Goal: Task Accomplishment & Management: Contribute content

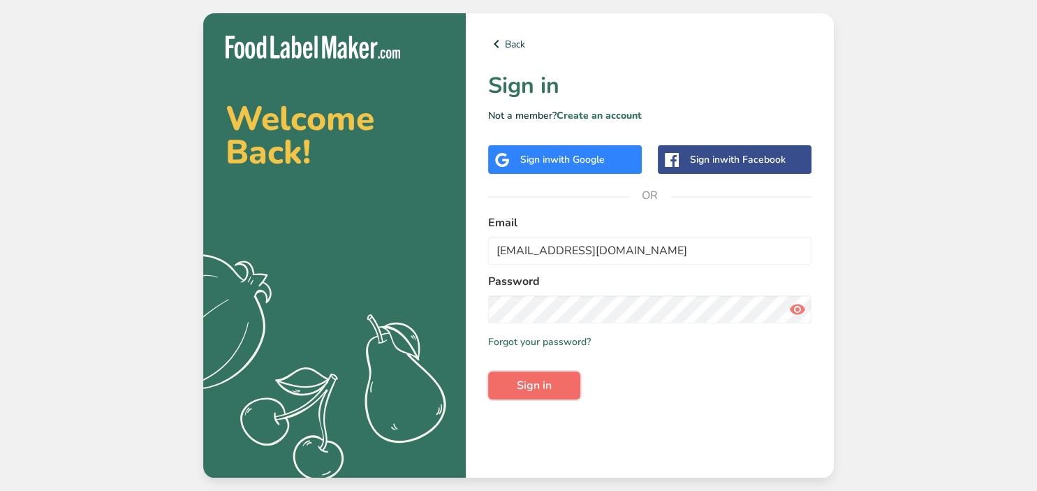
click at [550, 395] on button "Sign in" at bounding box center [534, 386] width 92 height 28
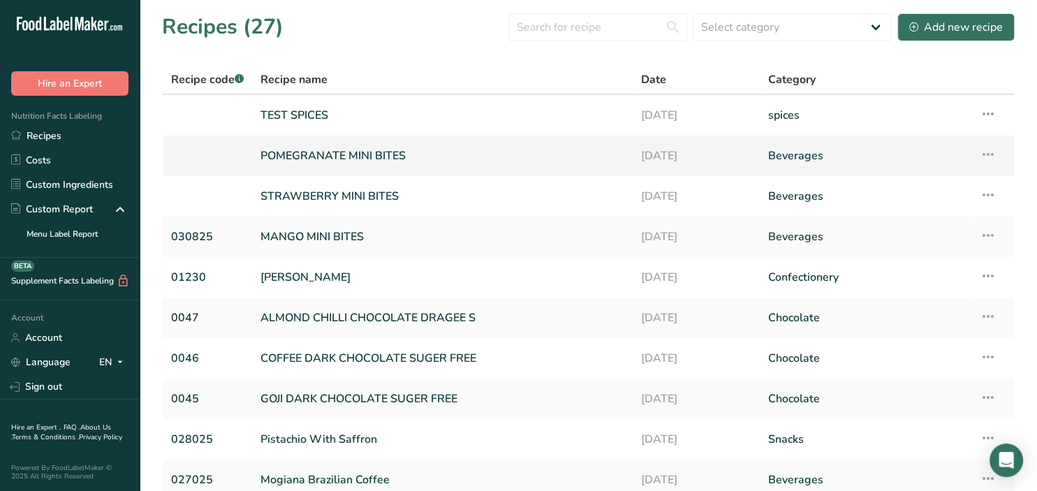
click at [373, 148] on link "POMEGRANATE MINI BITES" at bounding box center [442, 155] width 364 height 29
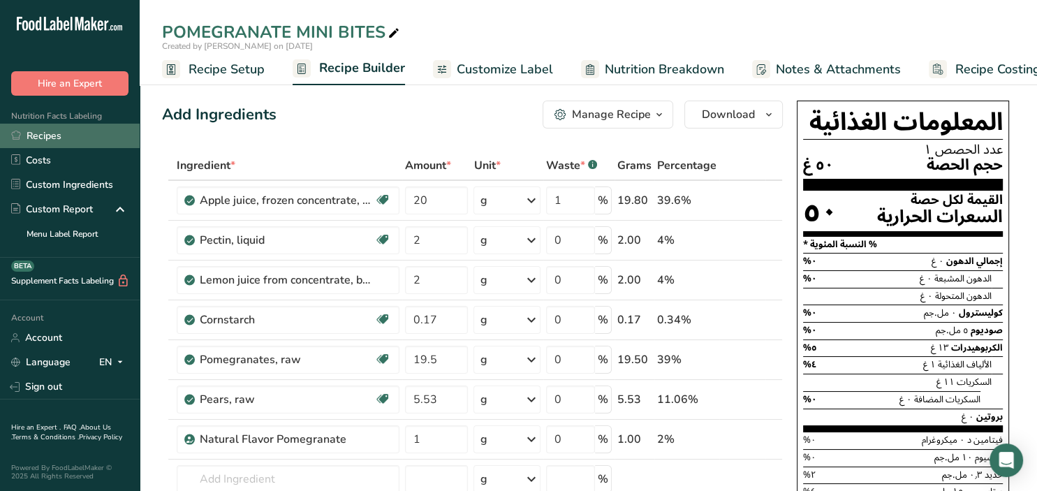
click at [28, 134] on link "Recipes" at bounding box center [70, 136] width 140 height 24
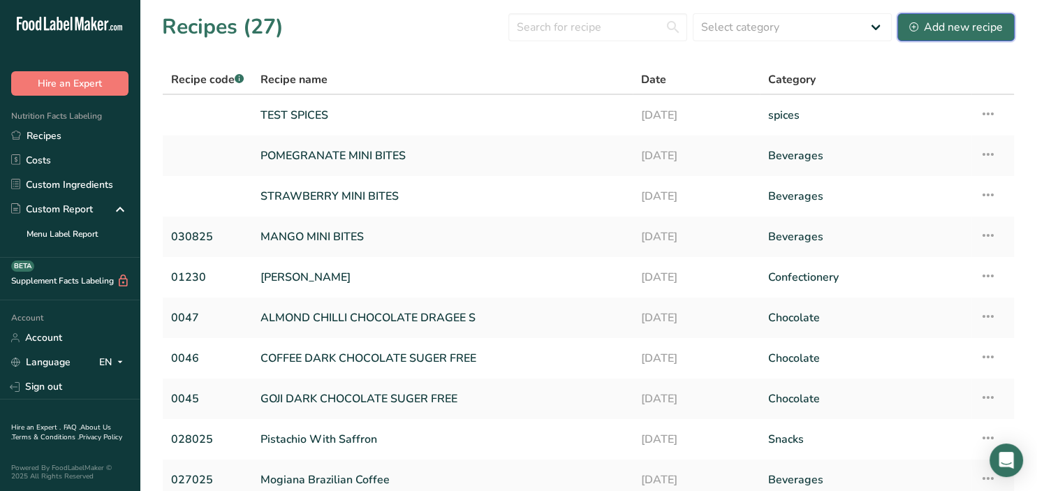
click at [939, 32] on div "Add new recipe" at bounding box center [956, 27] width 94 height 17
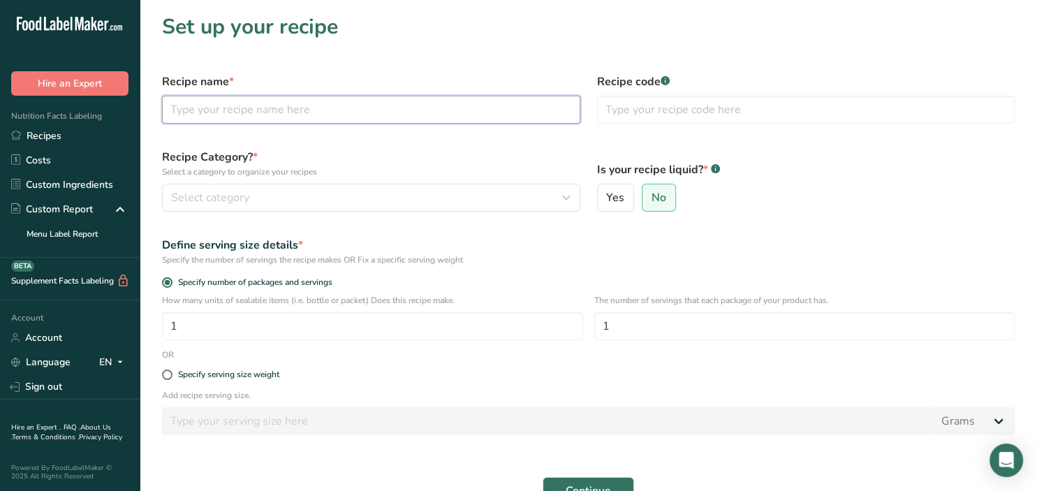
click at [243, 113] on input "text" at bounding box center [371, 110] width 418 height 28
paste input "Tropical Fruits Mix"
type input "Tropical Fruits Mix"
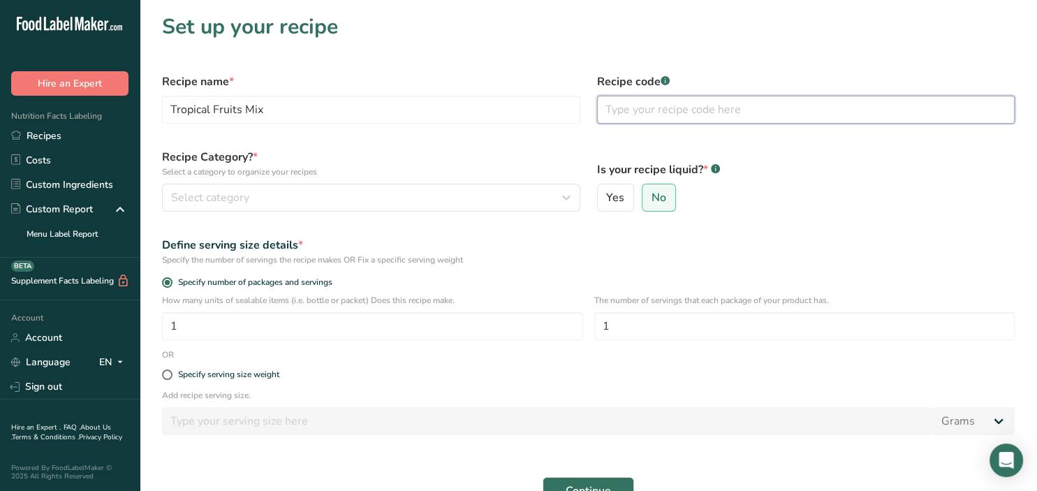
click at [606, 102] on input "text" at bounding box center [806, 110] width 418 height 28
type input "0120825"
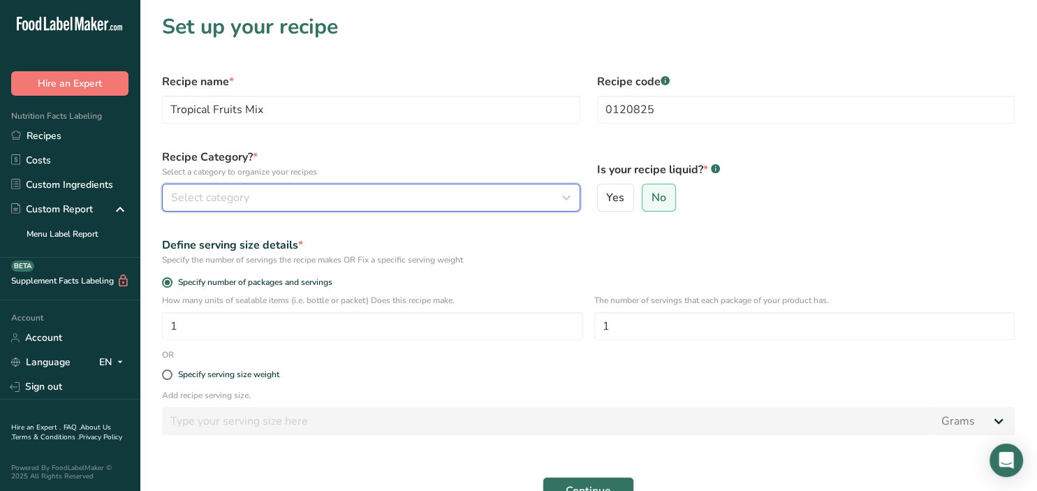
click at [288, 207] on button "Select category" at bounding box center [371, 198] width 418 height 28
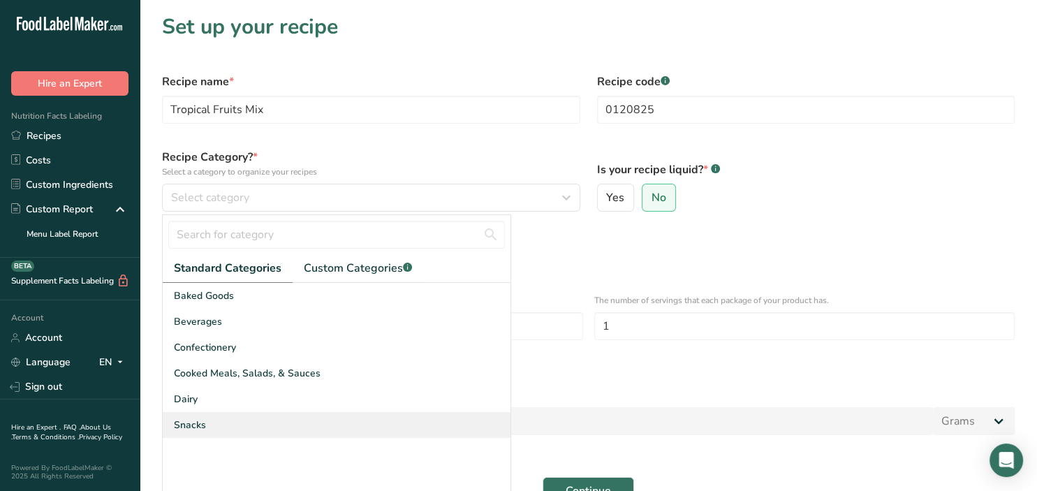
click at [258, 418] on div "Snacks" at bounding box center [337, 425] width 348 height 26
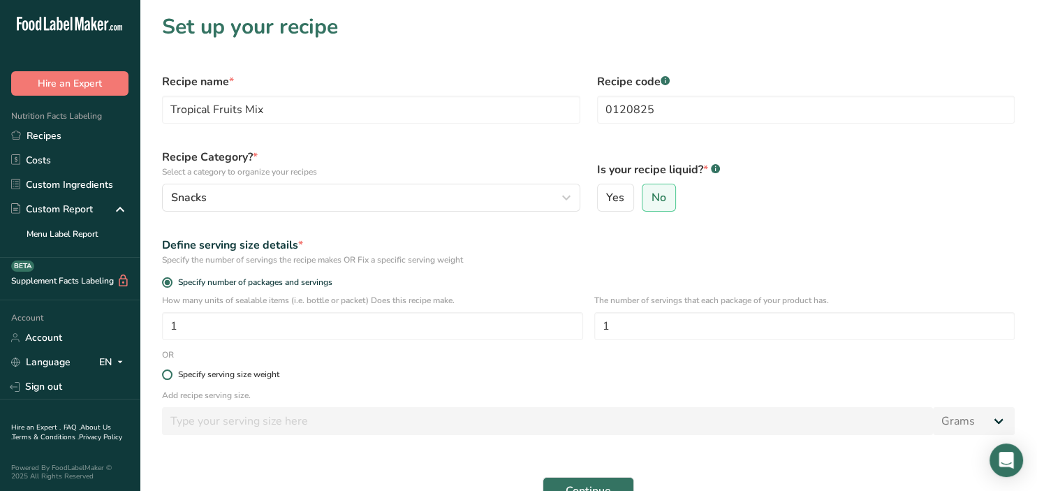
click at [209, 378] on div "Specify serving size weight" at bounding box center [228, 374] width 101 height 10
click at [171, 378] on input "Specify serving size weight" at bounding box center [166, 374] width 9 height 9
radio input "true"
radio input "false"
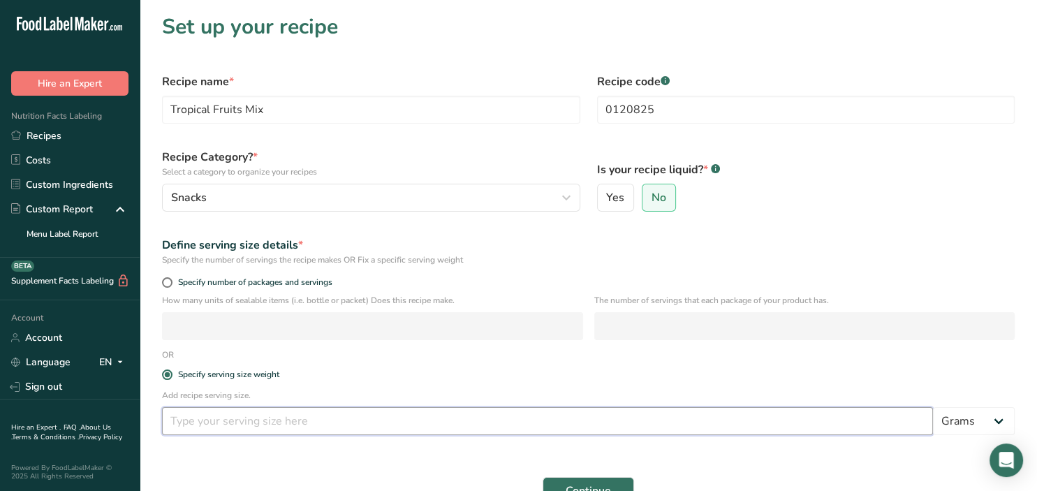
click at [244, 418] on input "number" at bounding box center [547, 421] width 771 height 28
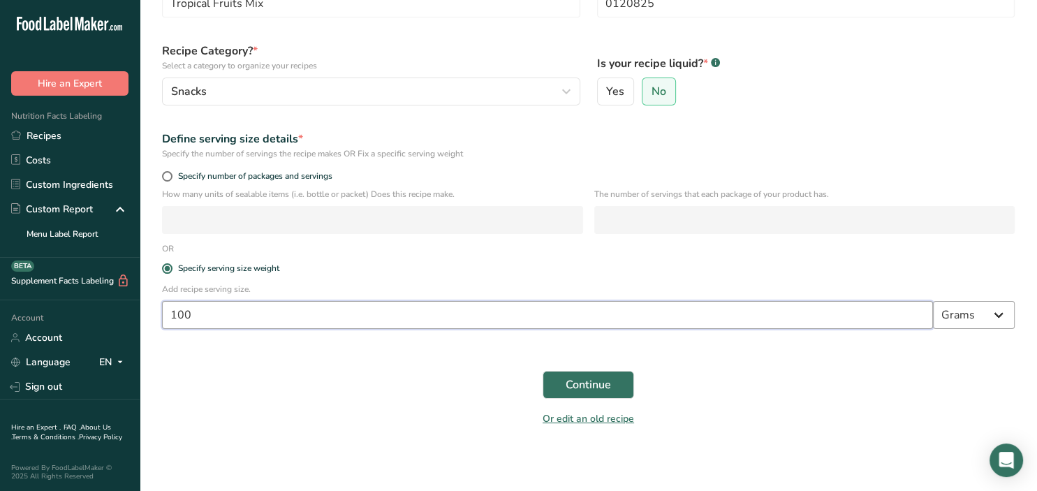
scroll to position [109, 0]
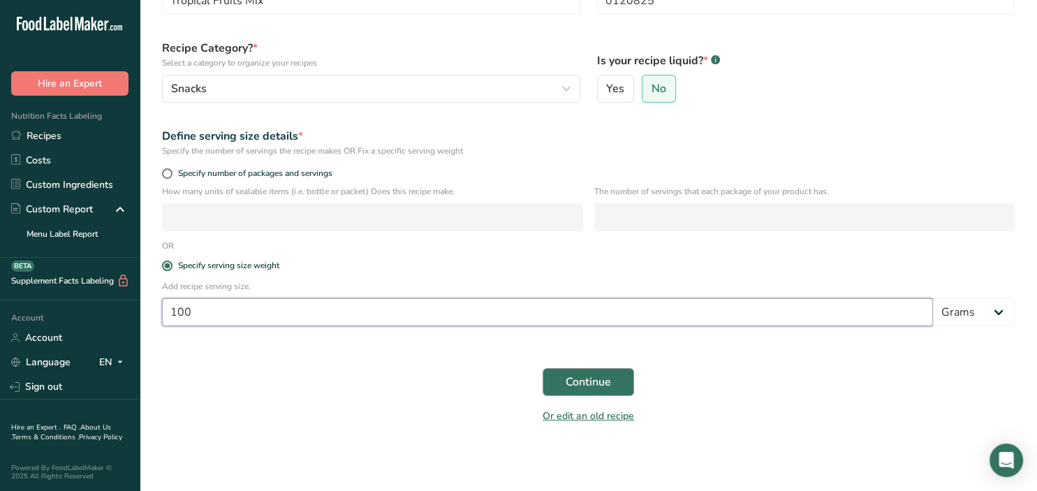
type input "100"
click at [558, 384] on button "Continue" at bounding box center [588, 382] width 91 height 28
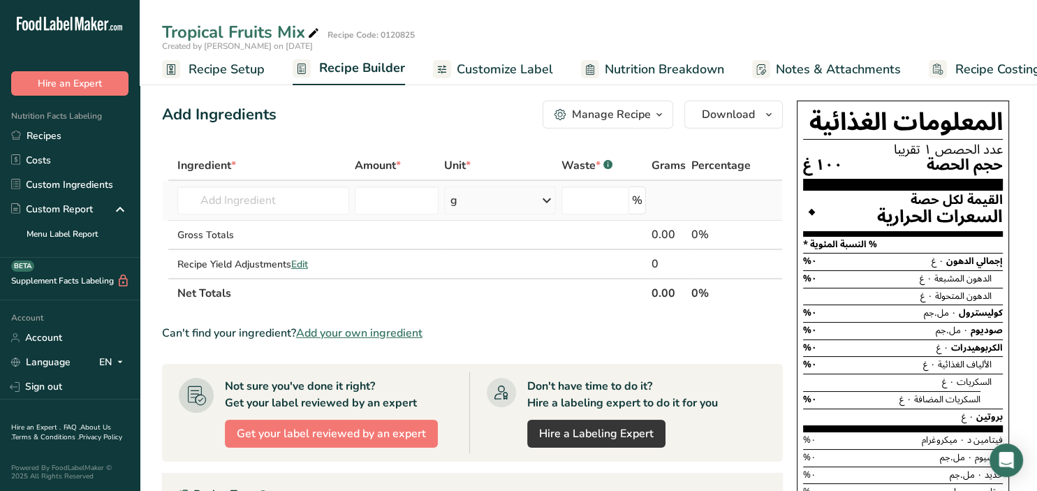
click at [295, 184] on td "Almond flour 1211 Milk, whole, 3.25% milkfat, without added vitamin A and [MEDI…" at bounding box center [263, 201] width 177 height 40
click at [306, 197] on input "text" at bounding box center [263, 200] width 172 height 28
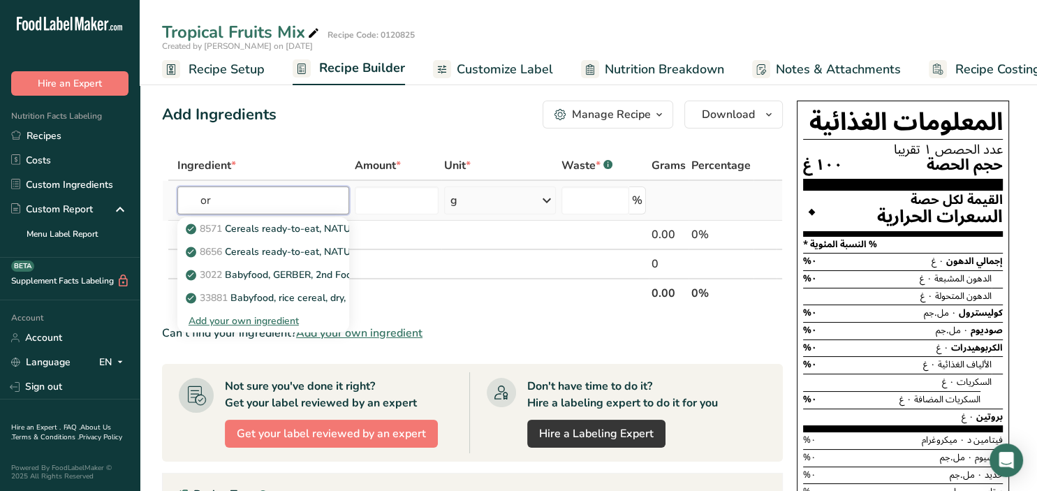
type input "o"
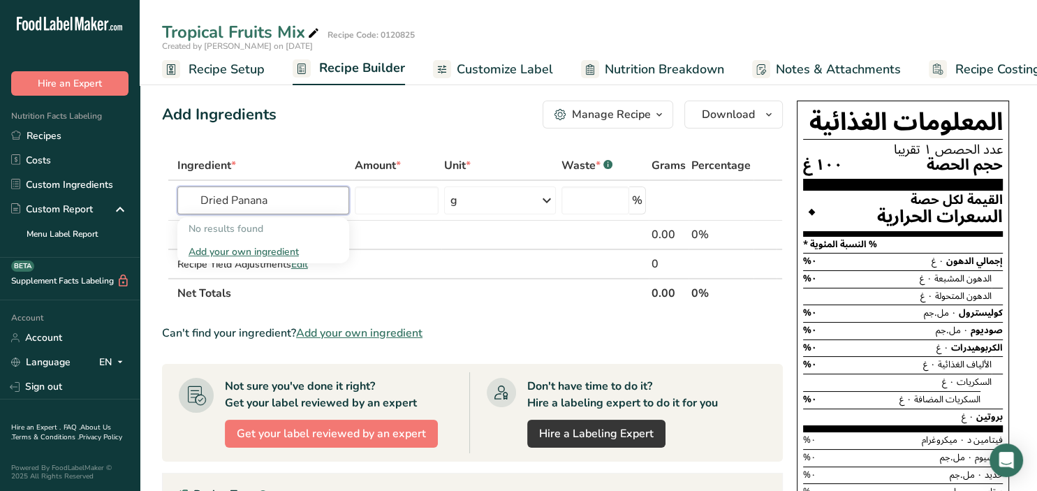
type input "Dried Panana"
click at [203, 204] on input "Organic Banana" at bounding box center [263, 200] width 172 height 28
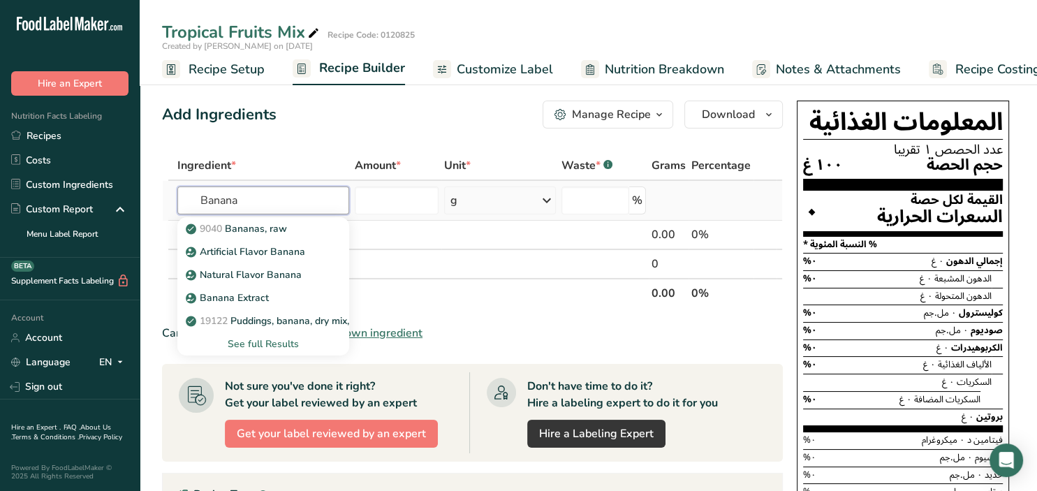
click at [288, 207] on input "Banana" at bounding box center [263, 200] width 172 height 28
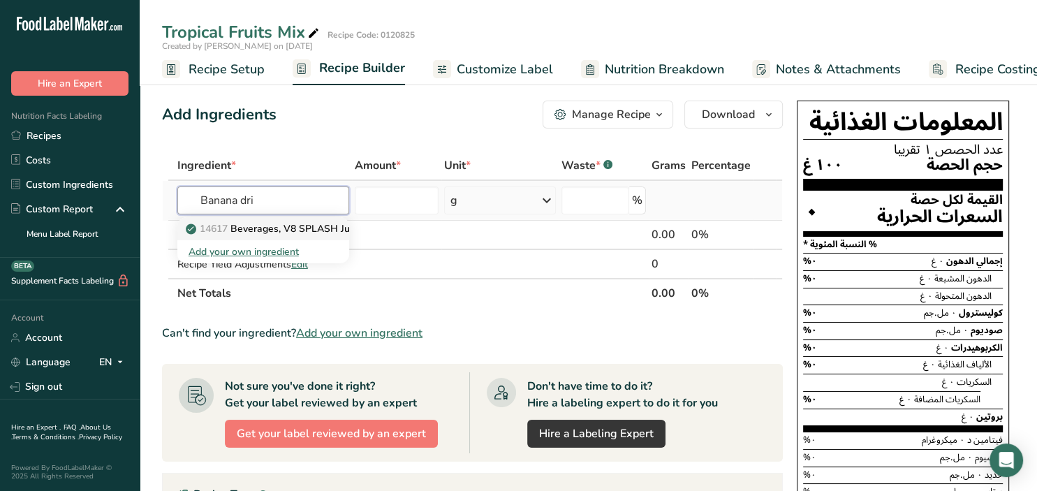
type input "Banana dri"
click at [325, 228] on p "14617 Beverages, V8 SPLASH Juice Drinks, Strawberry Banana" at bounding box center [338, 228] width 298 height 15
type input "Beverages, V8 SPLASH Juice Drinks, Strawberry Banana"
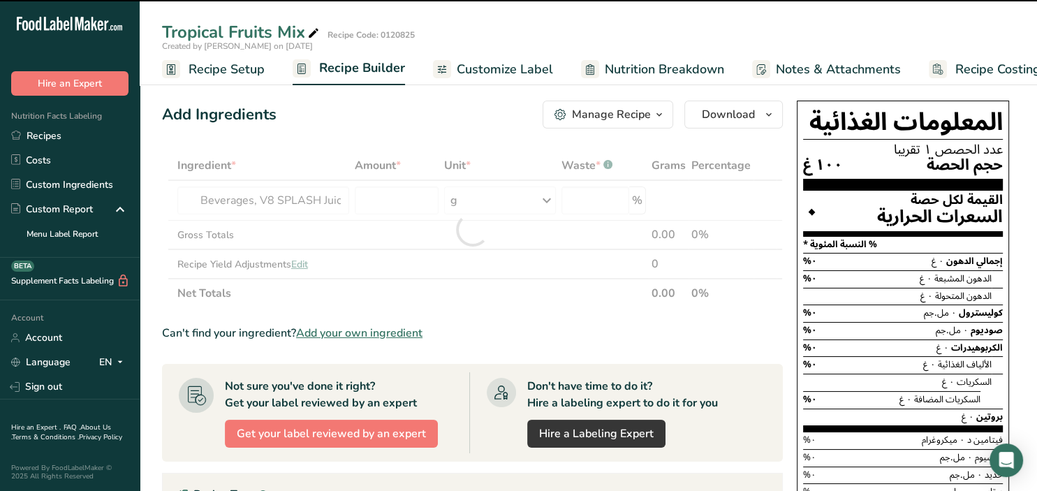
type input "0"
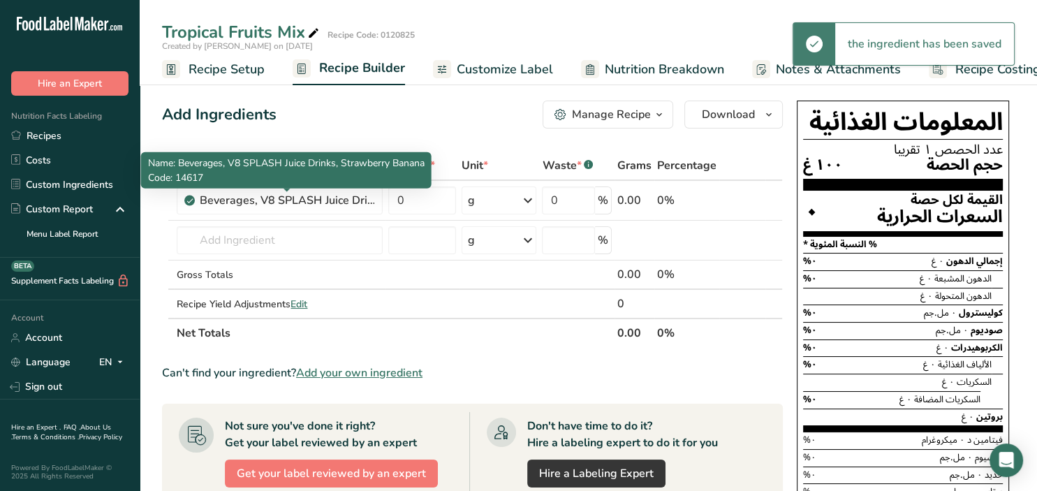
click at [291, 200] on div "Beverages, V8 SPLASH Juice Drinks, Strawberry Banana" at bounding box center [287, 200] width 175 height 17
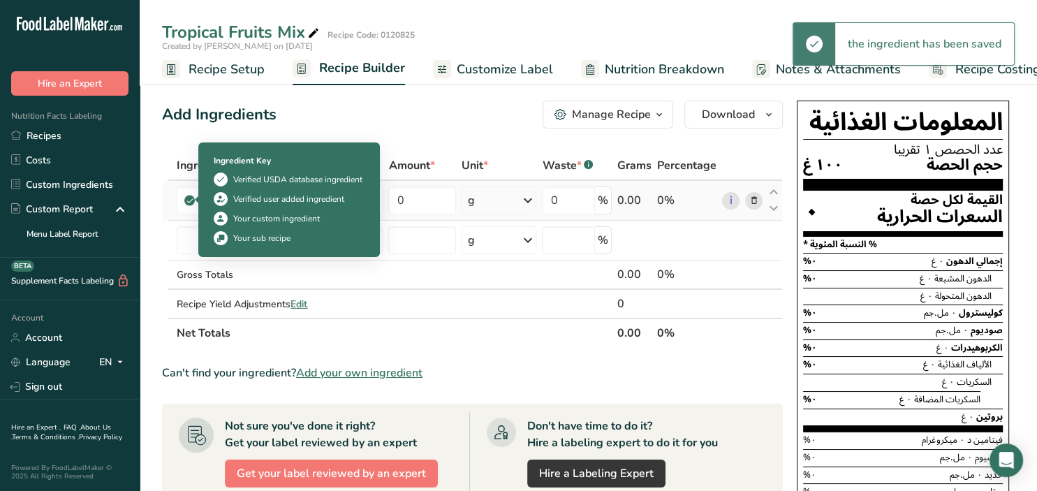
click at [187, 202] on icon at bounding box center [190, 200] width 8 height 13
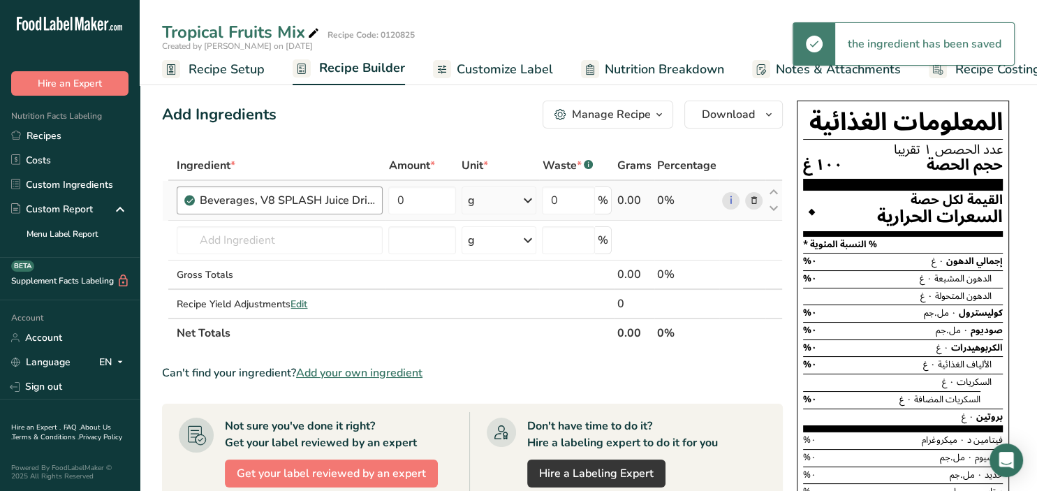
click at [198, 199] on div "Beverages, V8 SPLASH Juice Drinks, Strawberry Banana" at bounding box center [280, 200] width 206 height 28
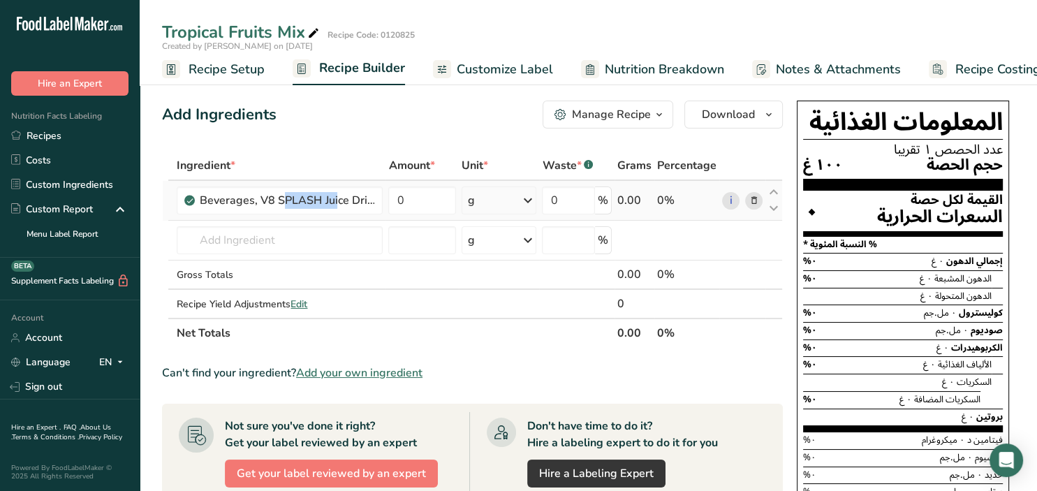
click at [758, 198] on icon at bounding box center [754, 200] width 10 height 15
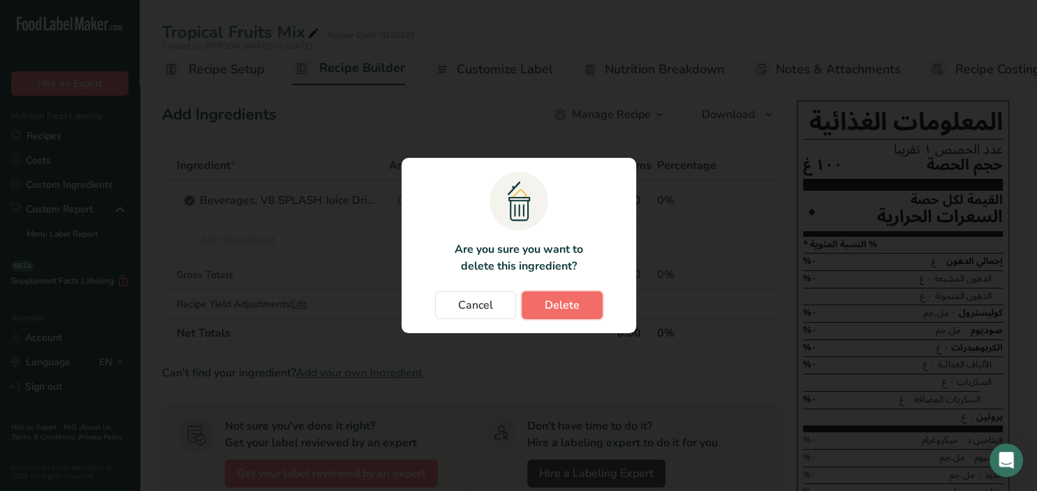
click at [572, 302] on span "Delete" at bounding box center [562, 305] width 35 height 17
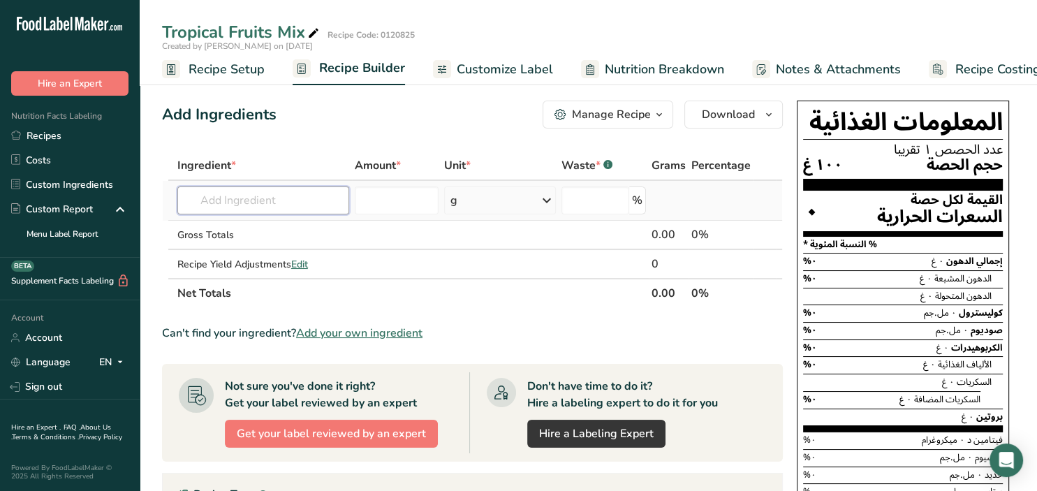
click at [222, 195] on input "text" at bounding box center [263, 200] width 172 height 28
click at [264, 200] on input "coconut chips" at bounding box center [263, 200] width 172 height 28
drag, startPoint x: 272, startPoint y: 196, endPoint x: 149, endPoint y: 204, distance: 123.2
click at [177, 204] on input "coconut chips" at bounding box center [263, 200] width 172 height 28
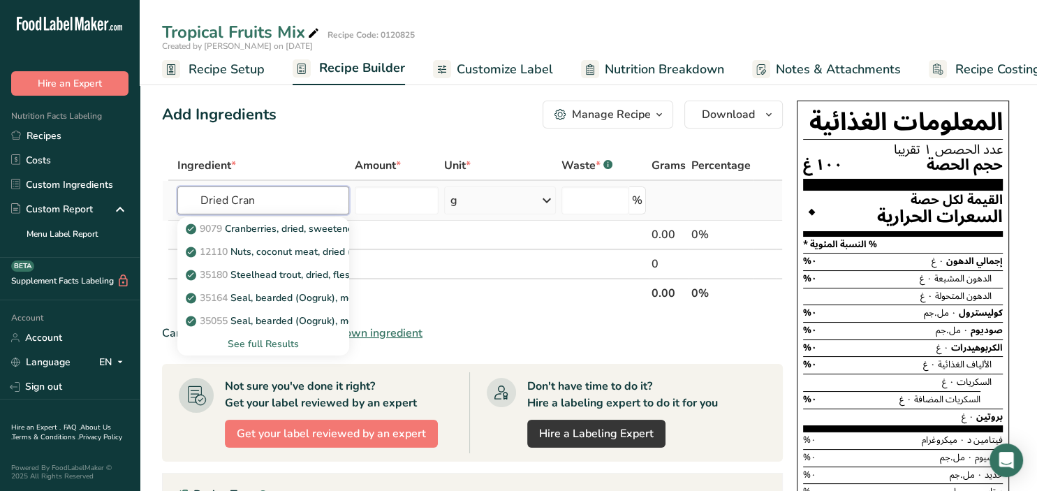
type input "Dried Cran"
click at [255, 339] on div "See full Results" at bounding box center [263, 344] width 149 height 15
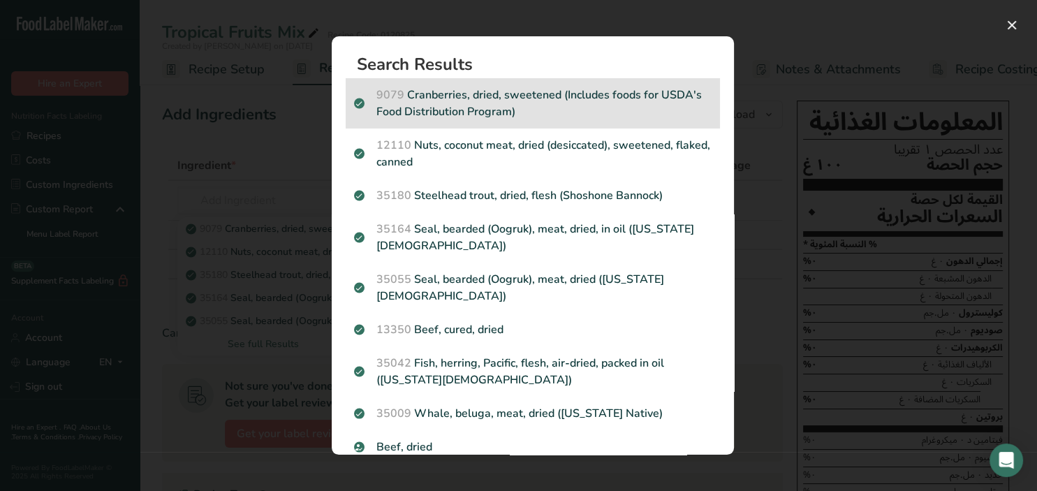
click at [578, 117] on p "9079 Cranberries, dried, sweetened (Includes foods for USDA's Food Distribution…" at bounding box center [533, 104] width 358 height 34
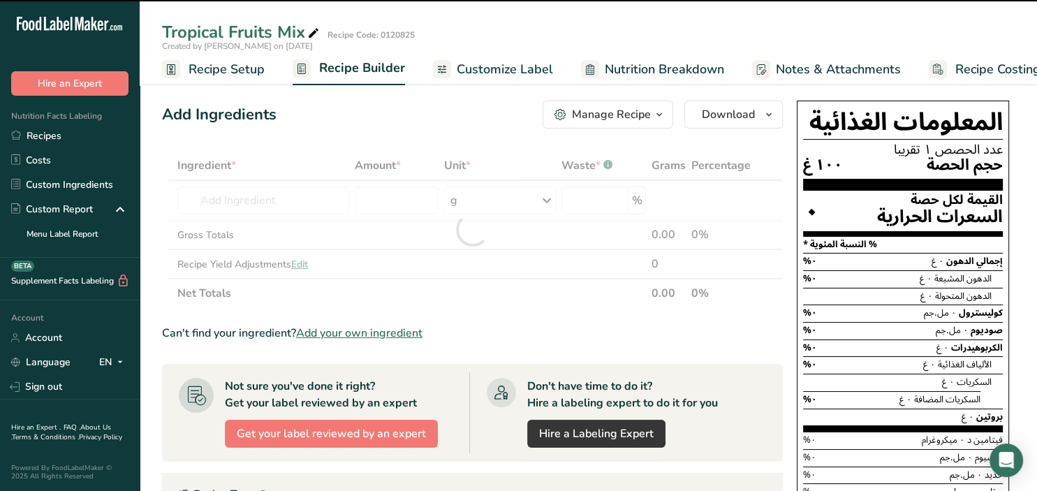
type input "0"
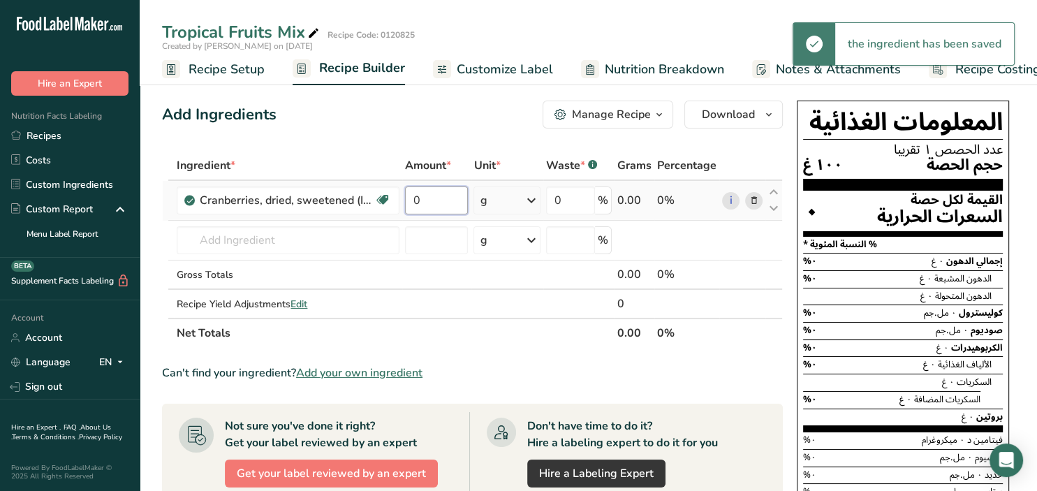
drag, startPoint x: 434, startPoint y: 197, endPoint x: 404, endPoint y: 197, distance: 30.7
click at [405, 197] on input "0" at bounding box center [436, 200] width 63 height 28
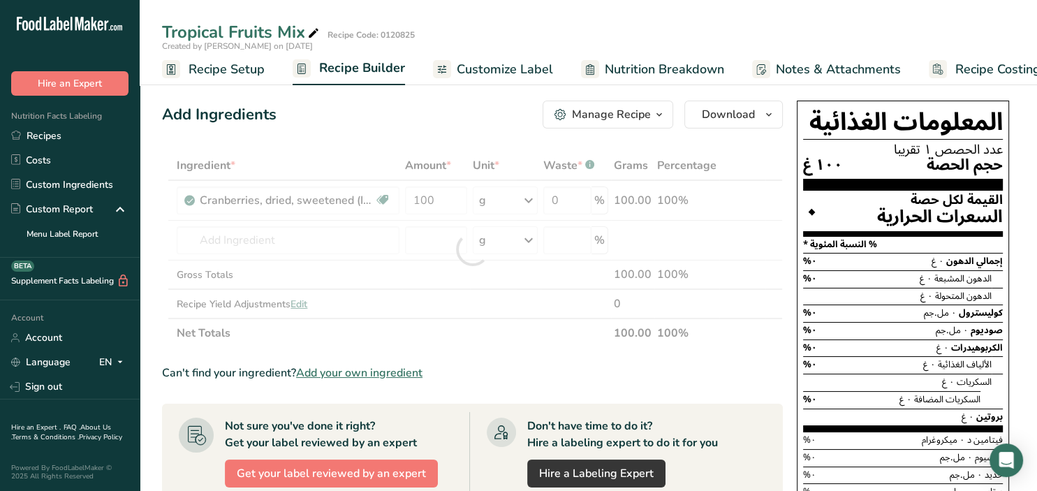
click at [520, 348] on section "Ingredient * Amount * Unit * Waste * .a-a{fill:#347362;}.b-a{fill:#fff;} Grams …" at bounding box center [472, 494] width 621 height 687
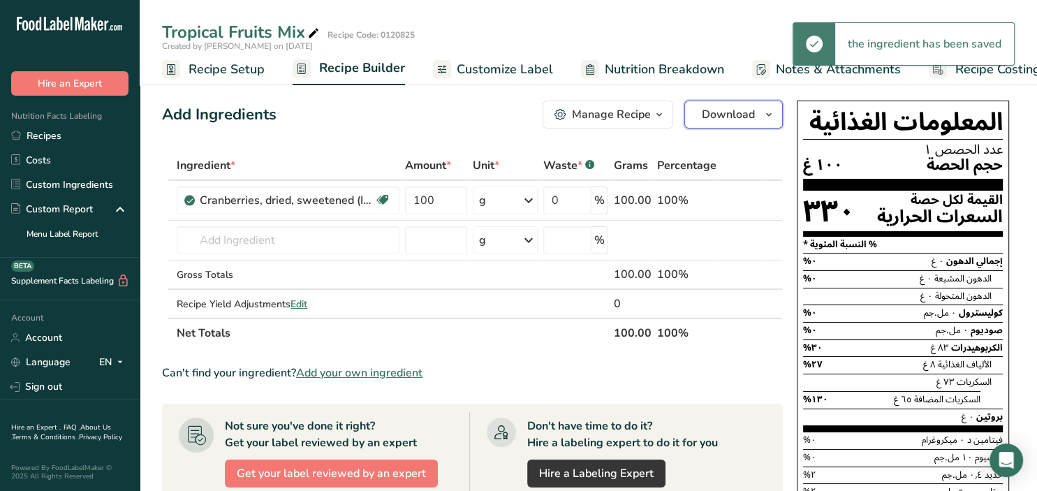
click at [769, 107] on icon "button" at bounding box center [768, 114] width 11 height 17
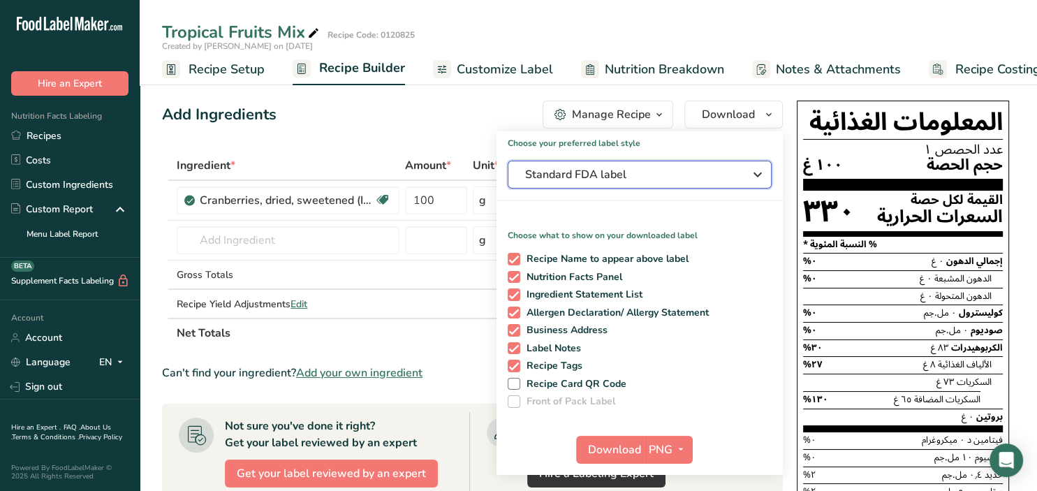
click at [756, 167] on icon "button" at bounding box center [757, 174] width 17 height 25
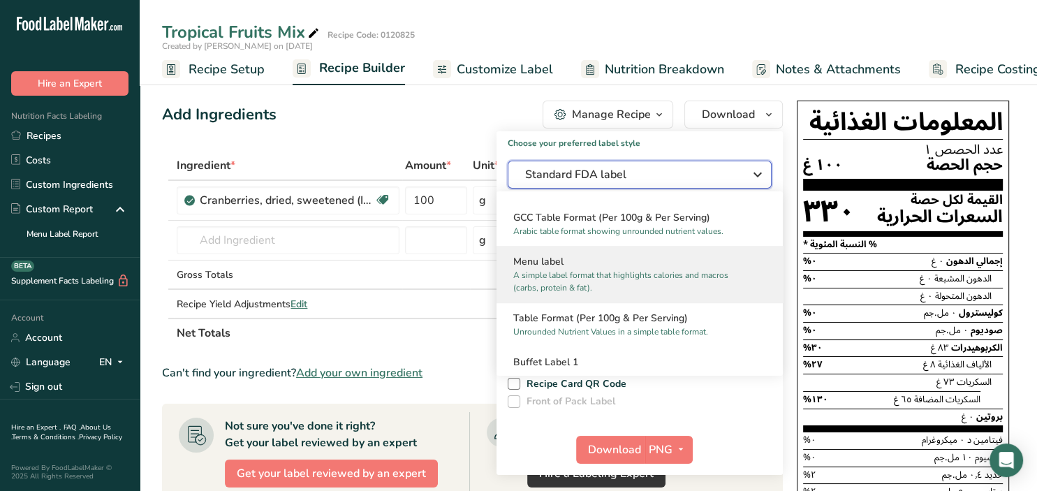
scroll to position [905, 0]
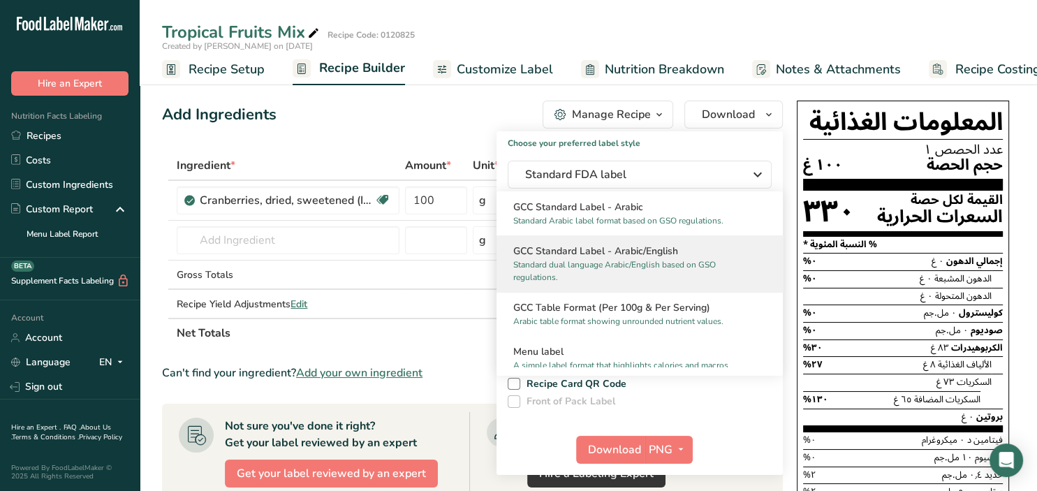
click at [655, 258] on p "Standard dual language Arabic/English based on GSO regulations." at bounding box center [633, 270] width 240 height 25
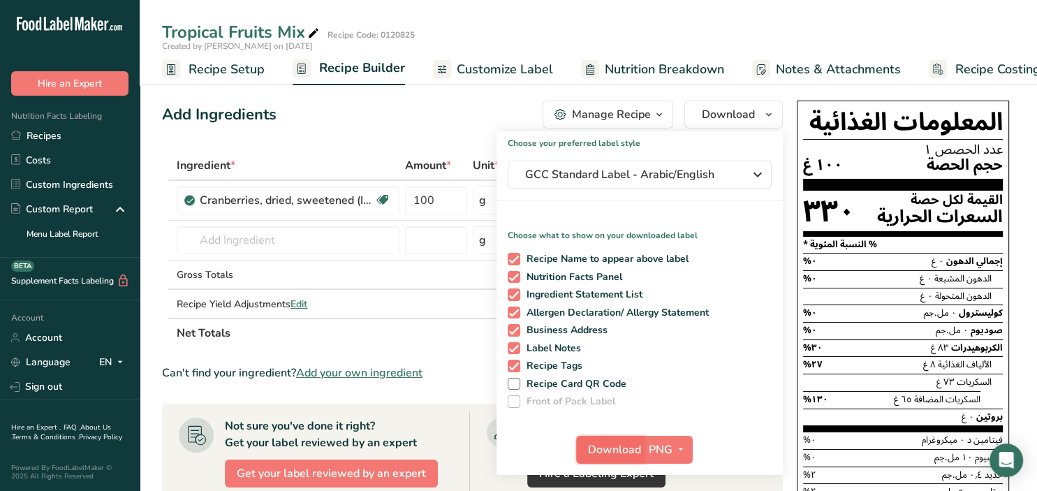
click at [638, 450] on span "Download" at bounding box center [614, 449] width 53 height 17
click at [763, 120] on span "button" at bounding box center [768, 114] width 17 height 17
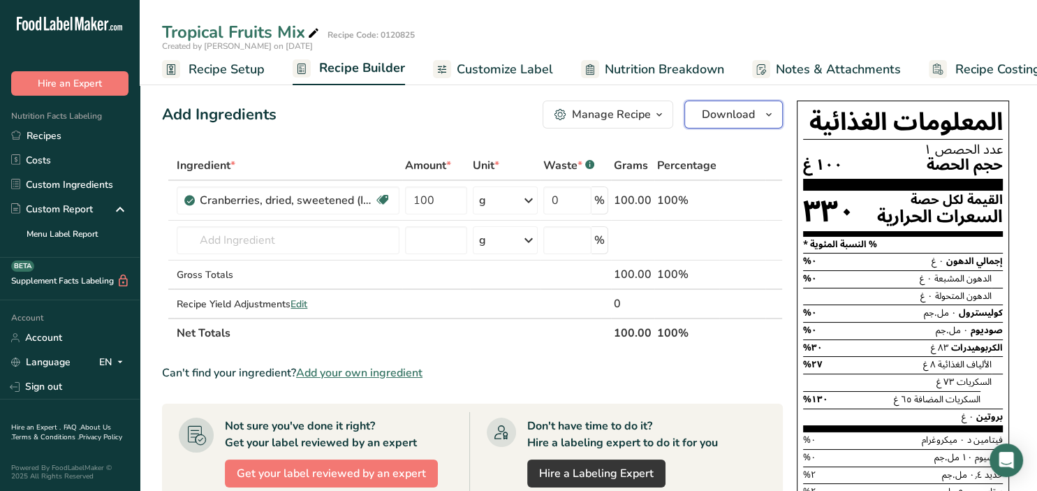
click at [763, 120] on span "button" at bounding box center [768, 114] width 17 height 17
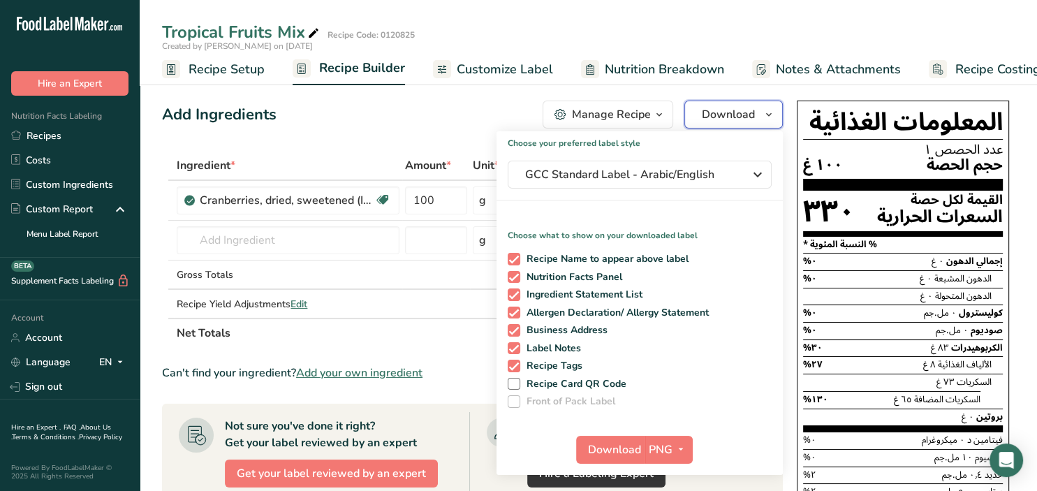
click at [775, 118] on span "button" at bounding box center [768, 114] width 17 height 17
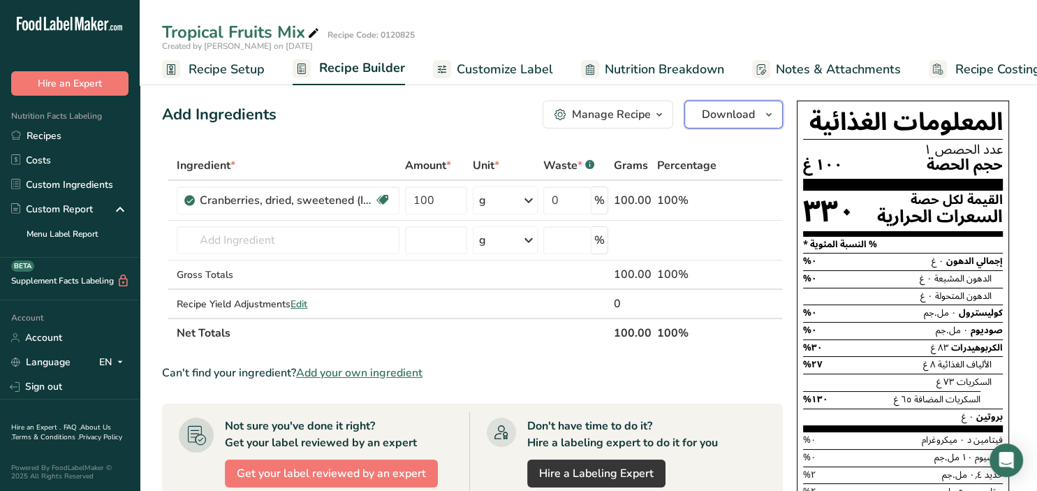
click at [774, 117] on icon "button" at bounding box center [768, 114] width 11 height 17
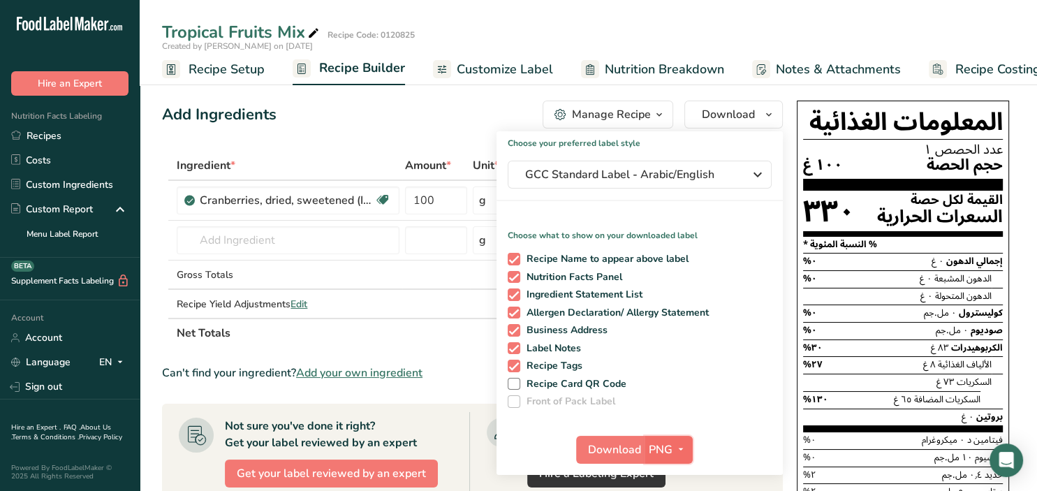
click at [676, 455] on icon "button" at bounding box center [680, 449] width 11 height 17
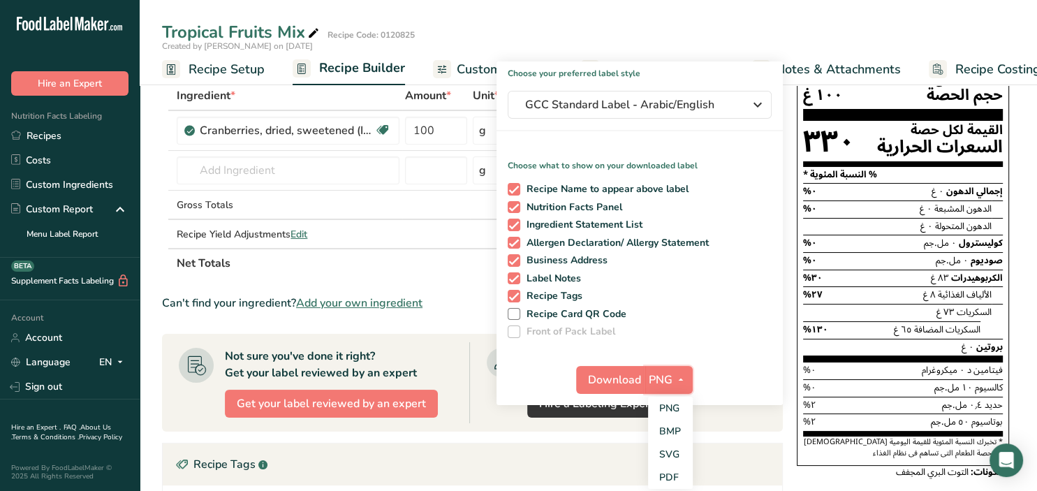
scroll to position [147, 0]
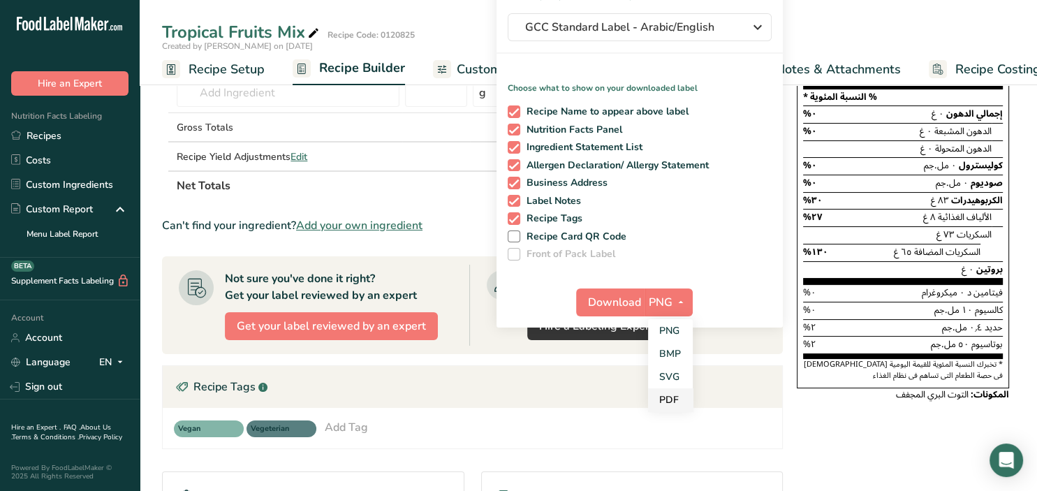
click at [666, 396] on link "PDF" at bounding box center [670, 399] width 45 height 23
click at [640, 309] on span "Download" at bounding box center [615, 302] width 53 height 17
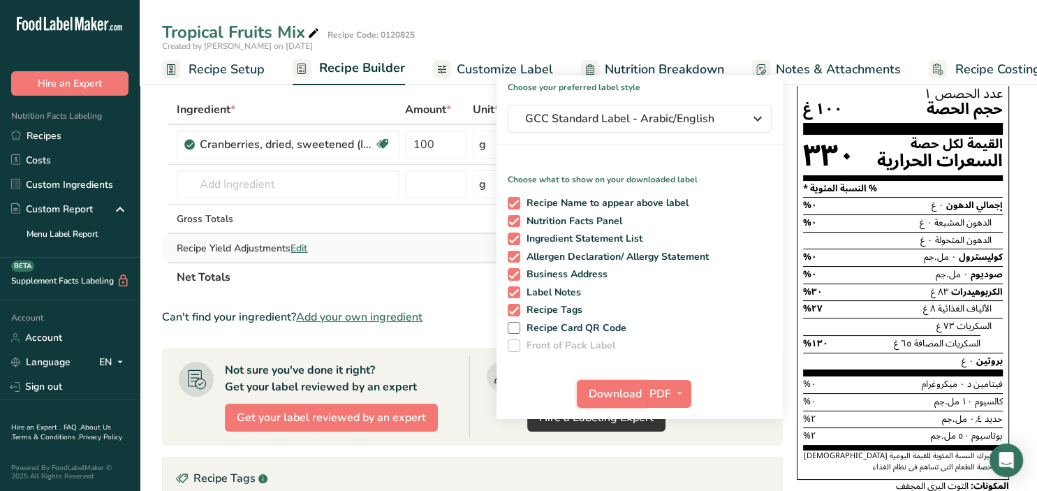
scroll to position [0, 0]
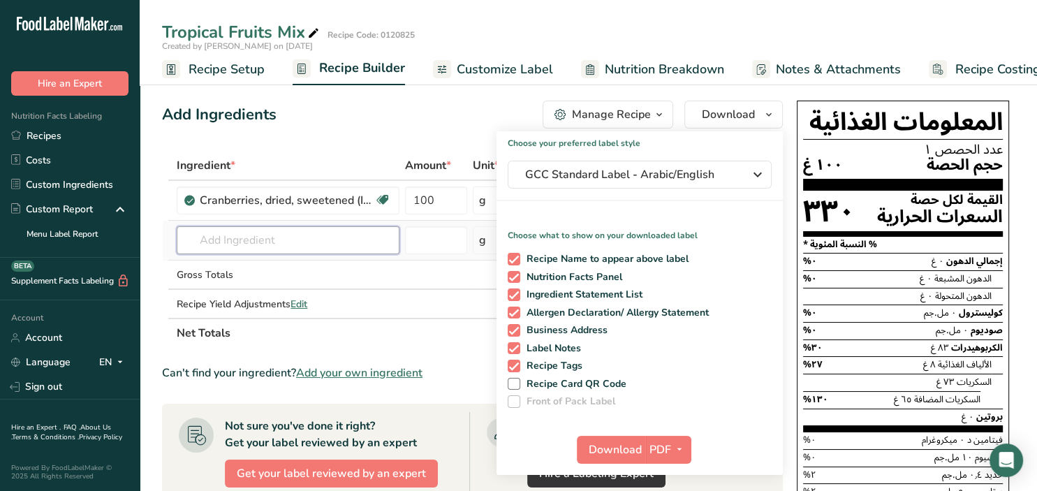
click at [334, 236] on input "text" at bounding box center [288, 240] width 223 height 28
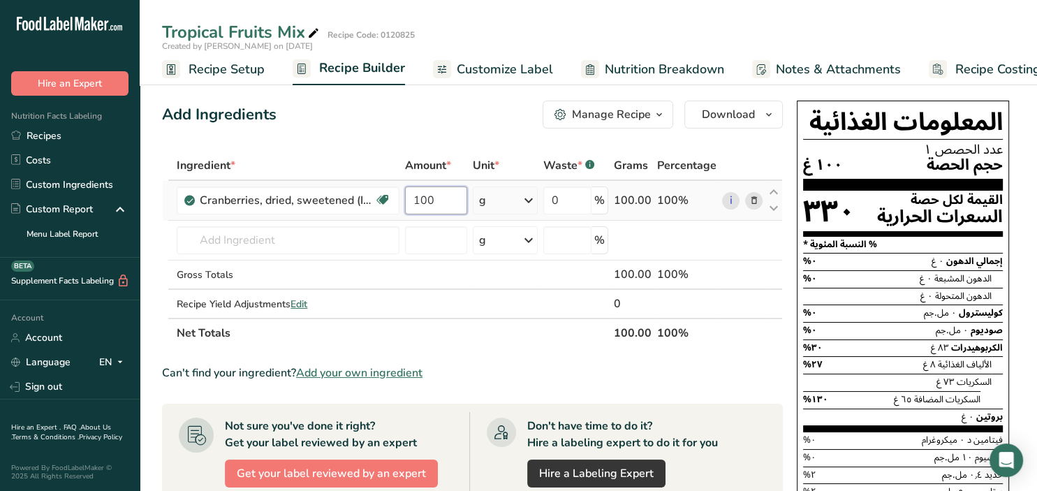
click at [459, 194] on input "100" at bounding box center [436, 200] width 62 height 28
drag, startPoint x: 455, startPoint y: 204, endPoint x: 394, endPoint y: 204, distance: 60.8
click at [405, 204] on input "100" at bounding box center [436, 200] width 62 height 28
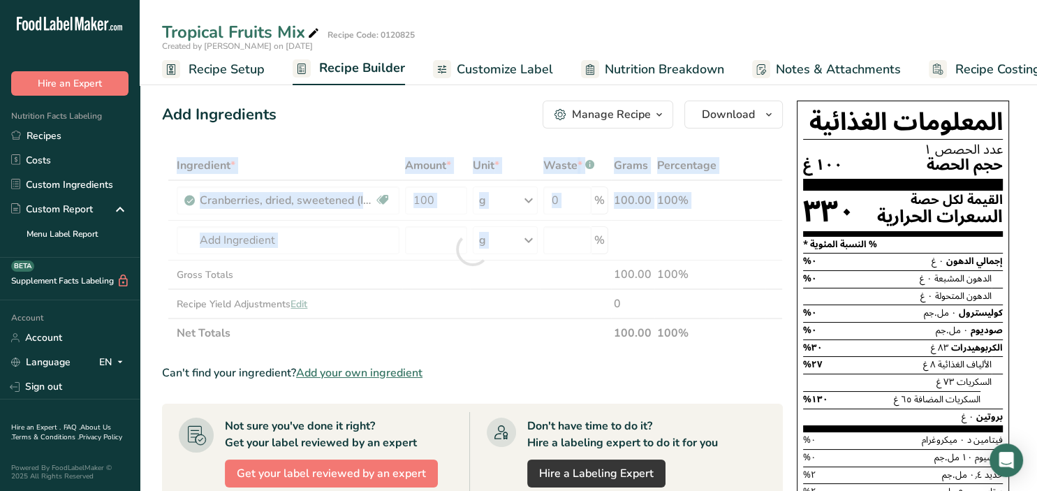
drag, startPoint x: 394, startPoint y: 204, endPoint x: 413, endPoint y: 223, distance: 27.7
click at [413, 223] on div "Ingredient * Amount * Unit * Waste * .a-a{fill:#347362;}.b-a{fill:#fff;} Grams …" at bounding box center [472, 249] width 621 height 197
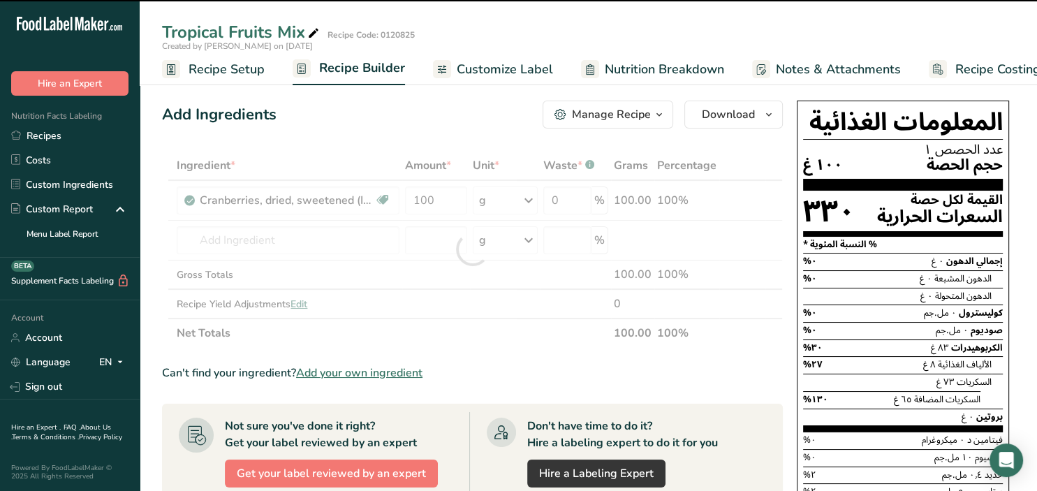
click at [441, 207] on div at bounding box center [472, 249] width 621 height 197
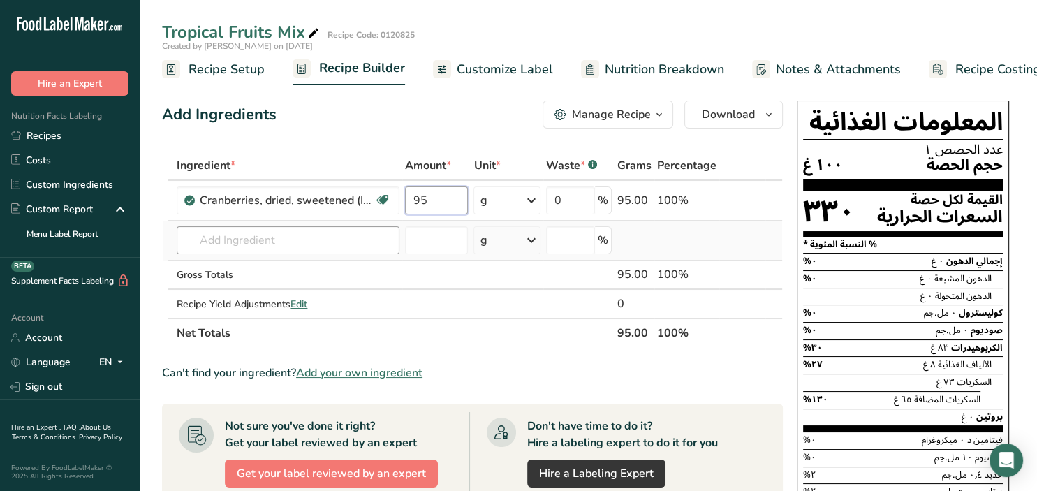
type input "95"
click at [351, 230] on input "text" at bounding box center [288, 240] width 223 height 28
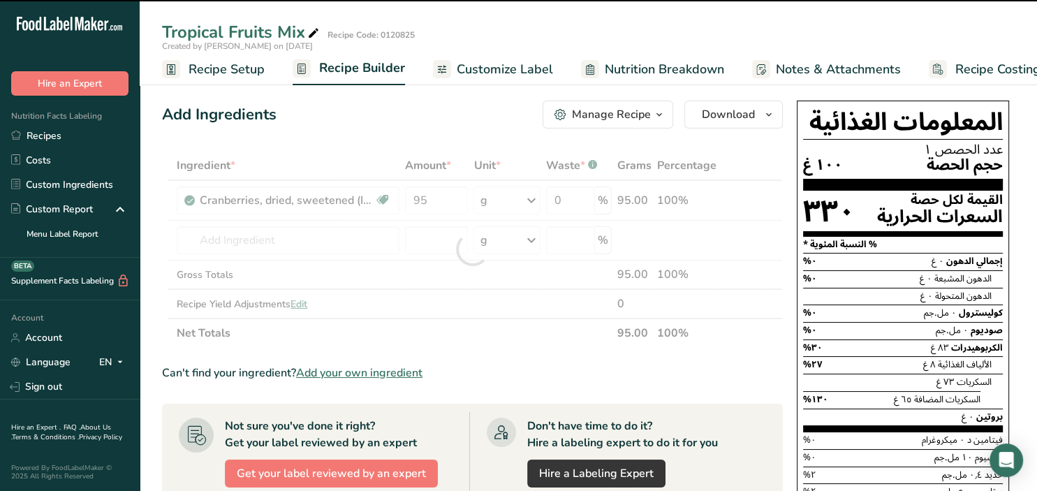
click at [307, 237] on div at bounding box center [472, 249] width 621 height 197
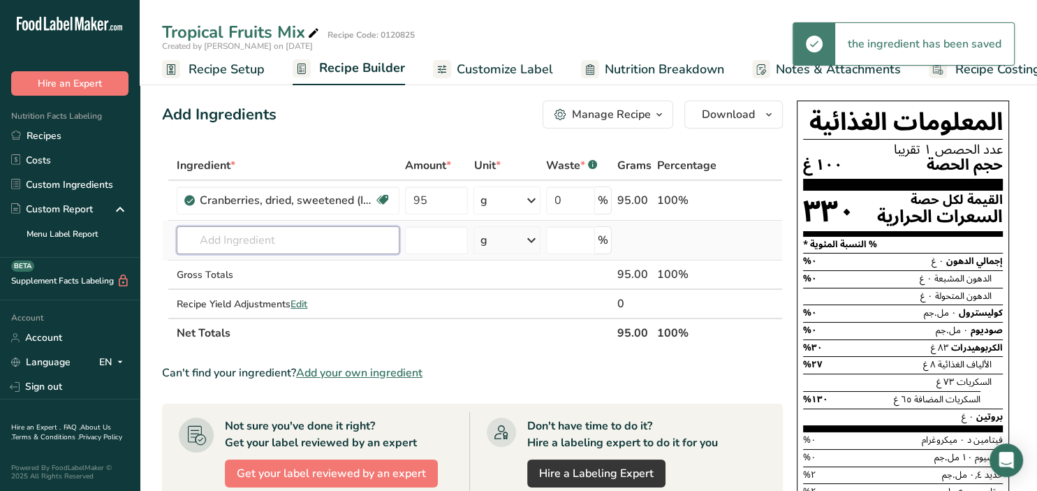
click at [295, 230] on input "text" at bounding box center [288, 240] width 223 height 28
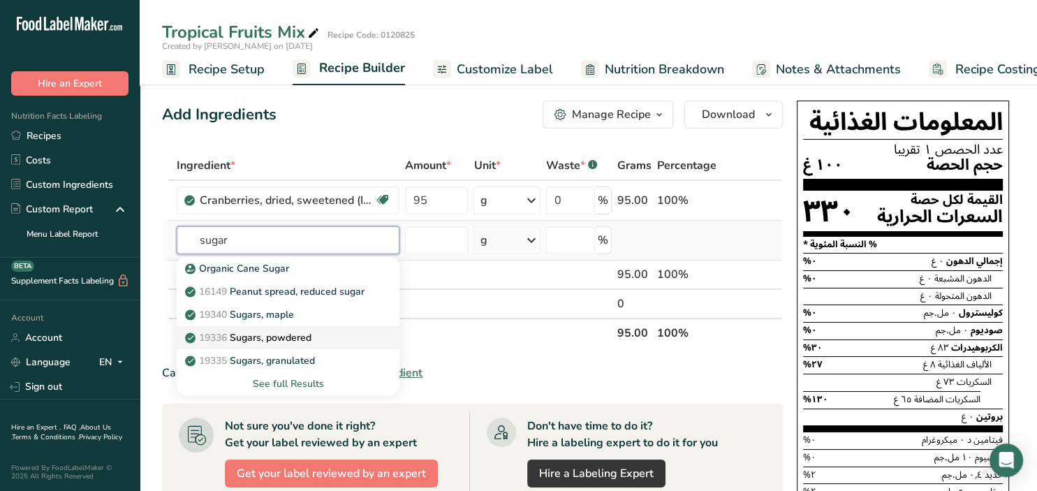
type input "sugar"
click at [320, 337] on div "19336 Sugars, powdered" at bounding box center [277, 337] width 178 height 15
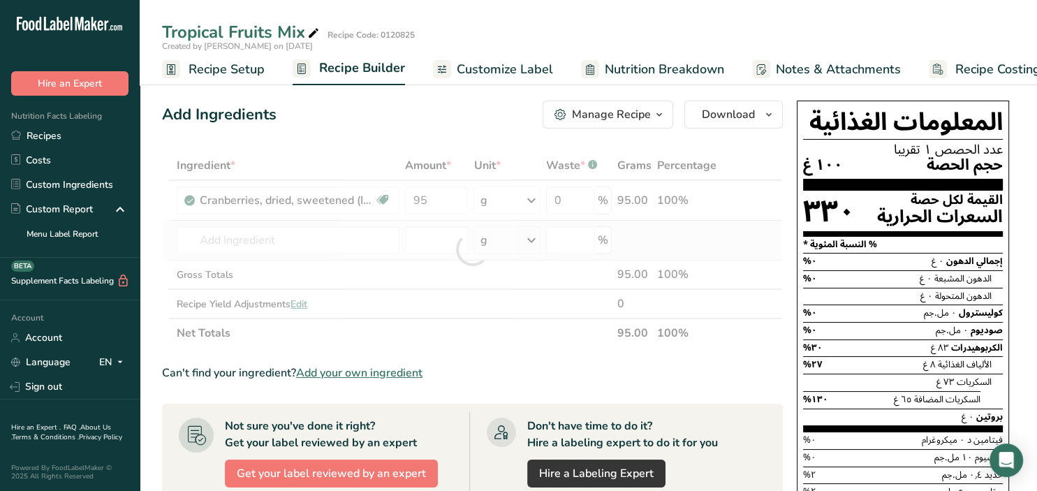
type input "Sugars, powdered"
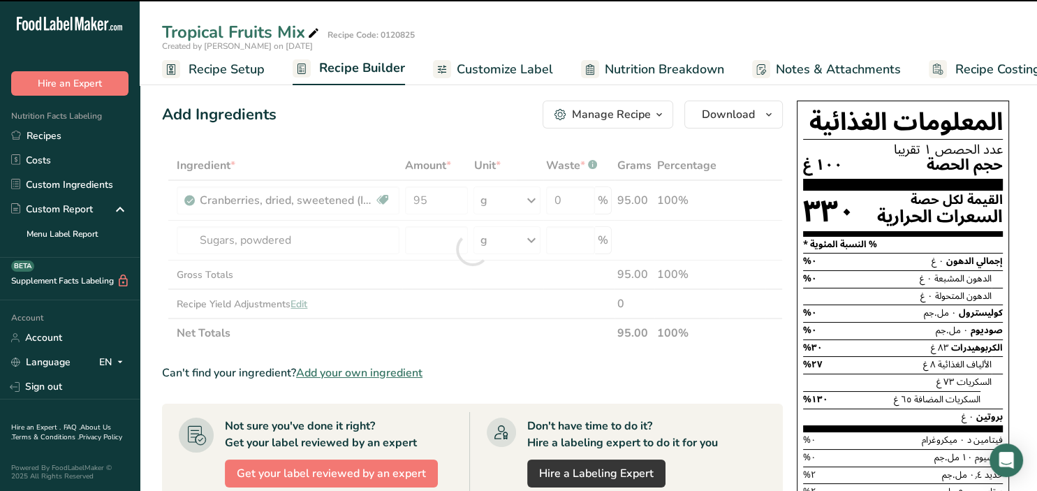
type input "0"
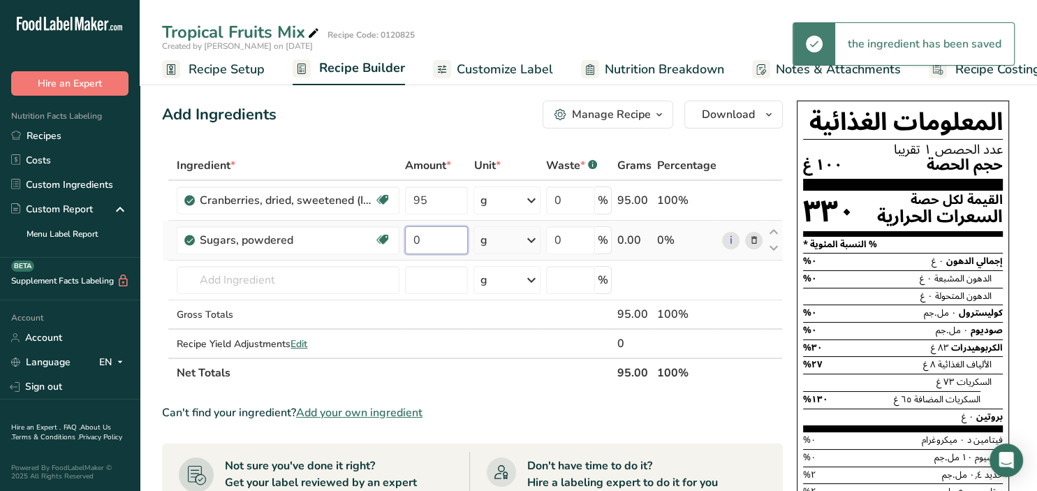
drag, startPoint x: 446, startPoint y: 239, endPoint x: 404, endPoint y: 240, distance: 41.9
click at [405, 240] on input "0" at bounding box center [436, 240] width 63 height 28
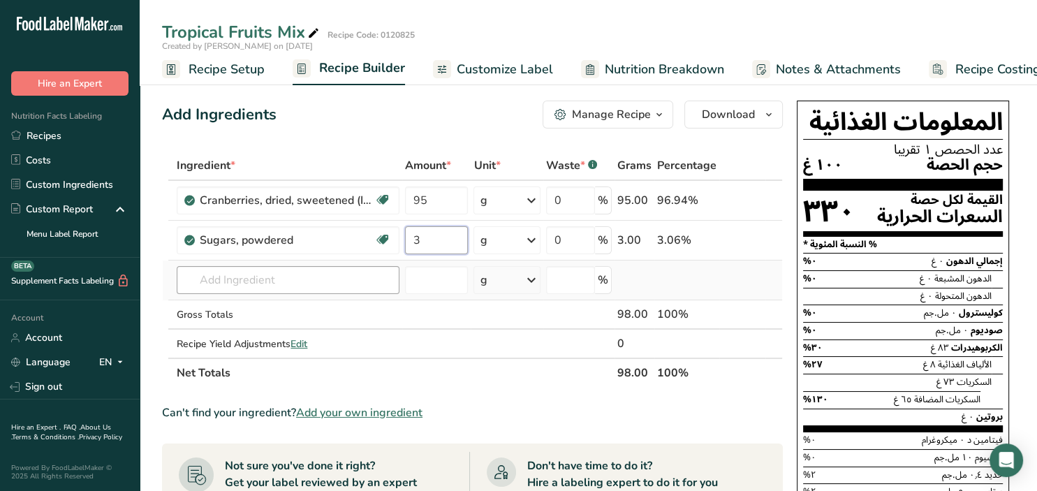
type input "3"
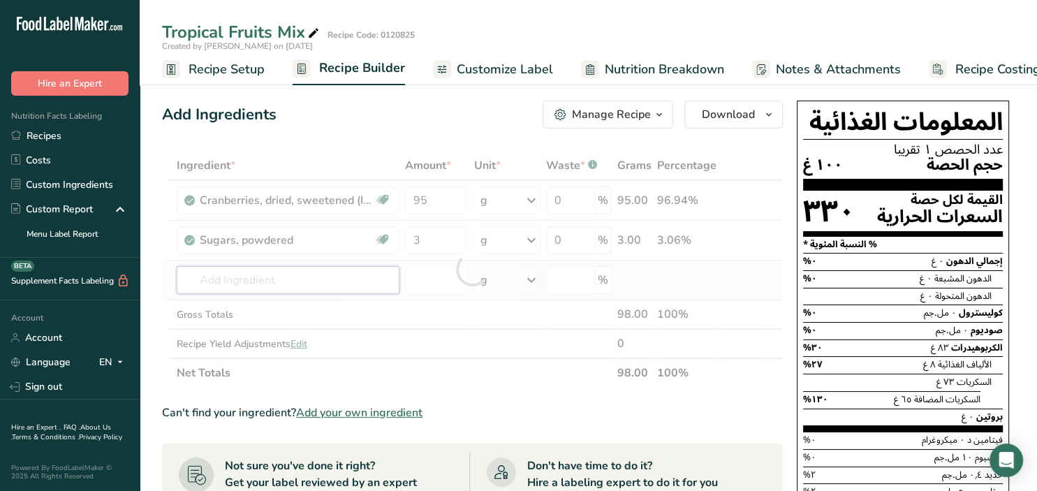
click at [267, 275] on input "text" at bounding box center [288, 280] width 223 height 28
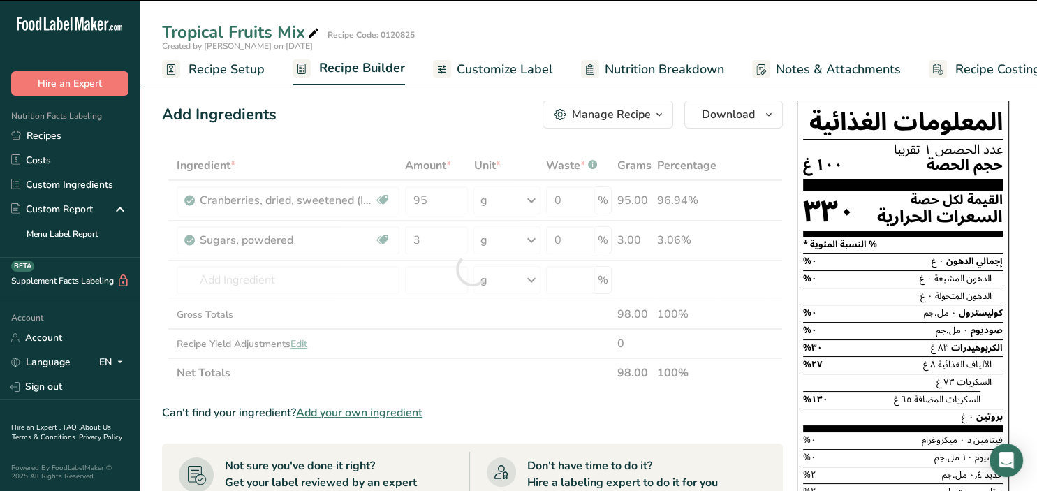
click at [270, 282] on div at bounding box center [472, 269] width 621 height 237
click at [267, 275] on div at bounding box center [472, 269] width 621 height 237
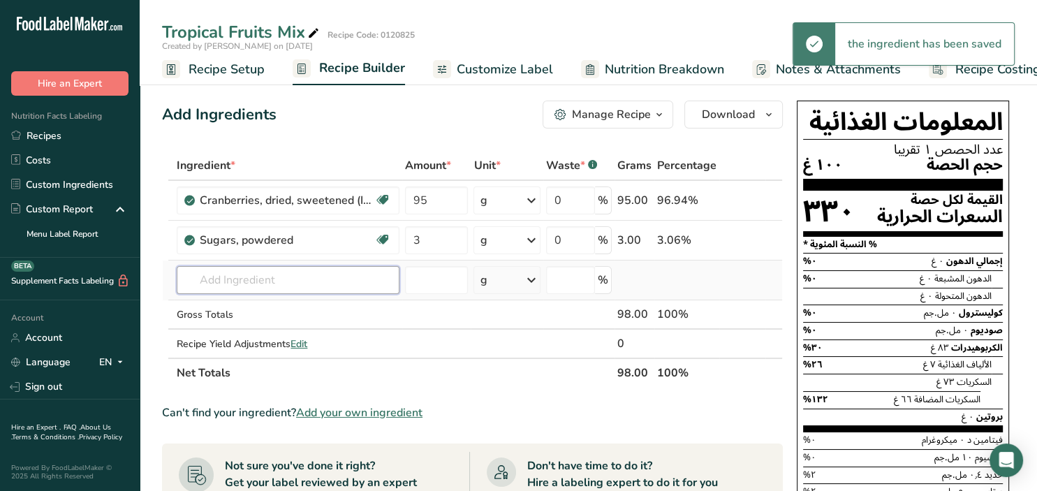
click at [271, 281] on input "text" at bounding box center [288, 280] width 223 height 28
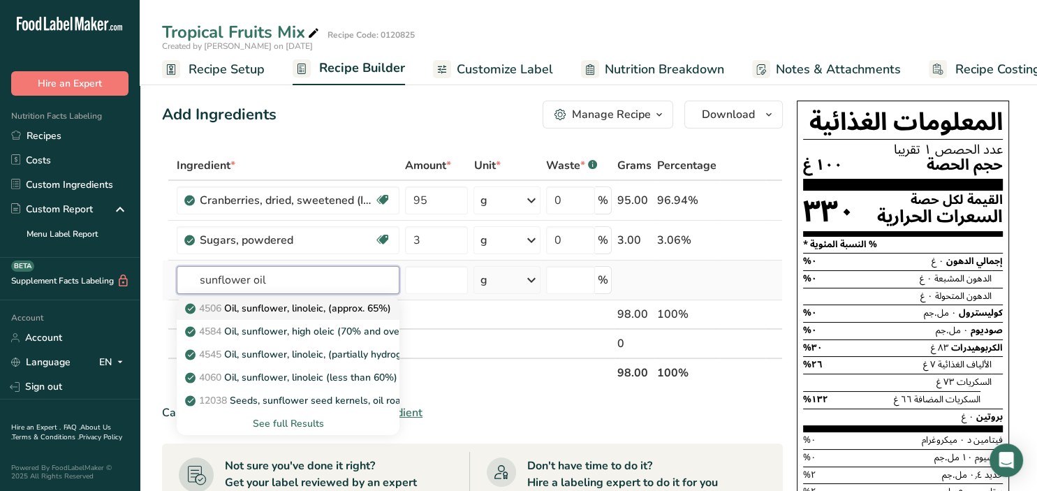
type input "sunflower oil"
click at [314, 306] on p "4506 Oil, sunflower, linoleic, (approx. 65%)" at bounding box center [289, 308] width 203 height 15
type input "Oil, sunflower, linoleic, (approx. 65%)"
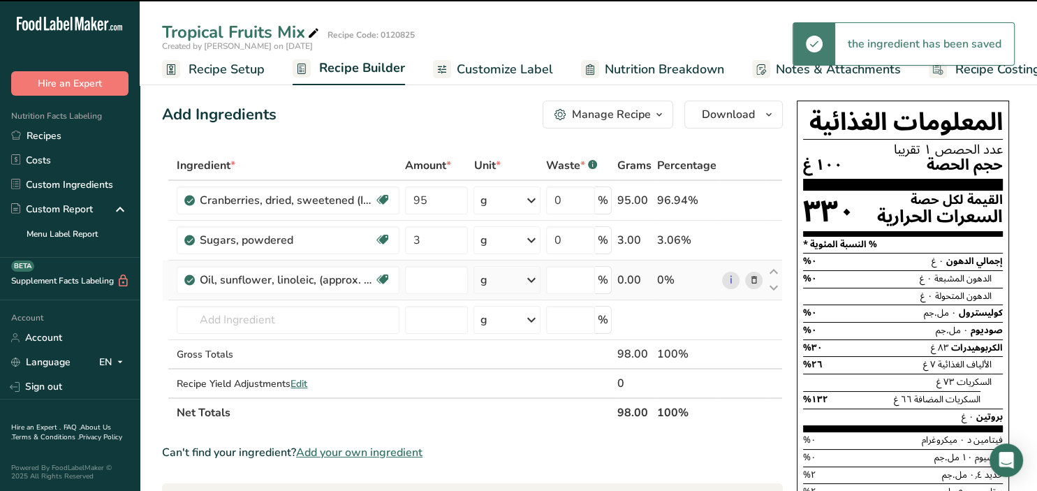
type input "0"
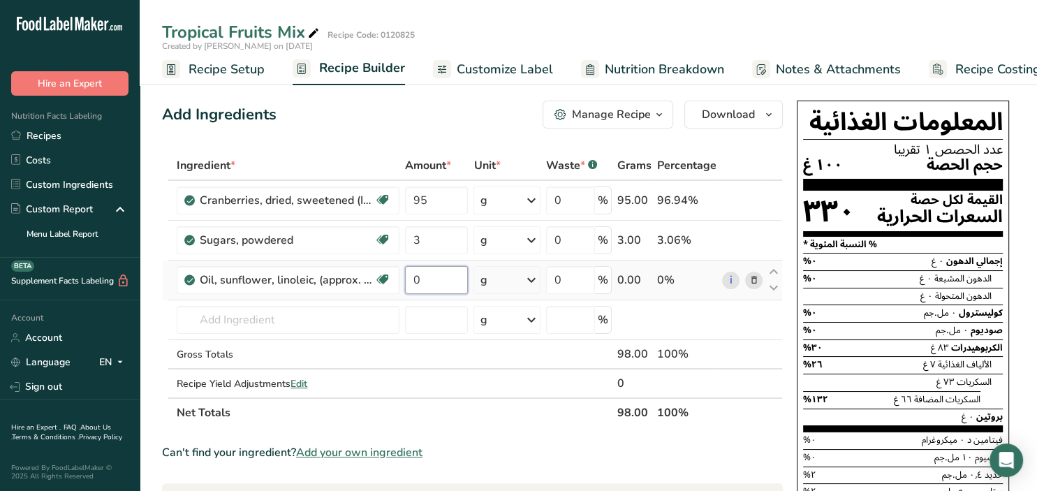
drag, startPoint x: 443, startPoint y: 288, endPoint x: 404, endPoint y: 285, distance: 39.2
click at [405, 285] on input "0" at bounding box center [436, 280] width 63 height 28
type input "2"
click at [300, 356] on div "Ingredient * Amount * Unit * Waste * .a-a{fill:#347362;}.b-a{fill:#fff;} Grams …" at bounding box center [472, 289] width 621 height 277
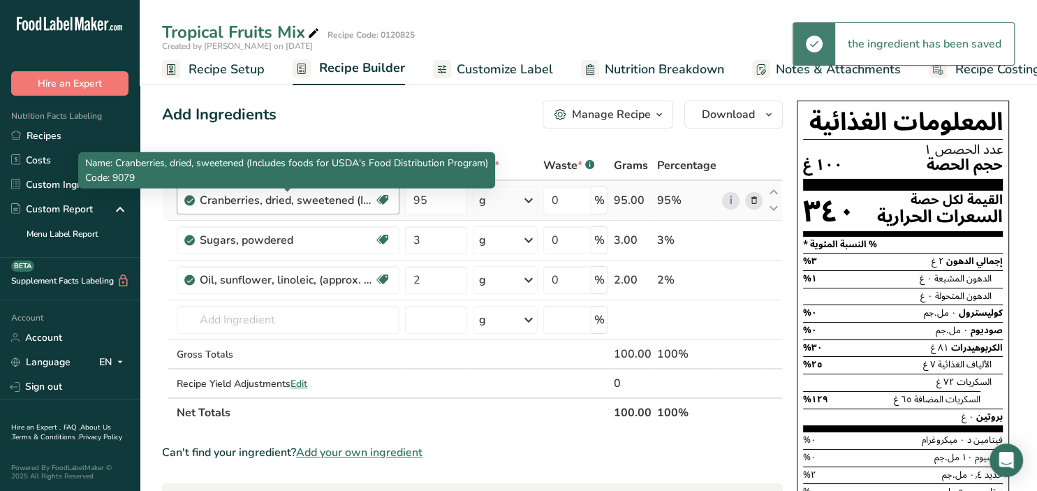
click at [350, 207] on div "Cranberries, dried, sweetened (Includes foods for USDA's Food Distribution Prog…" at bounding box center [287, 200] width 175 height 17
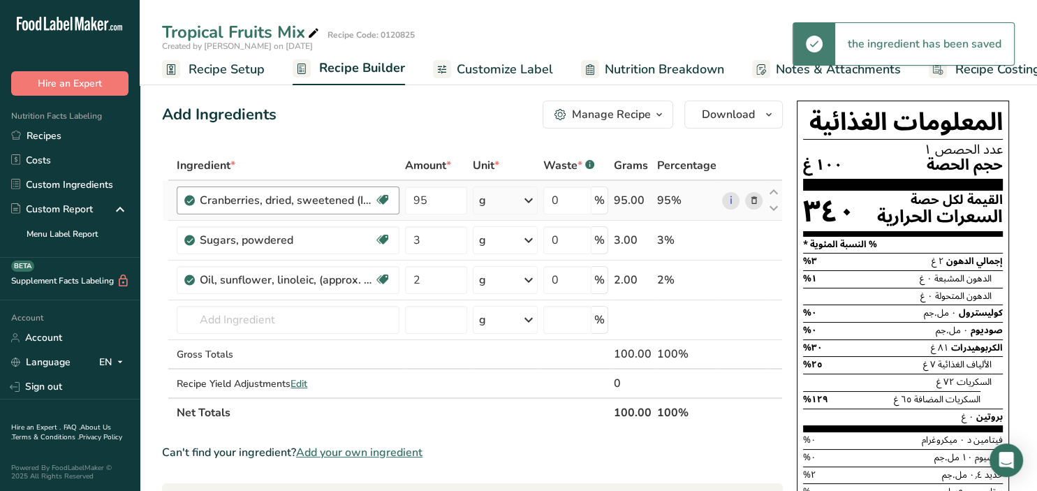
click at [362, 200] on div "Cranberries, dried, sweetened (Includes foods for USDA's Food Distribution Prog…" at bounding box center [287, 200] width 175 height 17
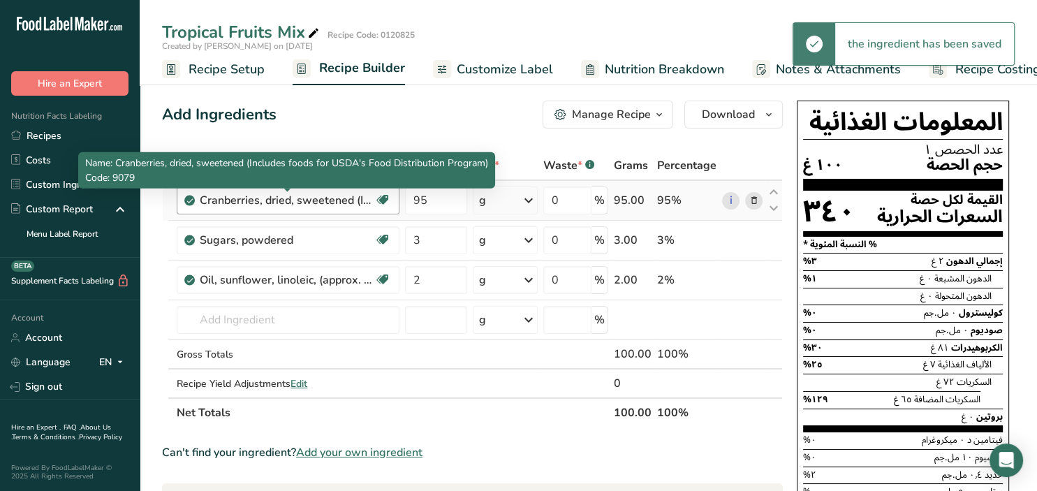
click at [362, 200] on div "Cranberries, dried, sweetened (Includes foods for USDA's Food Distribution Prog…" at bounding box center [287, 200] width 175 height 17
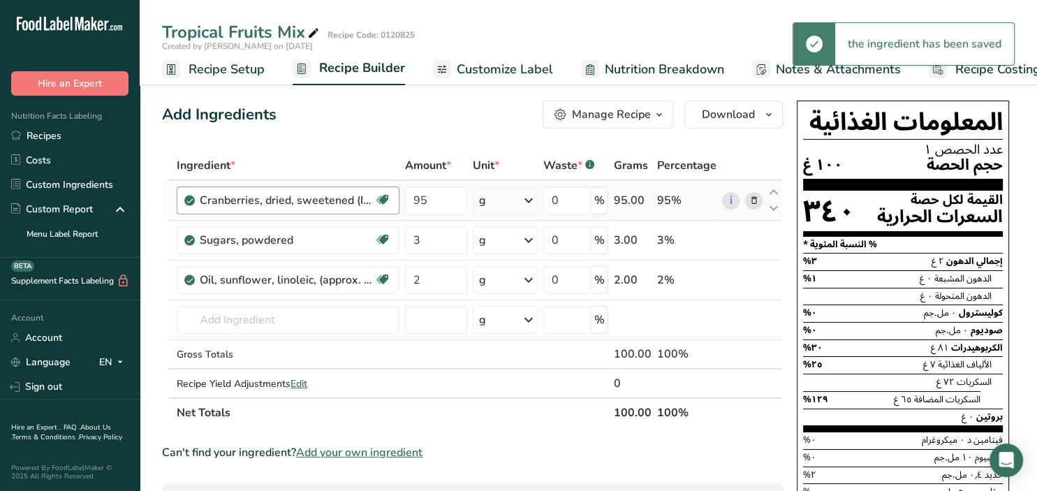
click at [393, 197] on div "Cranberries, dried, sweetened (Includes foods for USDA's Food Distribution Prog…" at bounding box center [288, 200] width 223 height 28
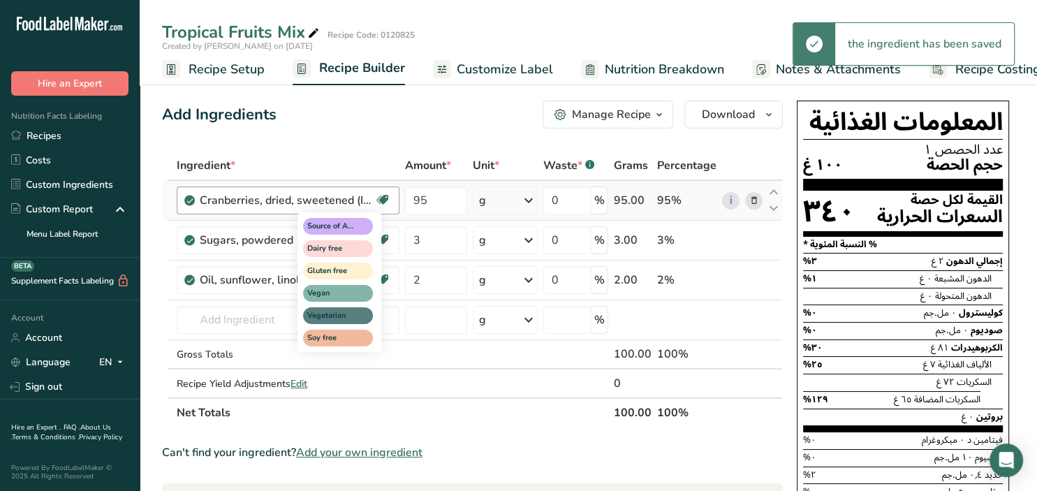
click at [387, 197] on icon at bounding box center [383, 200] width 14 height 22
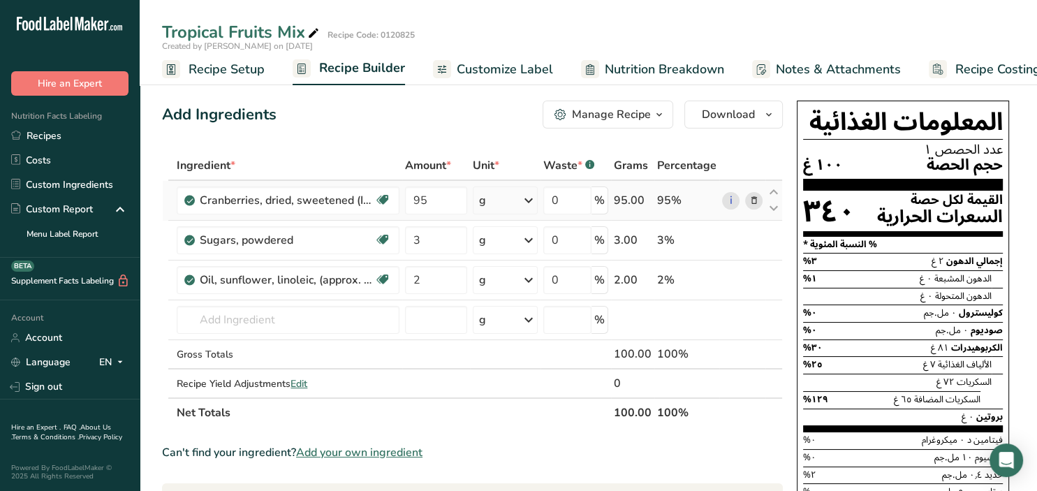
click at [752, 203] on icon at bounding box center [754, 200] width 10 height 15
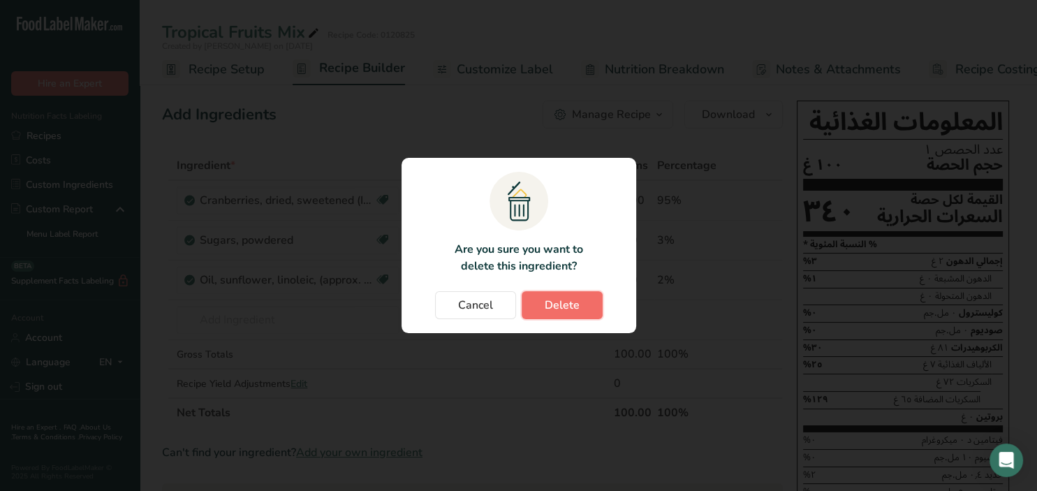
click at [573, 305] on span "Delete" at bounding box center [562, 305] width 35 height 17
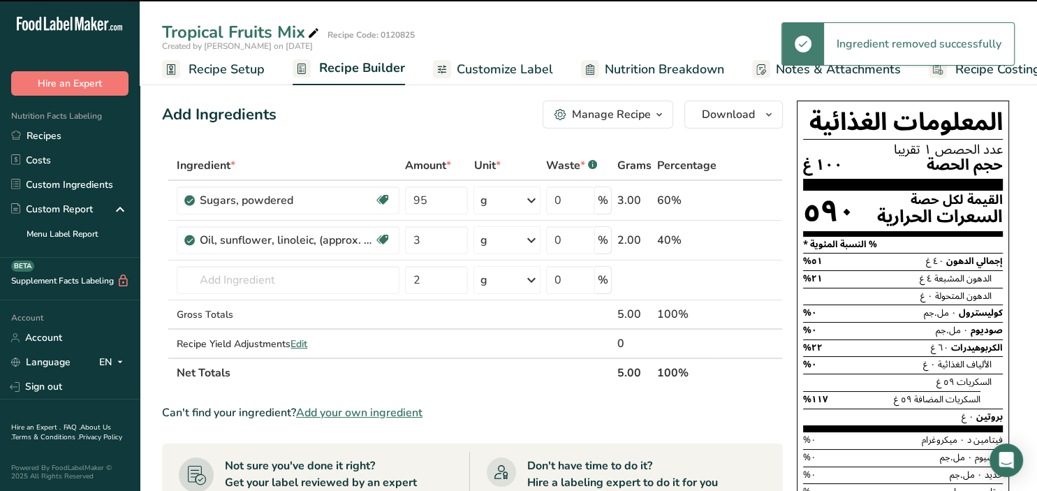
type input "3"
type input "2"
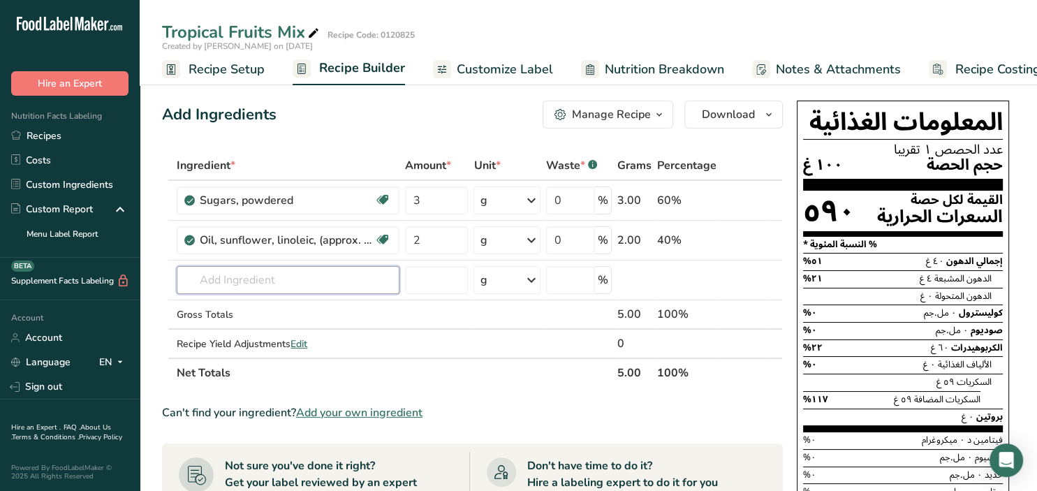
click at [241, 290] on input "text" at bounding box center [288, 280] width 223 height 28
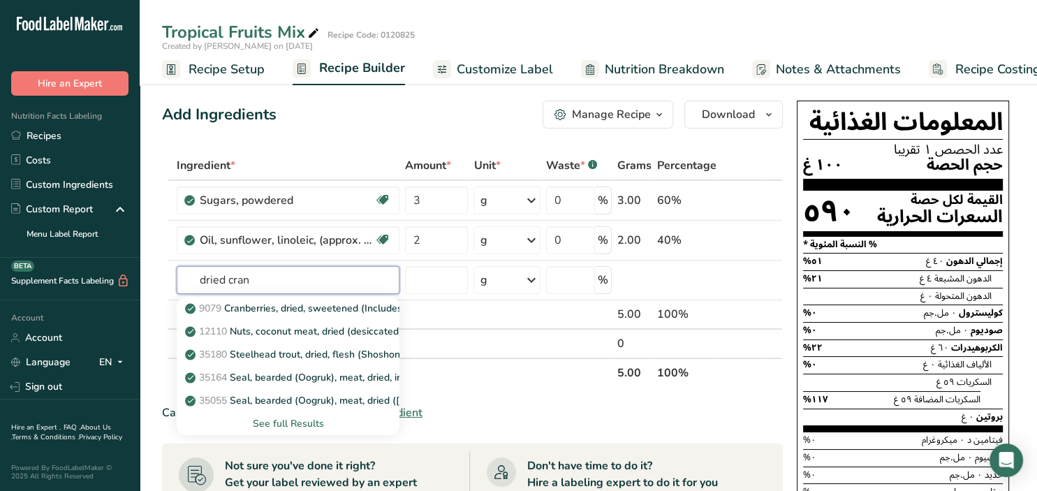
type input "dried cran"
click at [303, 423] on div "See full Results" at bounding box center [288, 423] width 200 height 15
click at [266, 309] on p "9079 Cranberries, dried, sweetened (Includes foods for USDA's Food Distribution…" at bounding box center [398, 308] width 420 height 15
type input "Cranberries, dried, sweetened (Includes foods for USDA's Food Distribution Prog…"
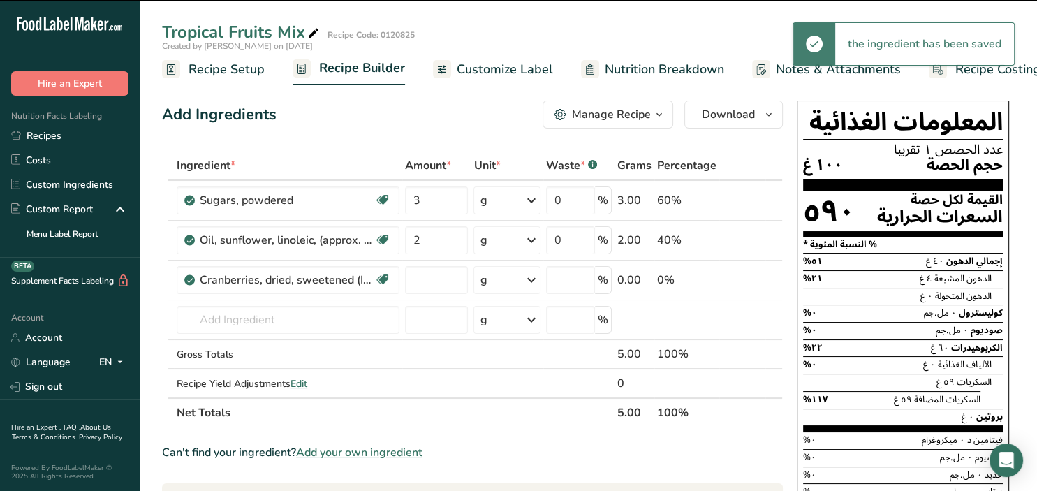
type input "0"
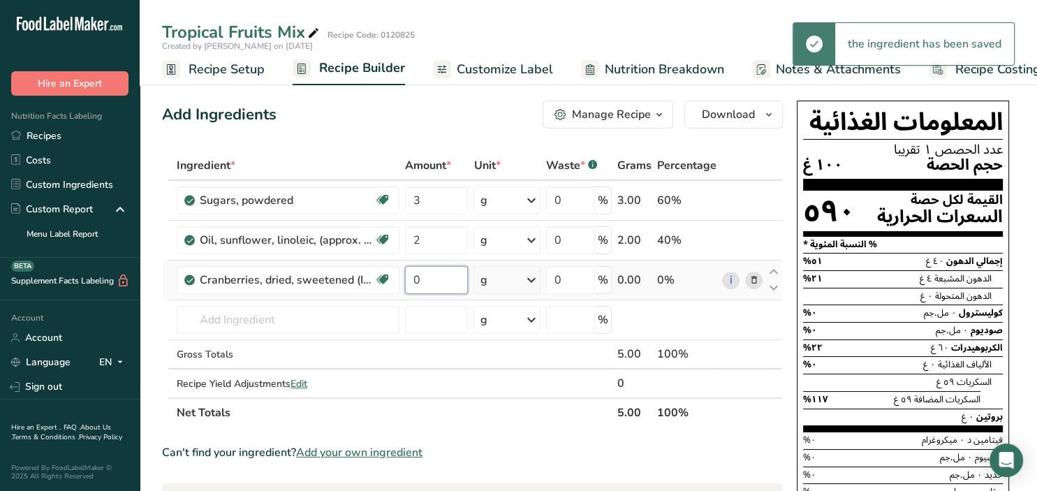
drag, startPoint x: 434, startPoint y: 280, endPoint x: 409, endPoint y: 279, distance: 25.1
click at [409, 279] on input "0" at bounding box center [436, 280] width 63 height 28
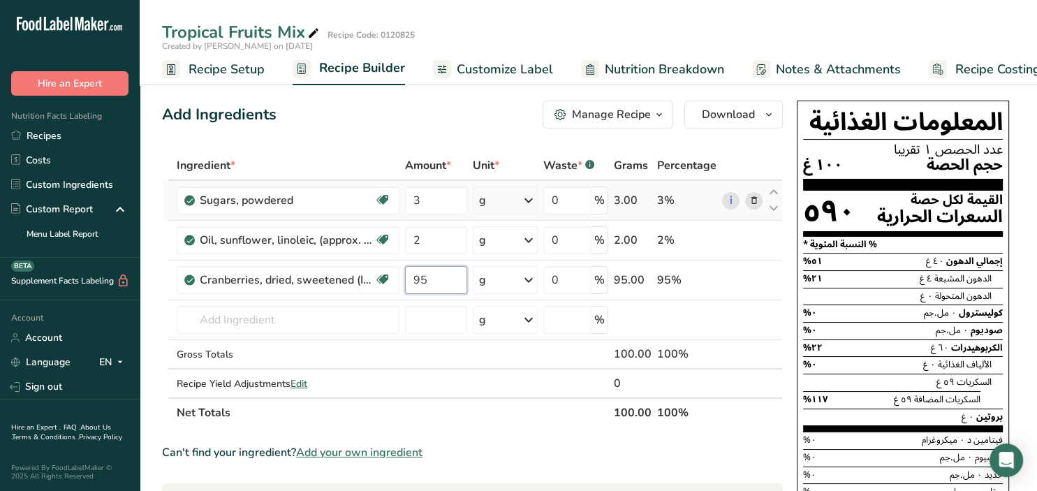
type input "95"
click at [761, 198] on div "Ingredient * Amount * Unit * Waste * .a-a{fill:#347362;}.b-a{fill:#fff;} Grams …" at bounding box center [472, 289] width 621 height 277
click at [753, 203] on icon at bounding box center [754, 200] width 10 height 15
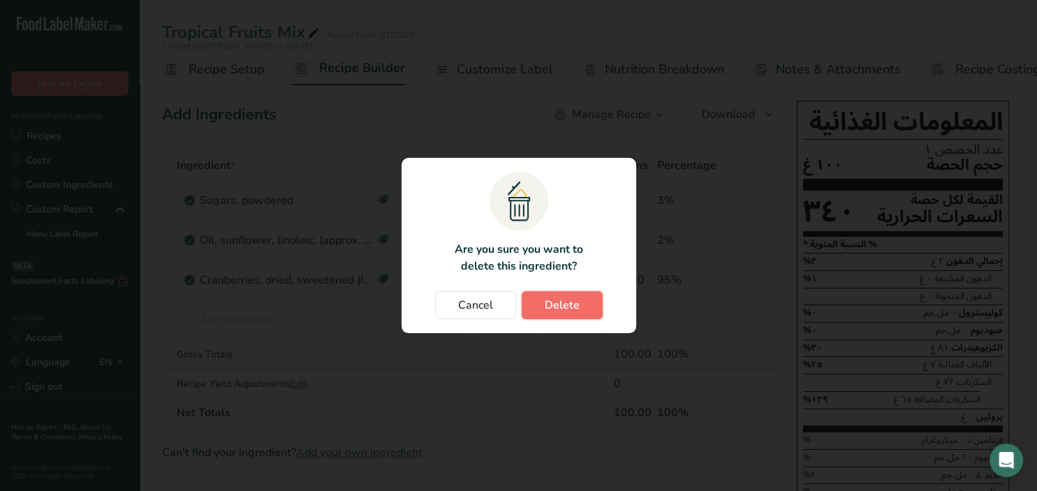
click at [574, 300] on span "Delete" at bounding box center [562, 305] width 35 height 17
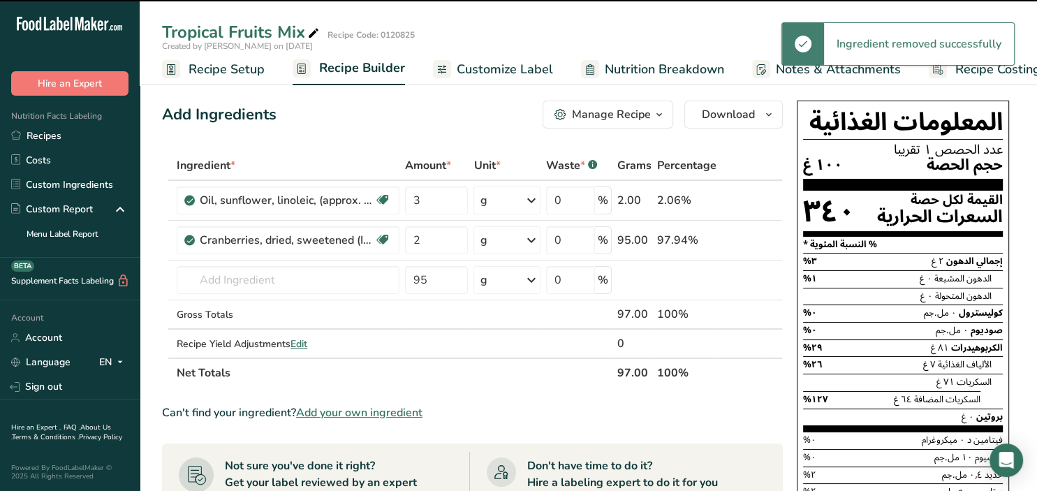
type input "2"
type input "95"
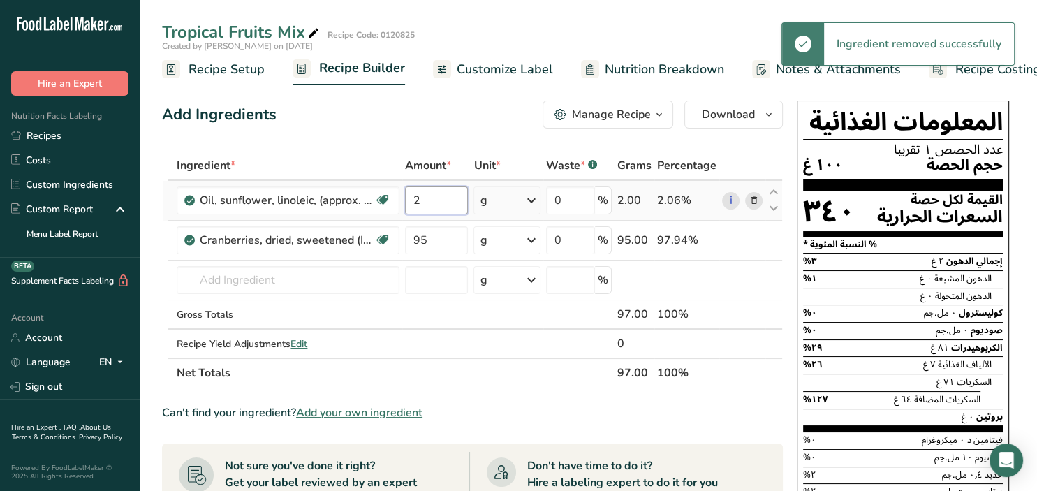
drag, startPoint x: 426, startPoint y: 207, endPoint x: 401, endPoint y: 195, distance: 28.1
click at [405, 195] on input "2" at bounding box center [436, 200] width 63 height 28
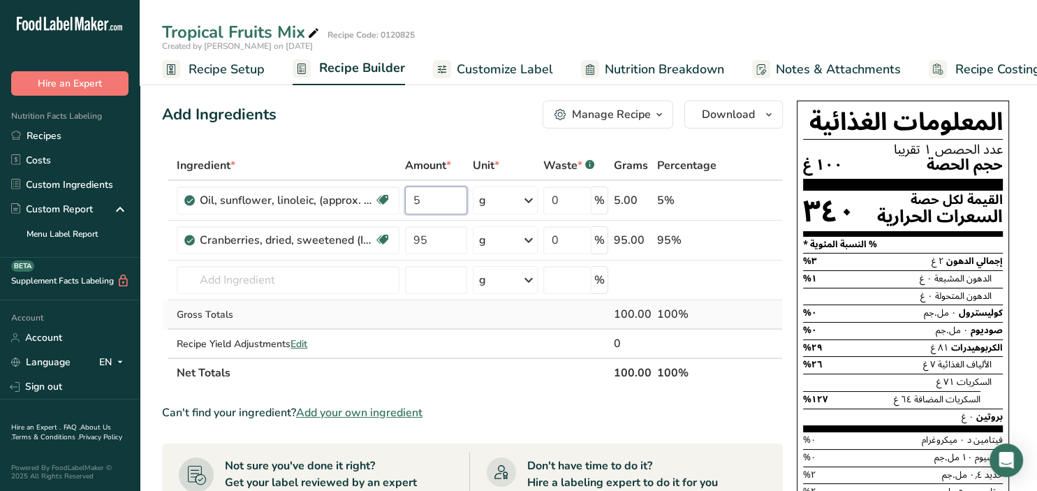
type input "5"
click at [343, 310] on div "Ingredient * Amount * Unit * Waste * .a-a{fill:#347362;}.b-a{fill:#fff;} Grams …" at bounding box center [472, 269] width 621 height 237
click at [766, 116] on icon "button" at bounding box center [768, 114] width 11 height 17
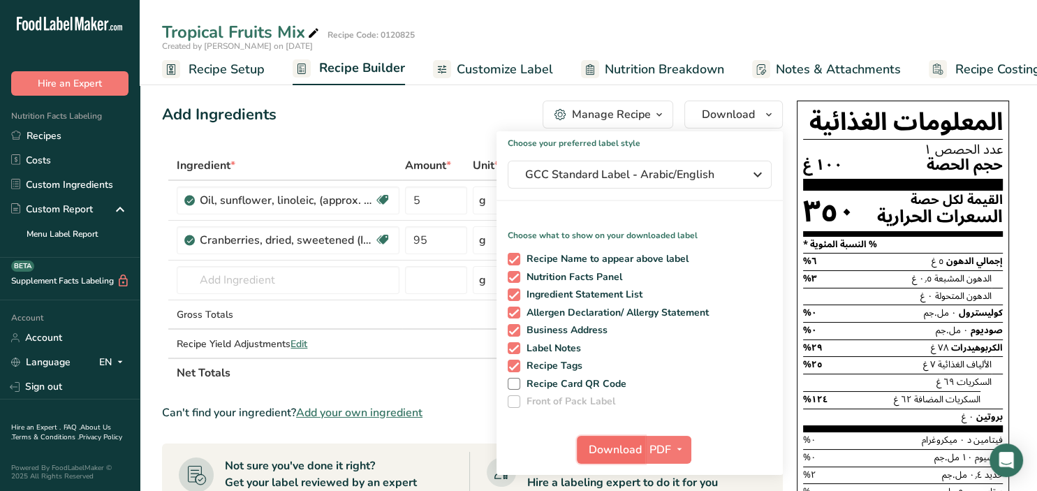
click at [624, 448] on span "Download" at bounding box center [615, 449] width 53 height 17
click at [758, 118] on button "Download" at bounding box center [733, 115] width 98 height 28
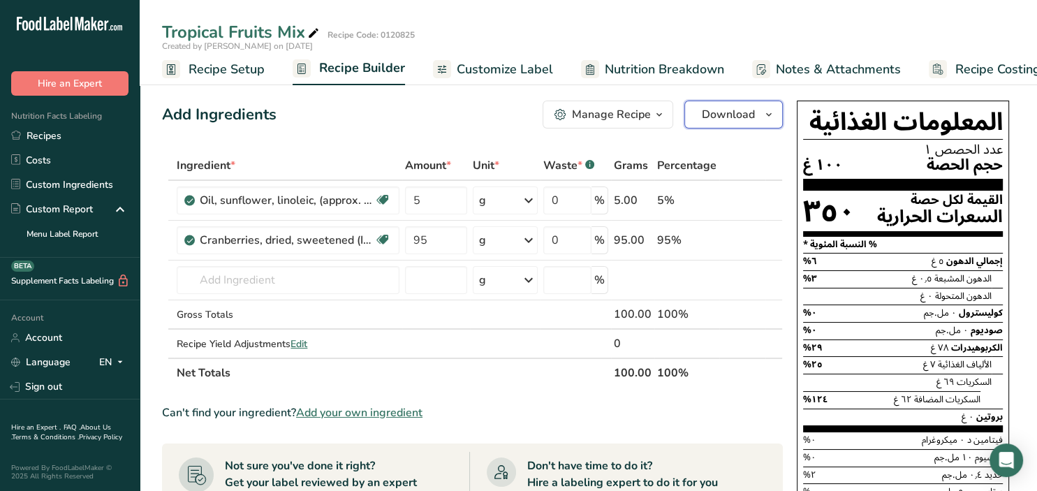
click at [774, 115] on icon "button" at bounding box center [768, 114] width 11 height 17
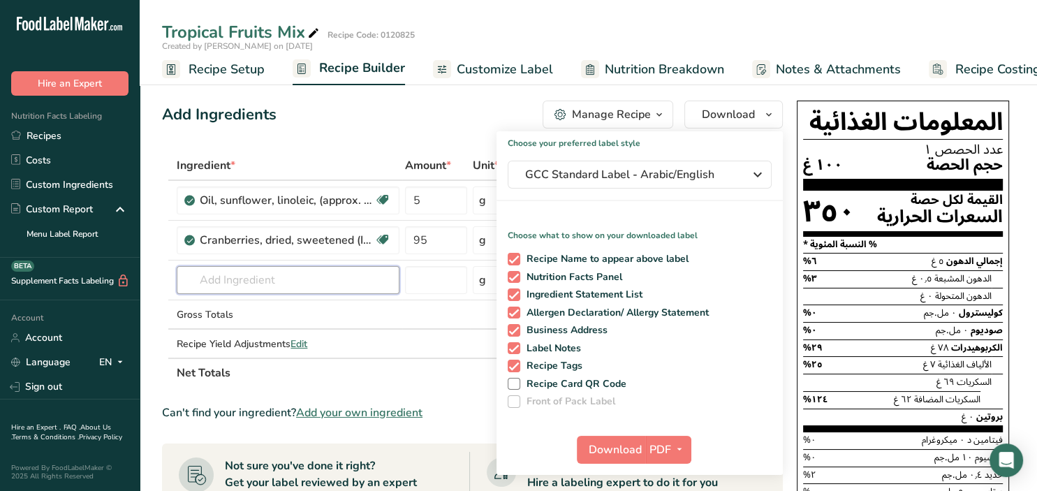
click at [353, 275] on input "text" at bounding box center [288, 280] width 223 height 28
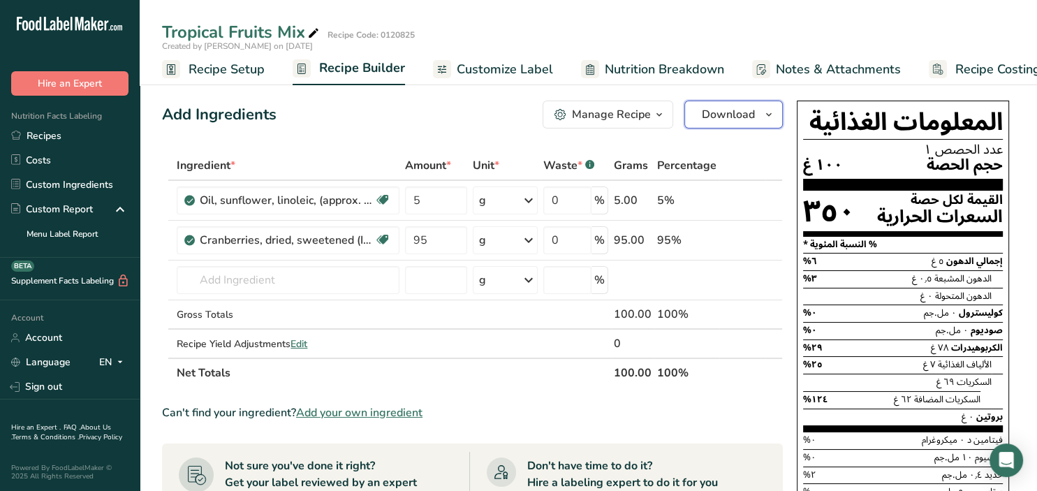
click at [773, 112] on icon "button" at bounding box center [768, 114] width 11 height 17
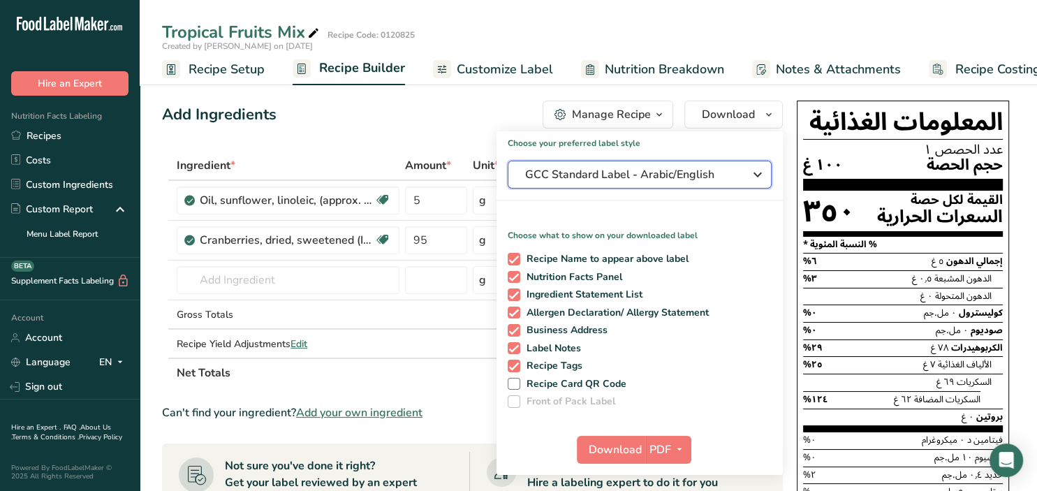
click at [753, 177] on icon "button" at bounding box center [757, 174] width 17 height 25
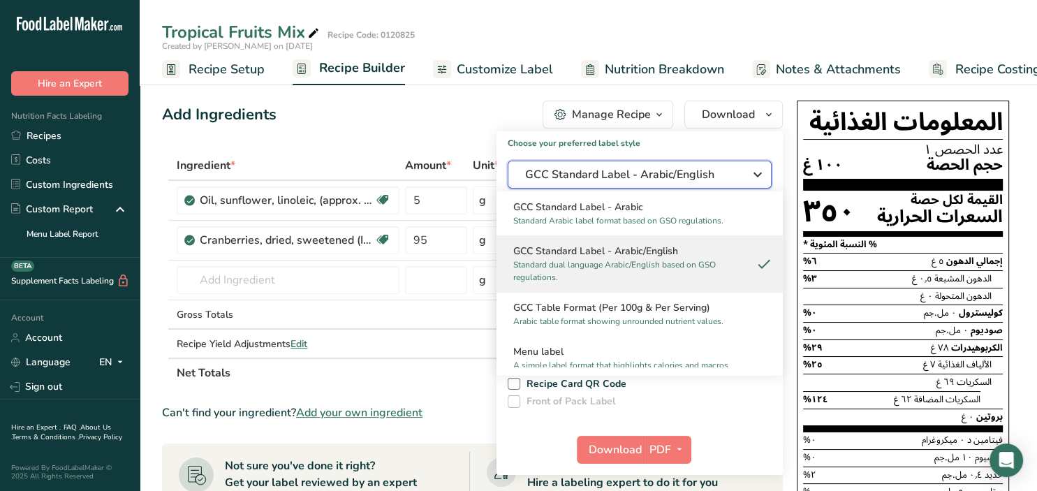
click at [753, 177] on icon "button" at bounding box center [757, 174] width 17 height 25
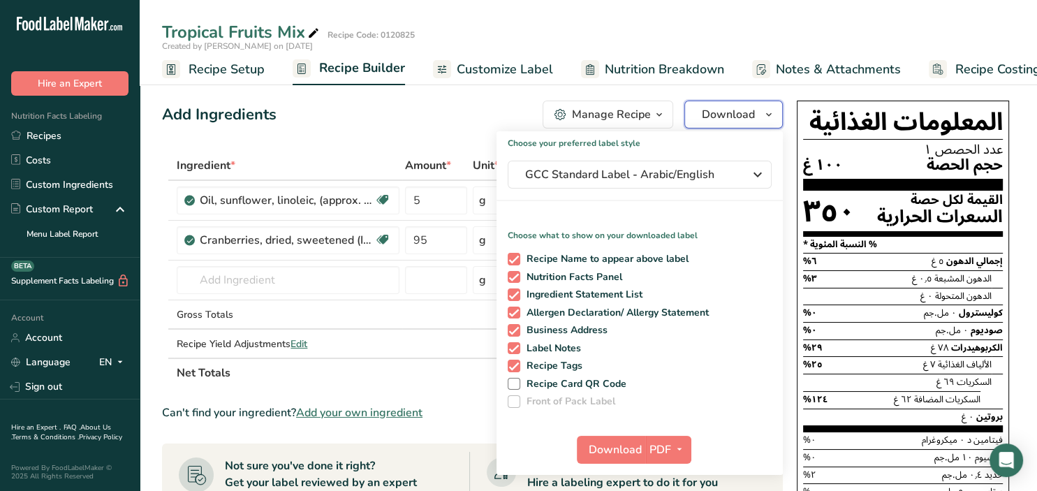
click at [772, 117] on icon "button" at bounding box center [768, 114] width 11 height 17
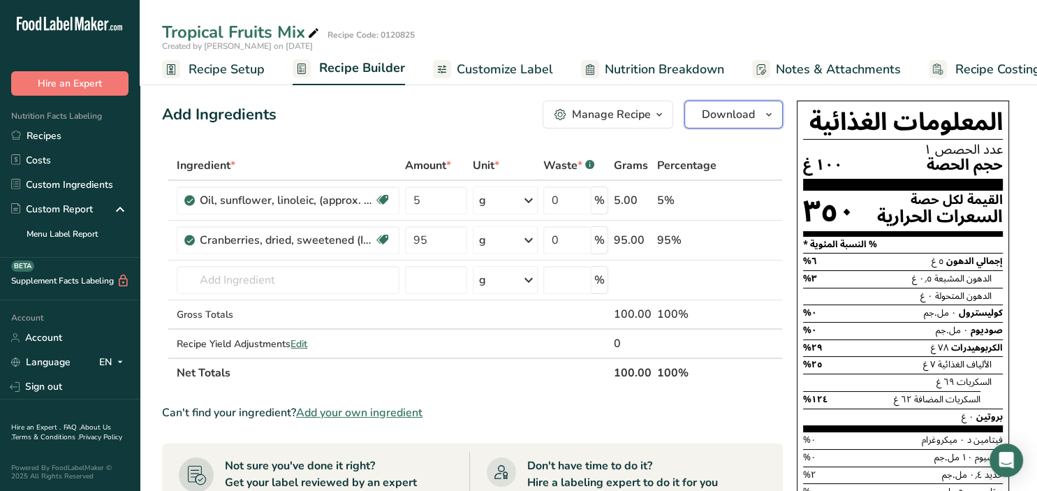
click at [772, 117] on icon "button" at bounding box center [768, 114] width 11 height 17
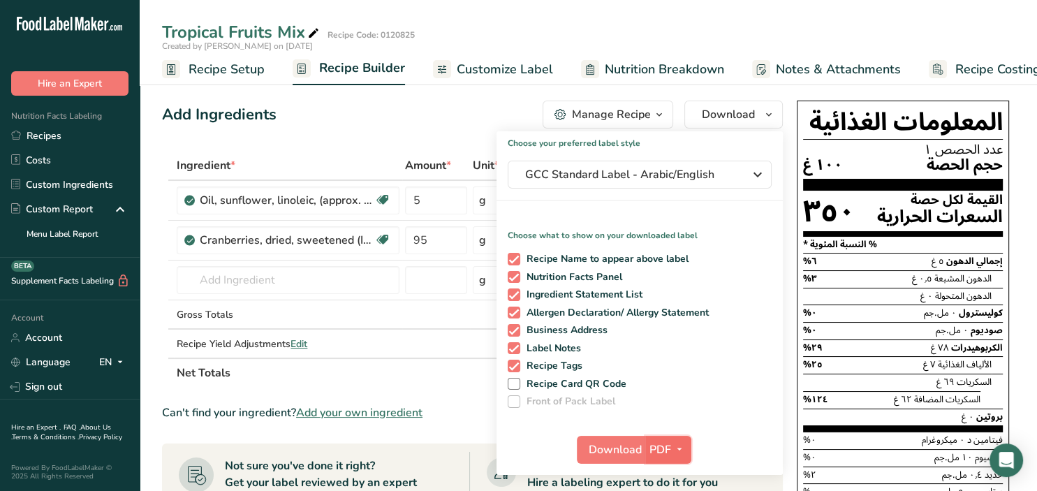
click at [688, 448] on button "PDF" at bounding box center [668, 450] width 46 height 28
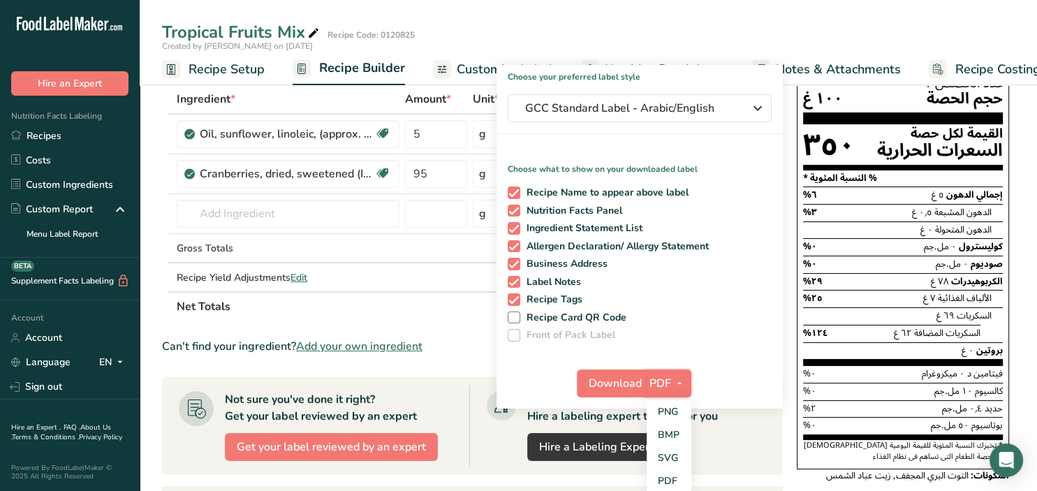
scroll to position [147, 0]
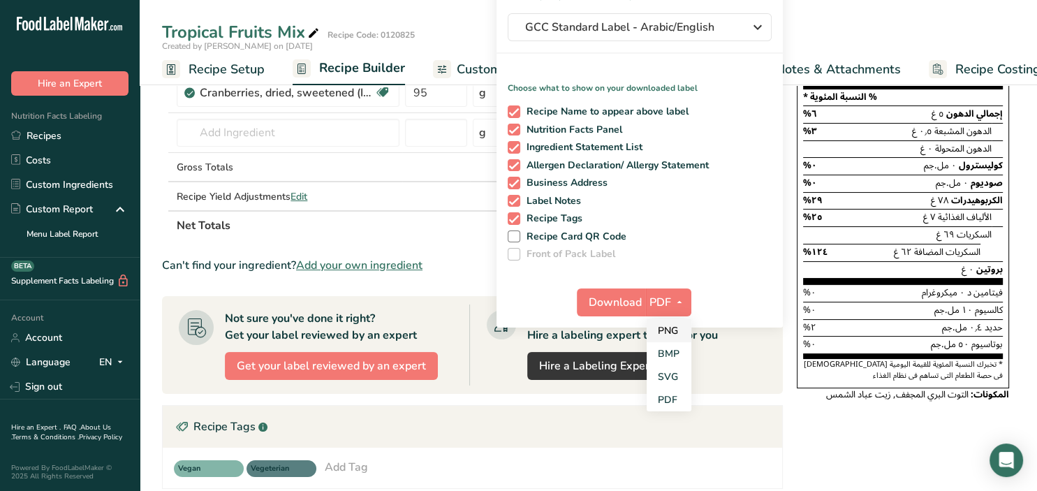
click at [673, 325] on link "PNG" at bounding box center [669, 330] width 45 height 23
click at [652, 302] on span "PNG" at bounding box center [661, 302] width 24 height 17
click at [608, 302] on span "Download" at bounding box center [614, 302] width 53 height 17
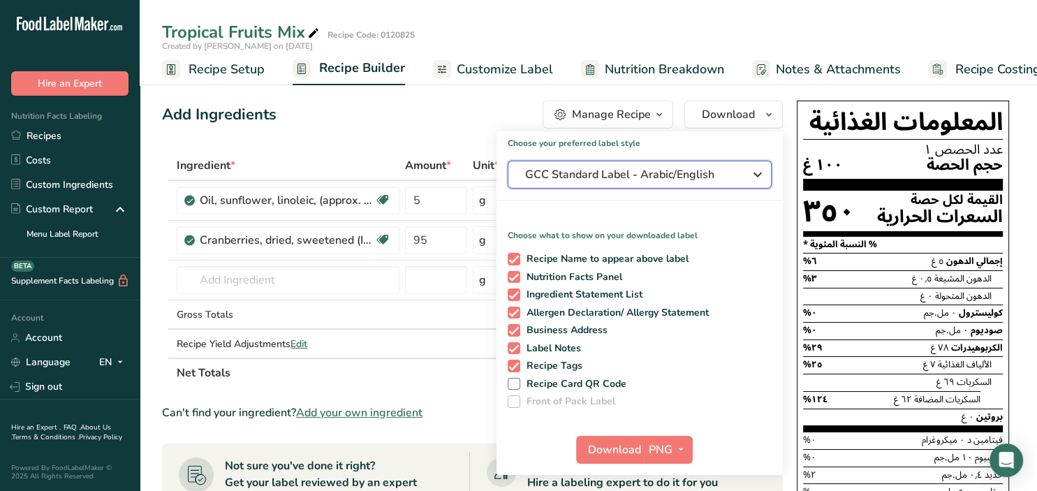
click at [762, 172] on icon "button" at bounding box center [757, 174] width 17 height 25
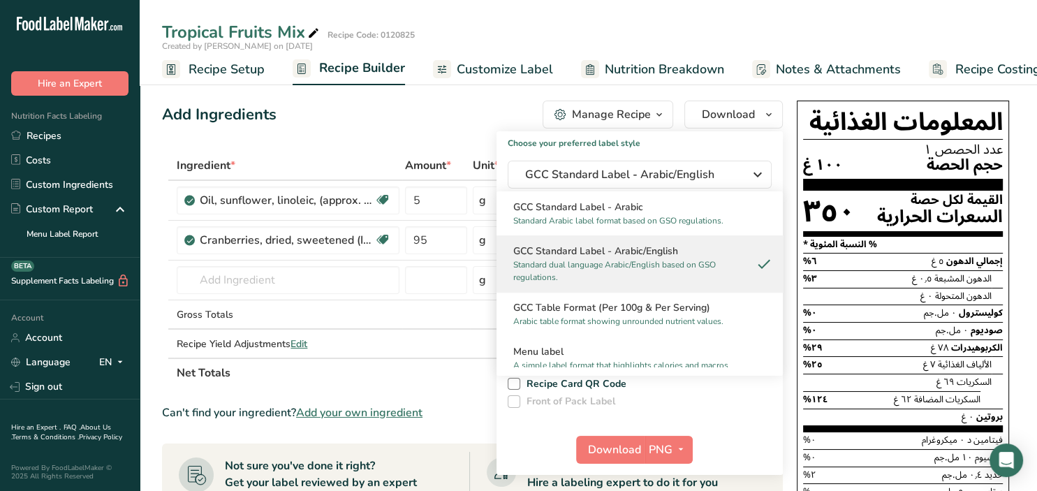
click at [464, 101] on div "Add Ingredients Manage Recipe Delete Recipe Duplicate Recipe Scale Recipe Save …" at bounding box center [472, 115] width 621 height 28
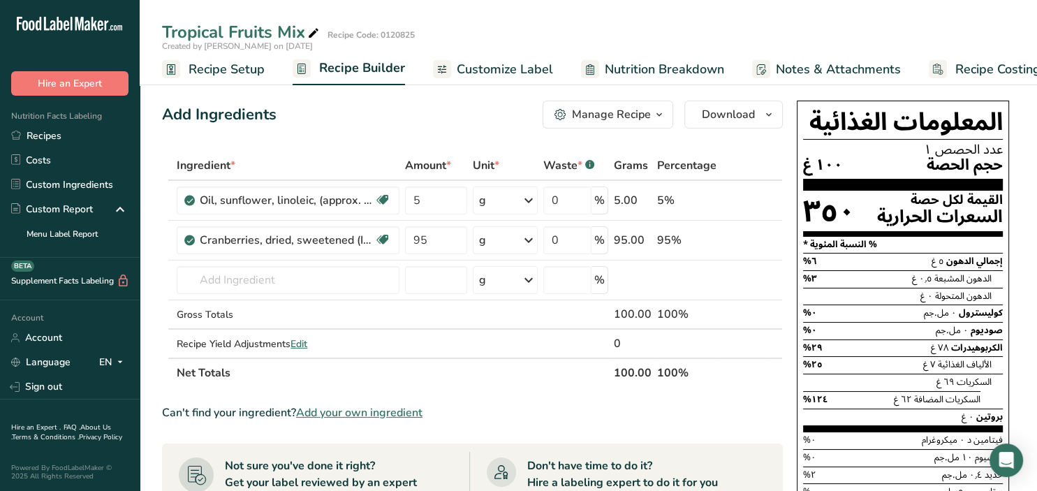
click at [474, 113] on div "Add Ingredients Manage Recipe Delete Recipe Duplicate Recipe Scale Recipe Save …" at bounding box center [472, 115] width 621 height 28
click at [29, 134] on link "Recipes" at bounding box center [70, 136] width 140 height 24
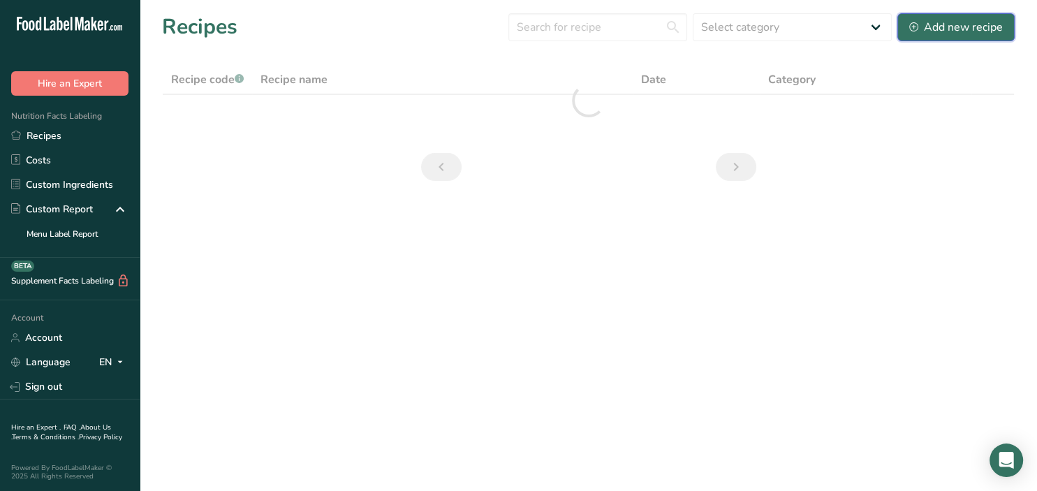
click at [989, 31] on div "Add new recipe" at bounding box center [956, 27] width 94 height 17
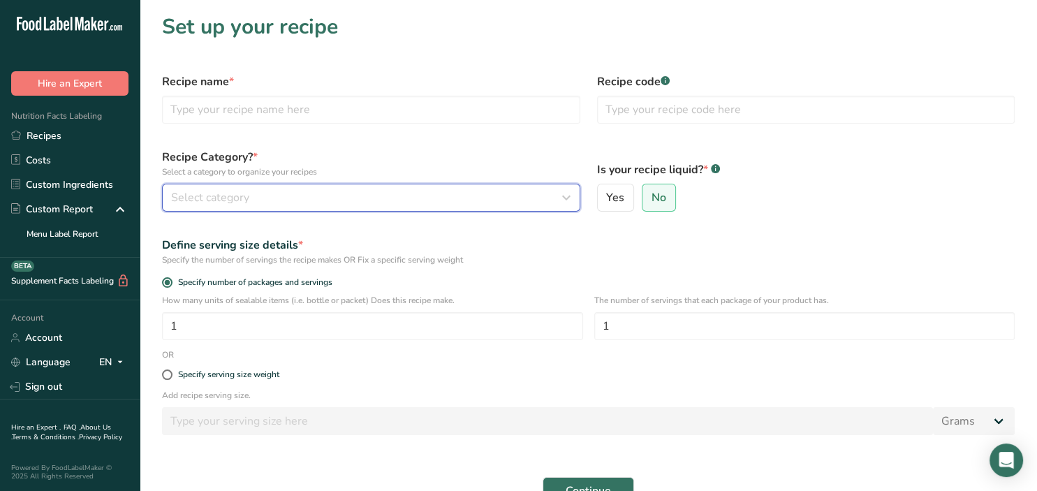
click at [317, 200] on div "Select category" at bounding box center [367, 197] width 392 height 17
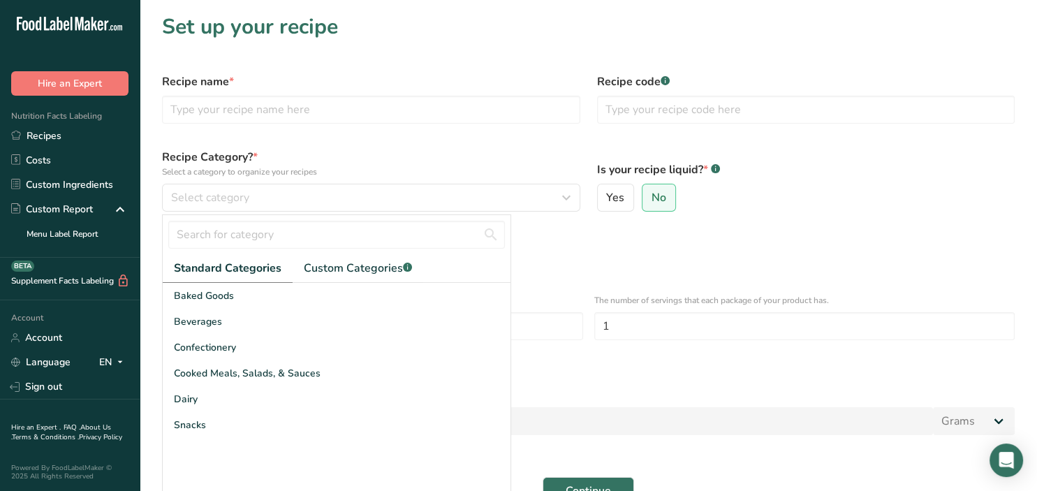
click at [285, 94] on div "Recipe name *" at bounding box center [371, 98] width 435 height 67
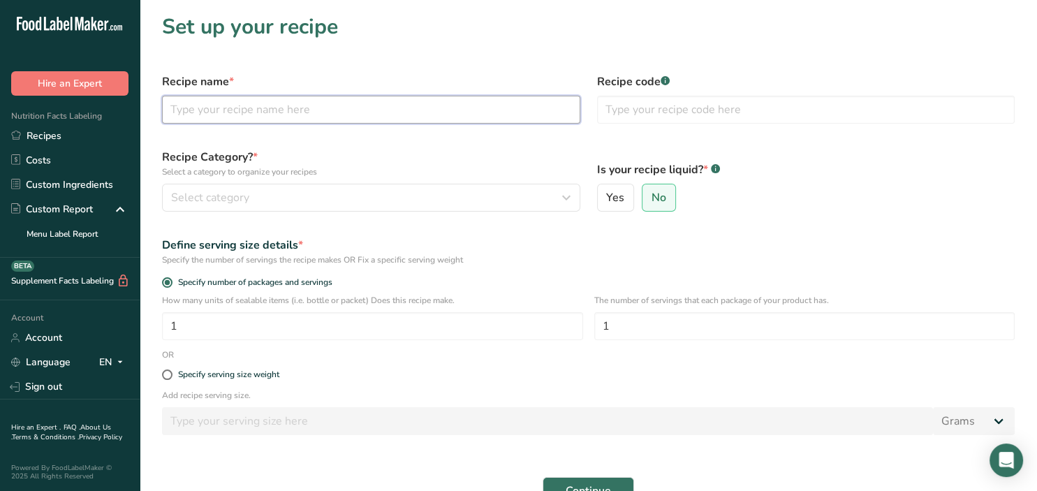
click at [295, 117] on input "text" at bounding box center [371, 110] width 418 height 28
type input "Dried Apricot"
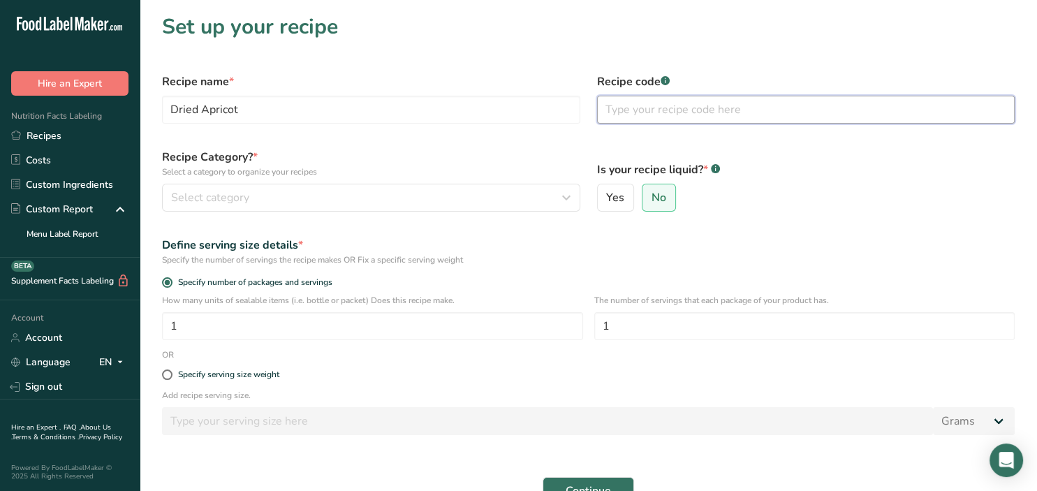
click at [730, 103] on input "text" at bounding box center [806, 110] width 418 height 28
type input "01220825"
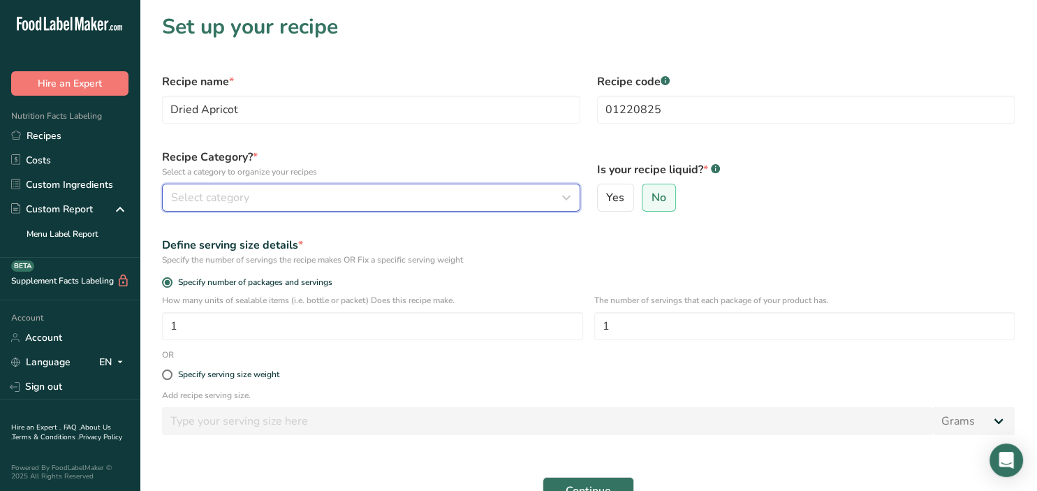
click at [279, 207] on button "Select category" at bounding box center [371, 198] width 418 height 28
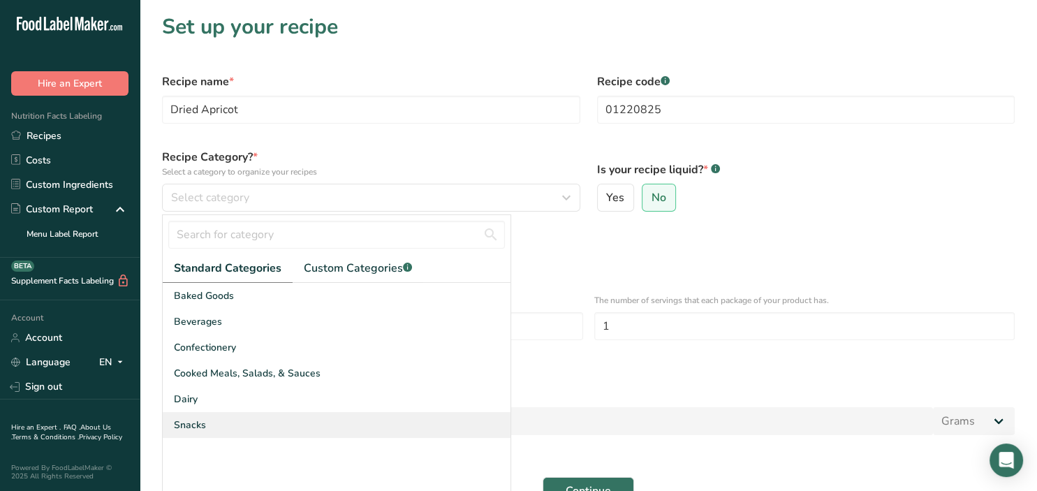
click at [186, 419] on span "Snacks" at bounding box center [190, 425] width 32 height 15
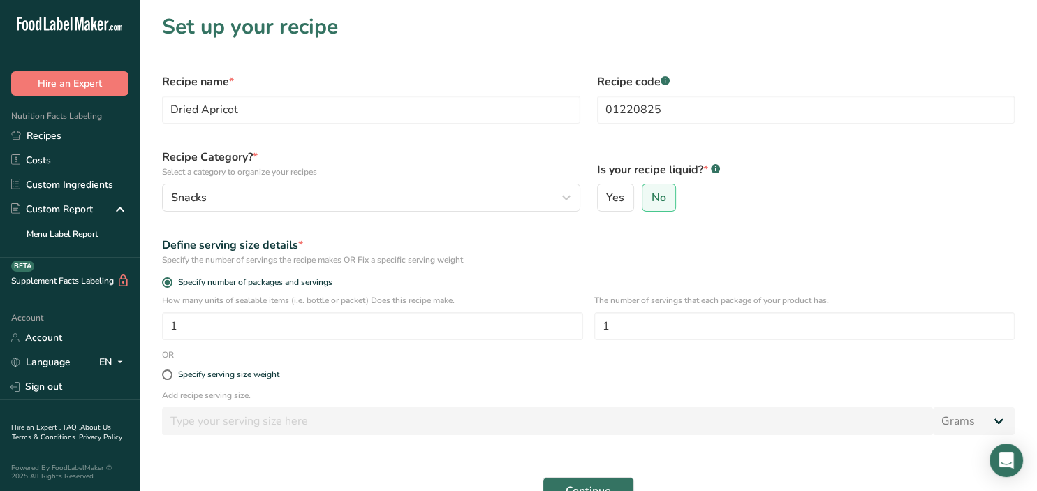
click at [192, 403] on div "Add recipe serving size. Grams kg mg mcg lb oz l mL fl oz tbsp tsp cup qt gallon" at bounding box center [588, 416] width 869 height 54
click at [202, 387] on div "Specify serving size weight" at bounding box center [588, 375] width 869 height 28
click at [203, 372] on div "Specify serving size weight" at bounding box center [228, 374] width 101 height 10
click at [171, 372] on input "Specify serving size weight" at bounding box center [166, 374] width 9 height 9
radio input "true"
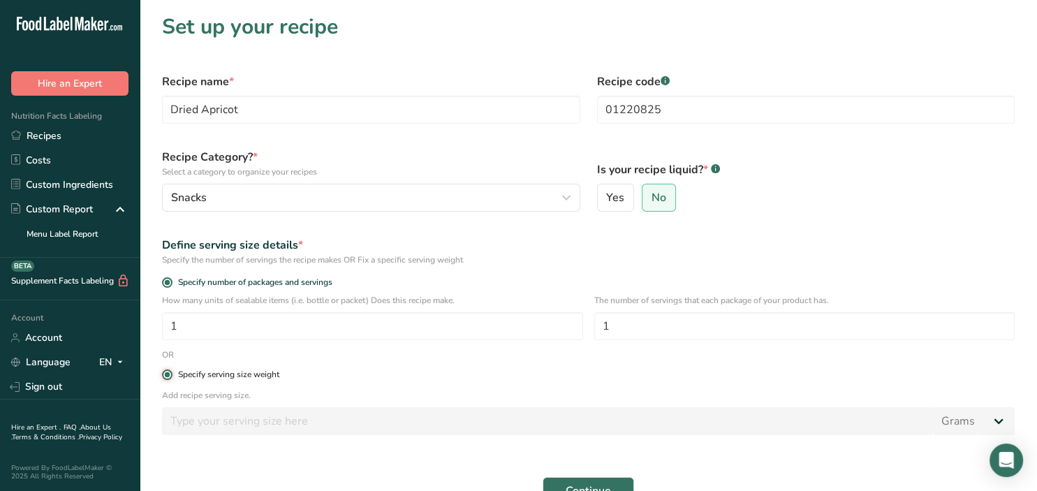
radio input "false"
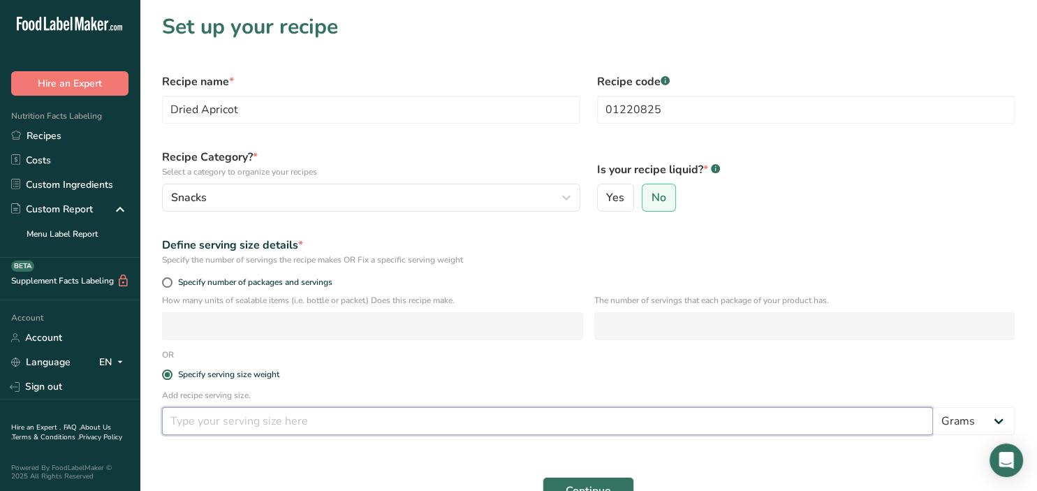
click at [205, 432] on input "number" at bounding box center [547, 421] width 771 height 28
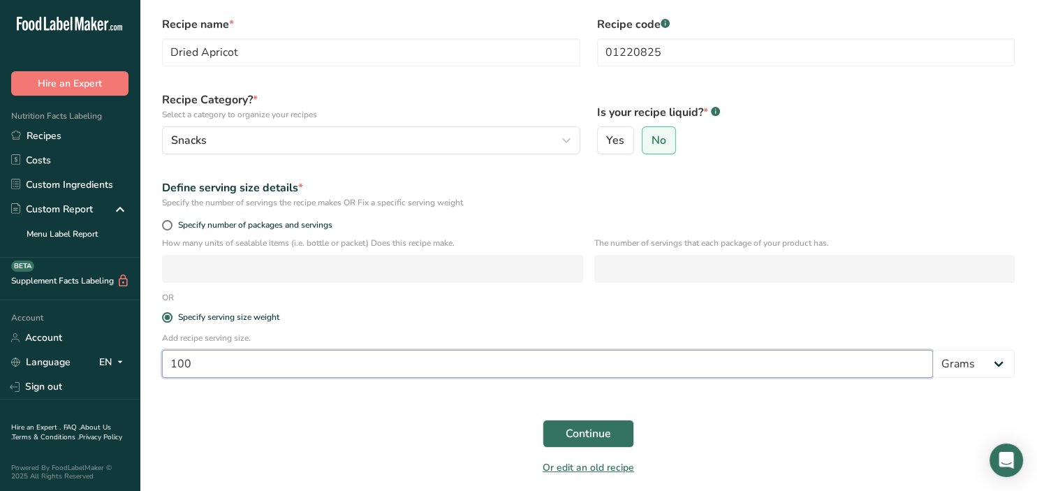
scroll to position [109, 0]
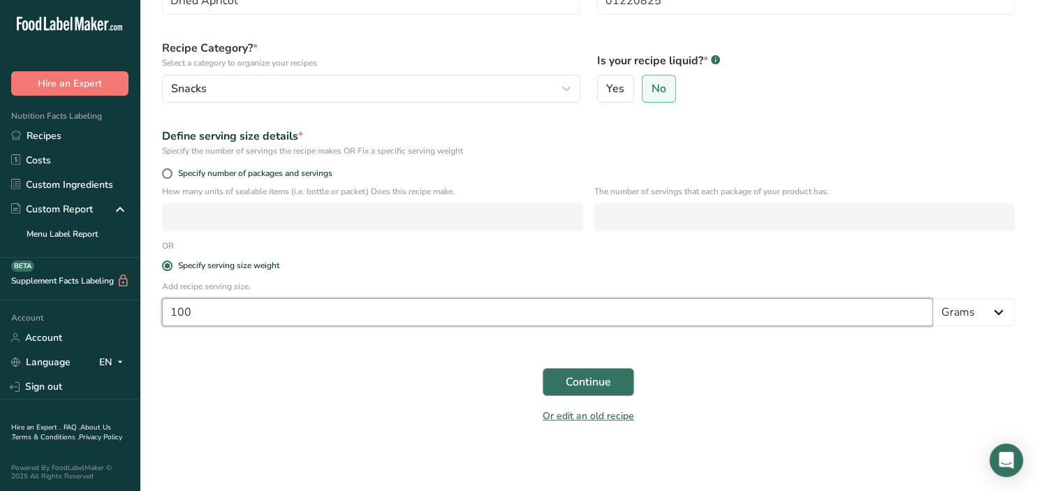
type input "100"
click at [587, 392] on button "Continue" at bounding box center [588, 382] width 91 height 28
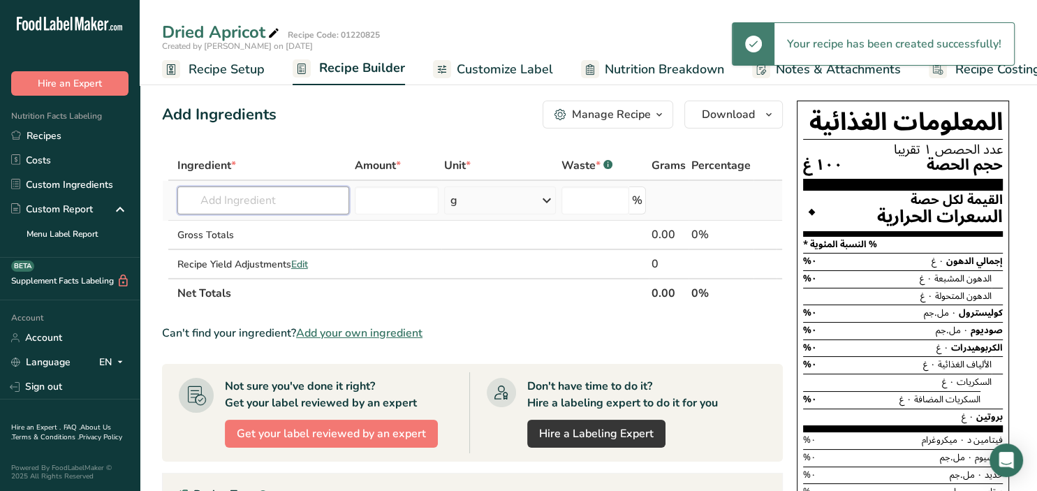
click at [267, 200] on input "text" at bounding box center [263, 200] width 172 height 28
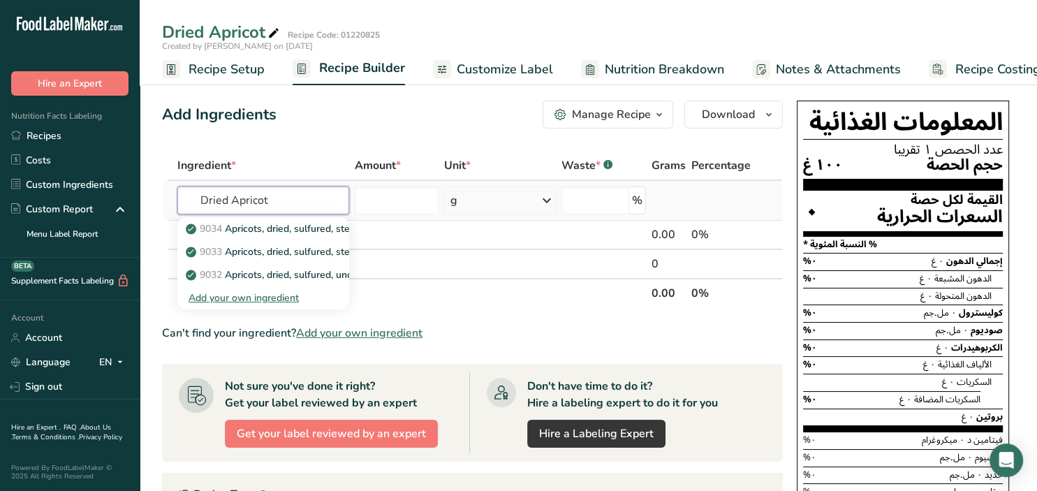
type input "Dried Apricot"
click at [233, 300] on div "Add your own ingredient" at bounding box center [263, 298] width 149 height 15
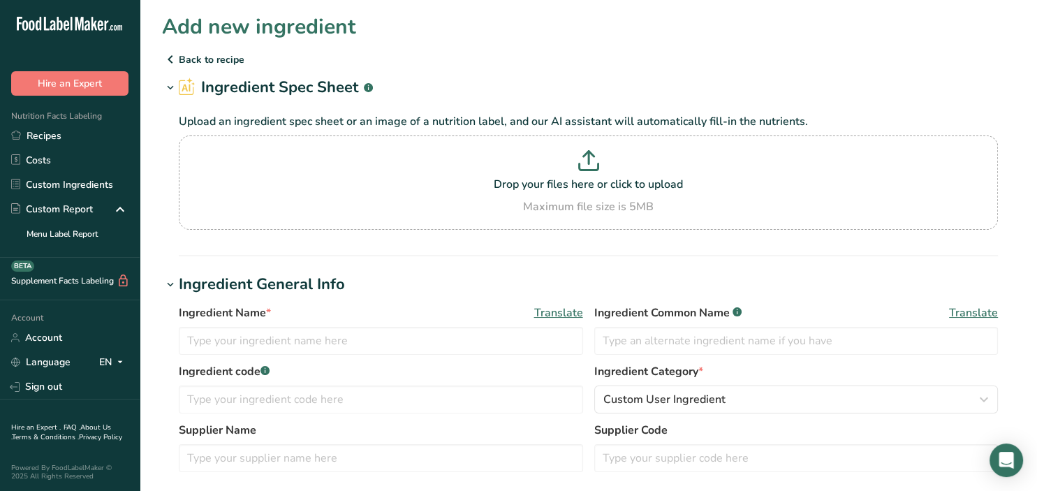
click at [170, 60] on icon at bounding box center [170, 59] width 17 height 25
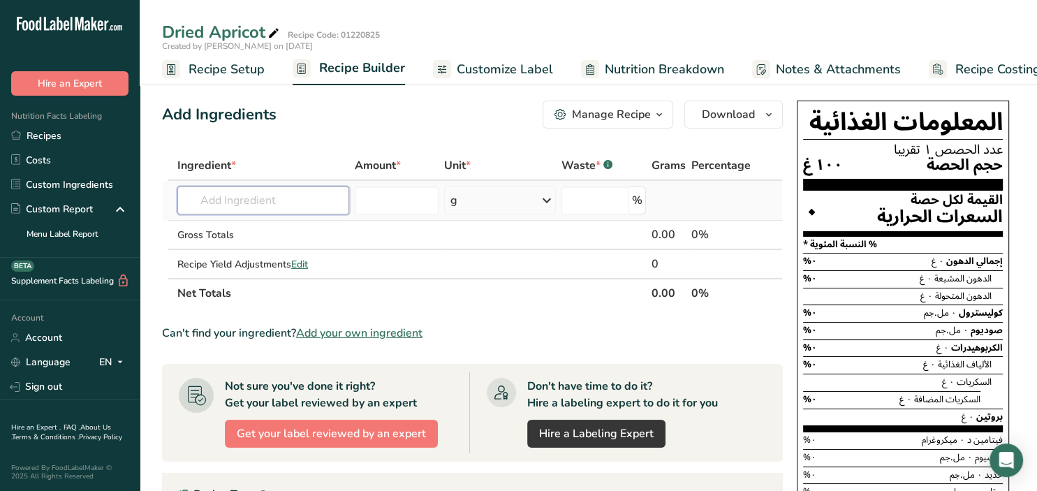
click at [272, 200] on input "text" at bounding box center [263, 200] width 172 height 28
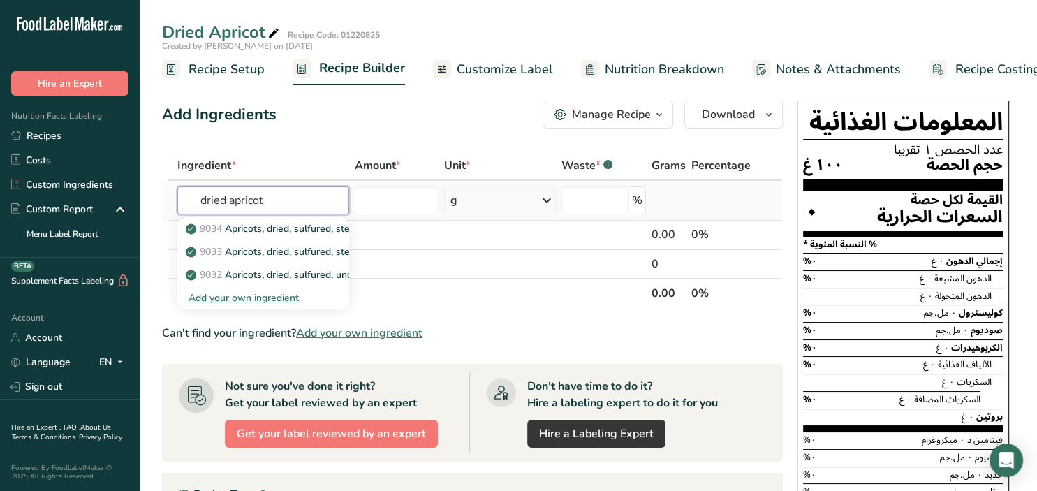
click at [274, 197] on input "dried apricot" at bounding box center [263, 200] width 172 height 28
type input "dried apricot"
click at [191, 228] on icon at bounding box center [190, 229] width 8 height 13
type input "Apricots, dried, sulfured, stewed, with added sugar"
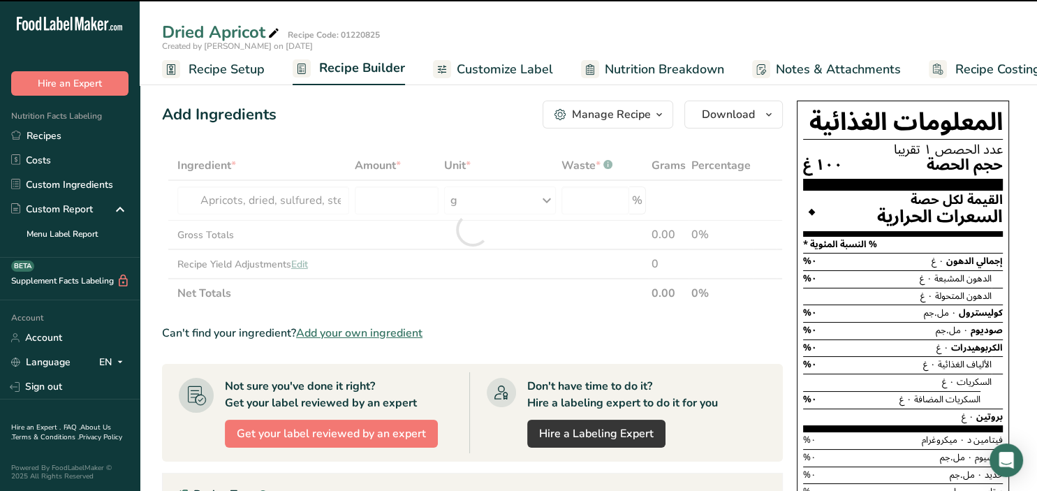
type input "0"
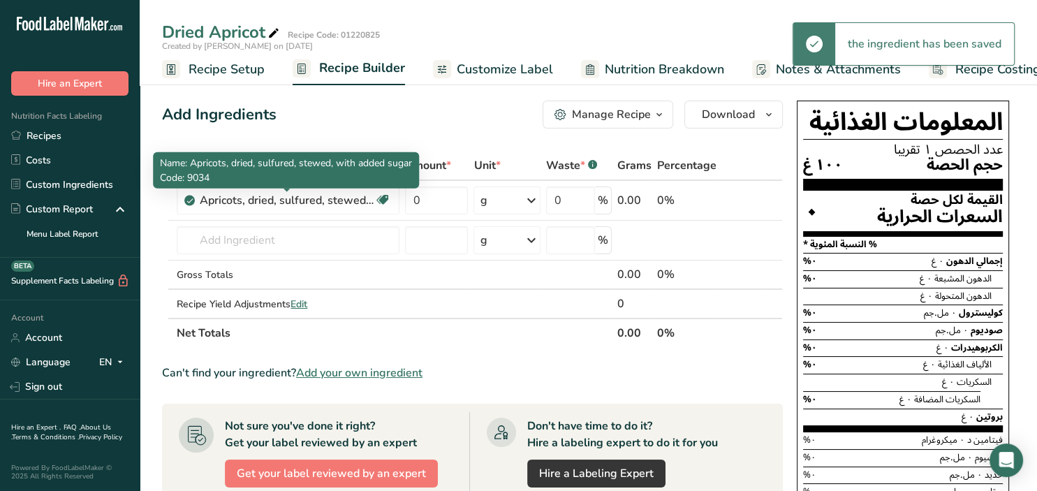
click at [287, 195] on div at bounding box center [287, 192] width 7 height 7
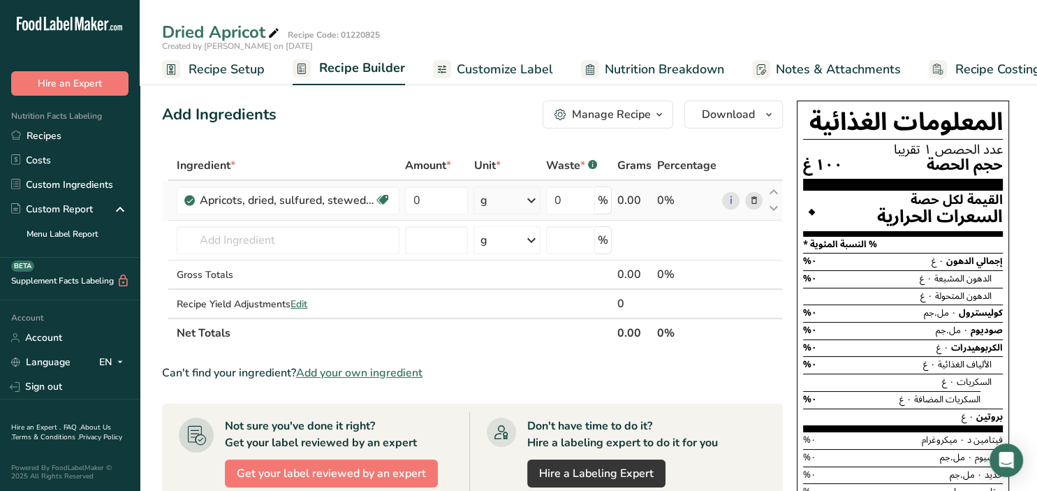
click at [756, 200] on icon at bounding box center [754, 200] width 10 height 15
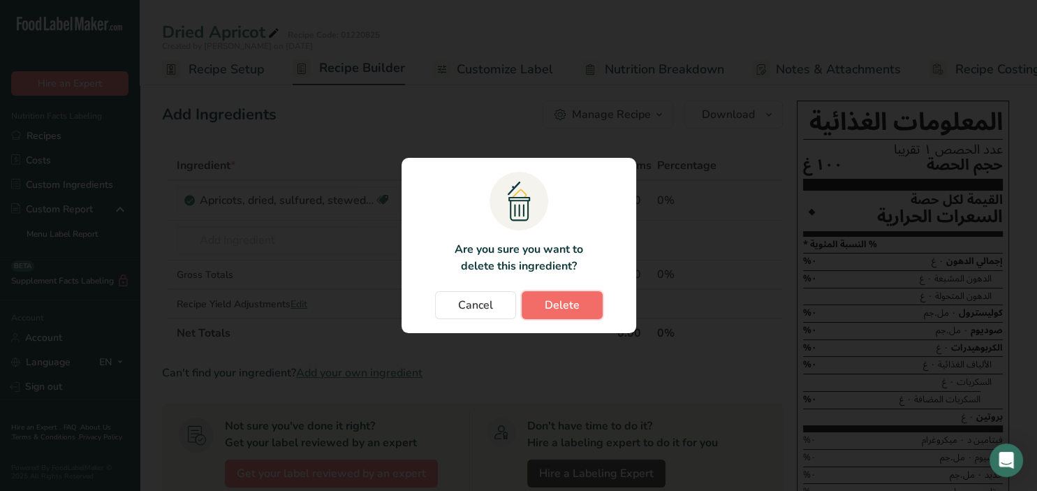
click at [566, 305] on span "Delete" at bounding box center [562, 305] width 35 height 17
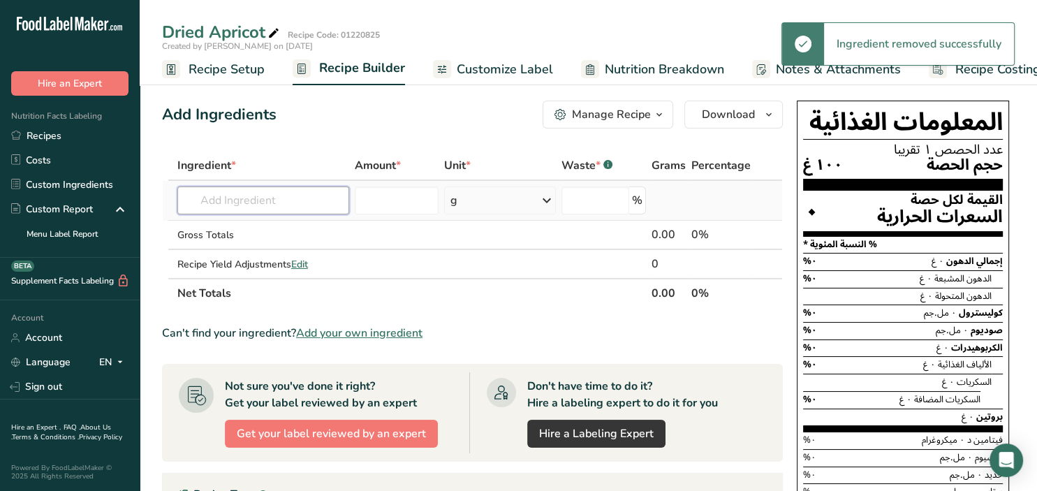
click at [305, 212] on input "text" at bounding box center [263, 200] width 172 height 28
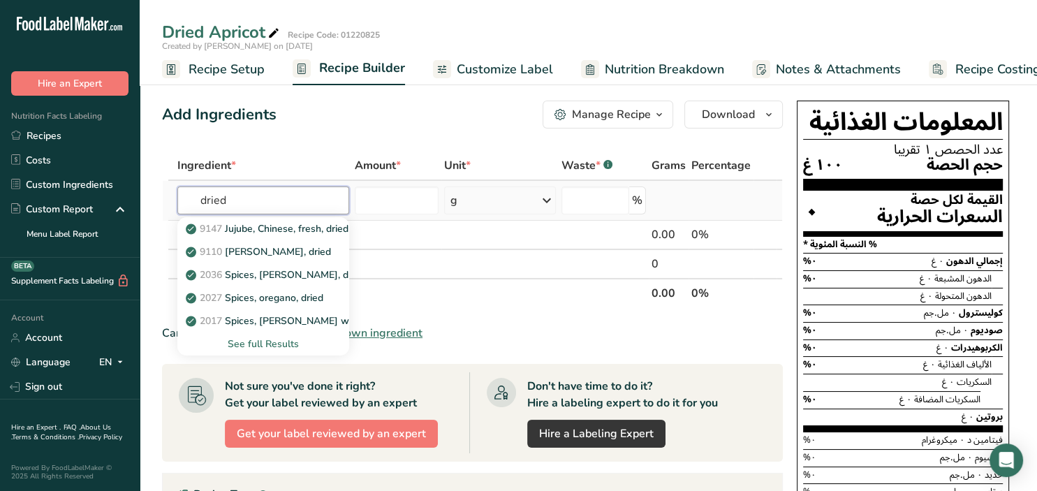
type input "dried"
click at [286, 338] on div "See full Results" at bounding box center [263, 344] width 149 height 15
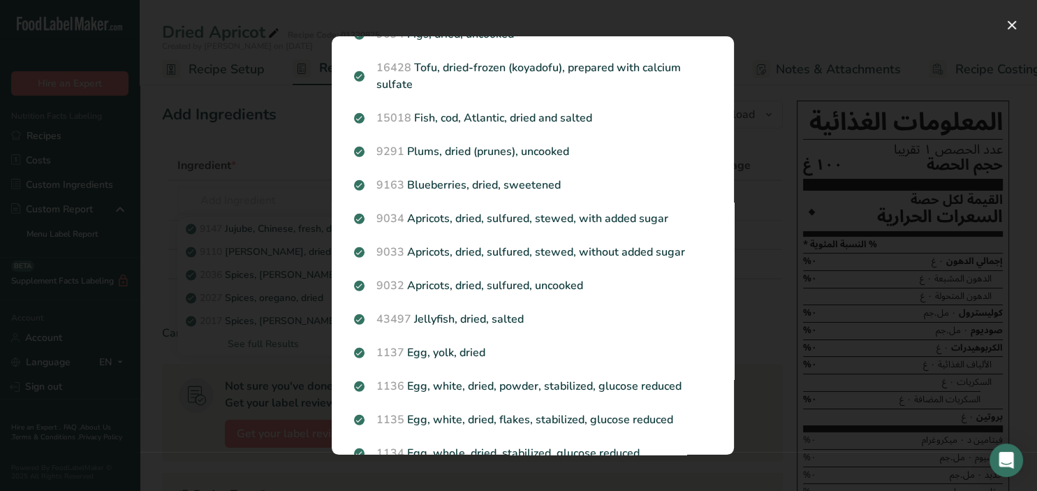
scroll to position [905, 0]
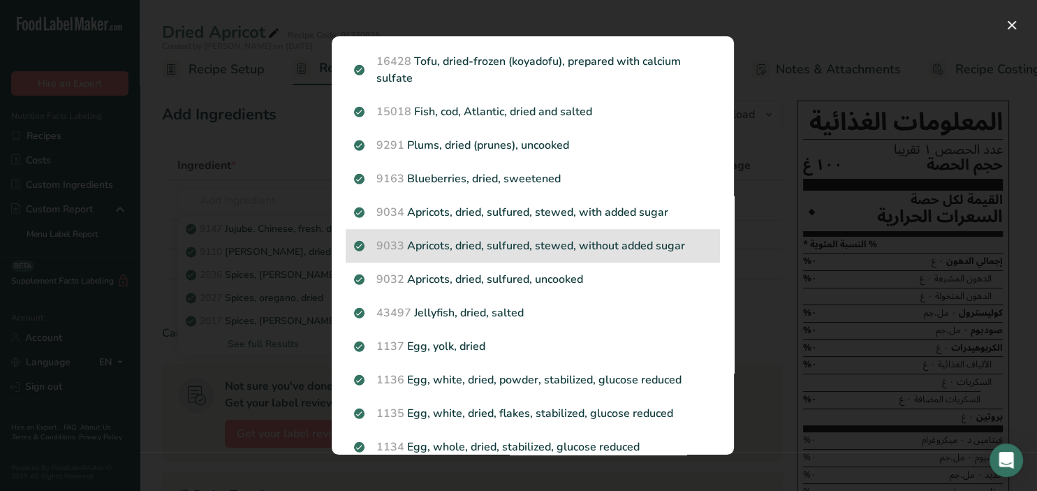
click at [585, 251] on p "9033 Apricots, dried, sulfured, stewed, without added sugar" at bounding box center [533, 245] width 358 height 17
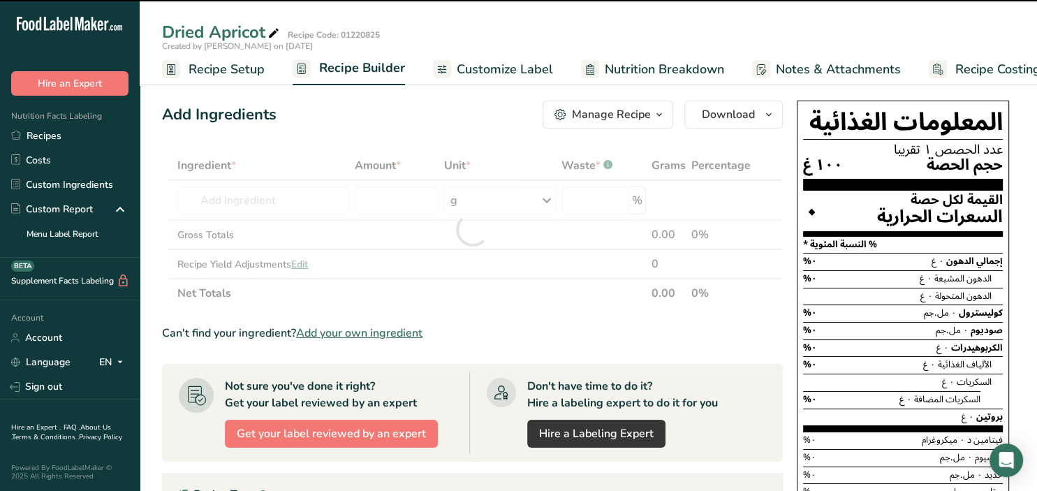
type input "0"
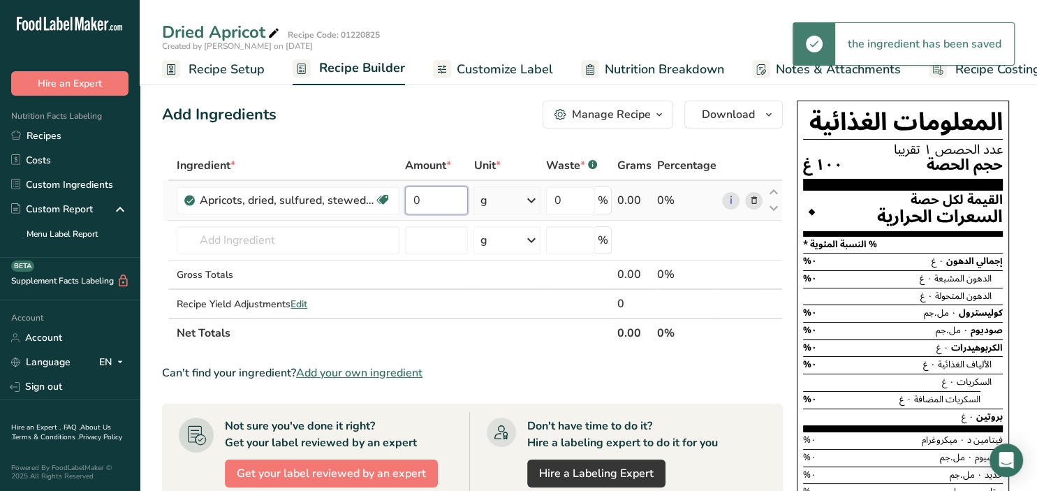
drag, startPoint x: 442, startPoint y: 197, endPoint x: 385, endPoint y: 205, distance: 57.9
click at [405, 205] on input "0" at bounding box center [436, 200] width 63 height 28
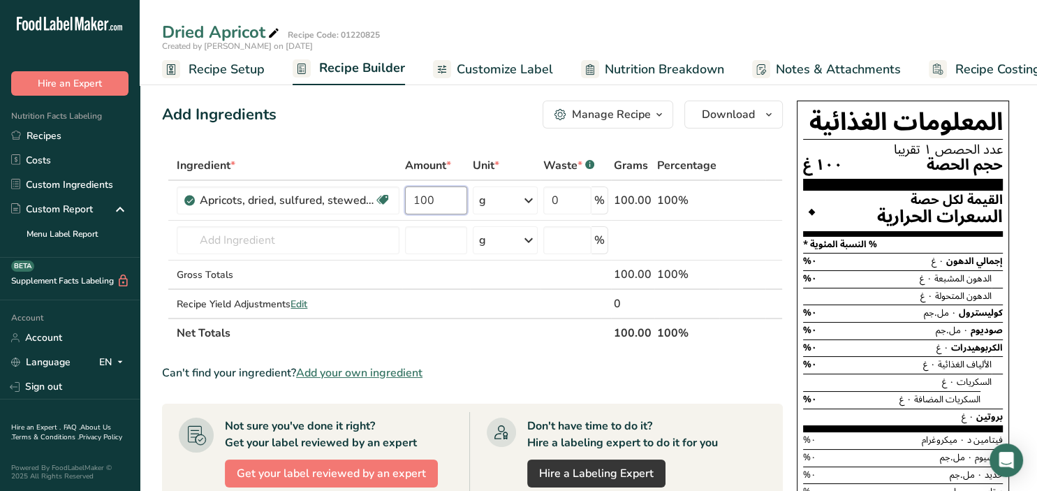
type input "100"
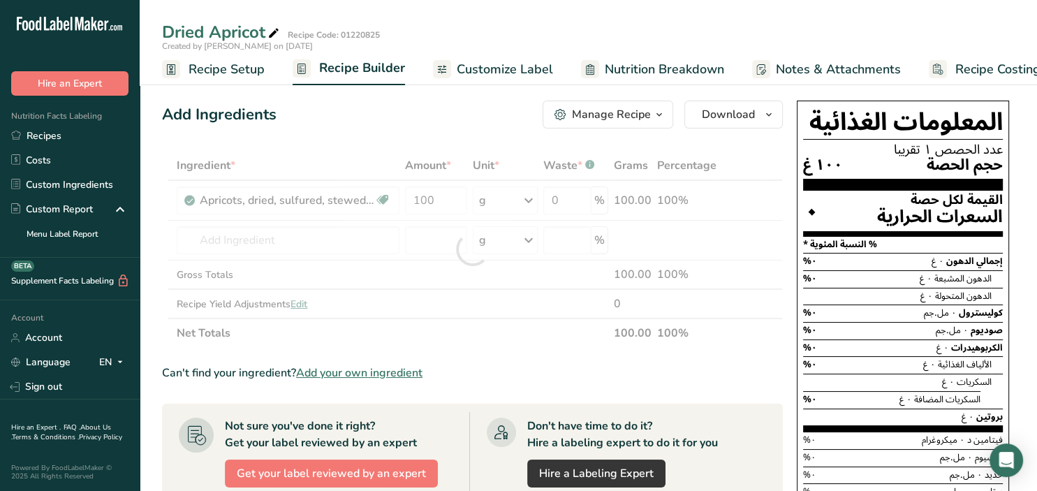
click at [404, 135] on div "Add Ingredients Manage Recipe Delete Recipe Duplicate Recipe Scale Recipe Save …" at bounding box center [476, 477] width 629 height 765
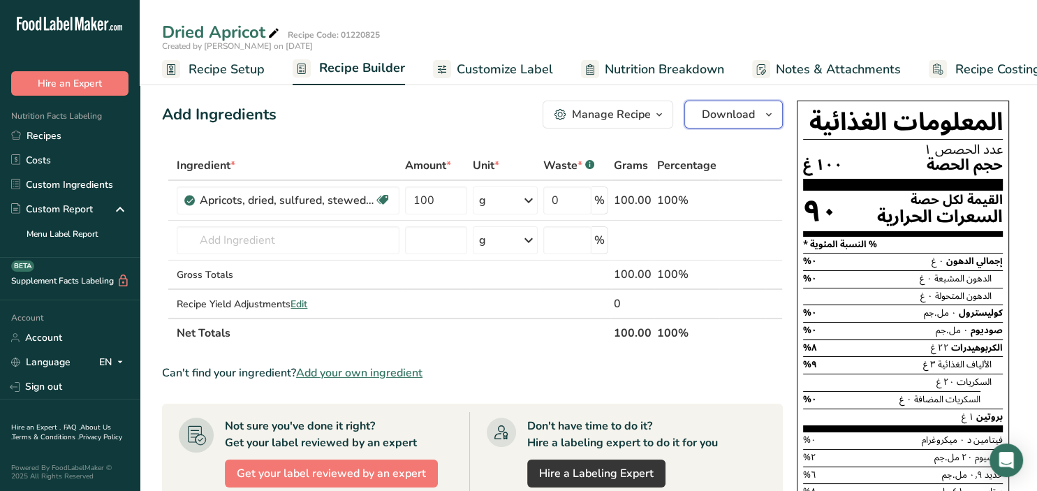
click at [767, 119] on icon "button" at bounding box center [768, 114] width 11 height 17
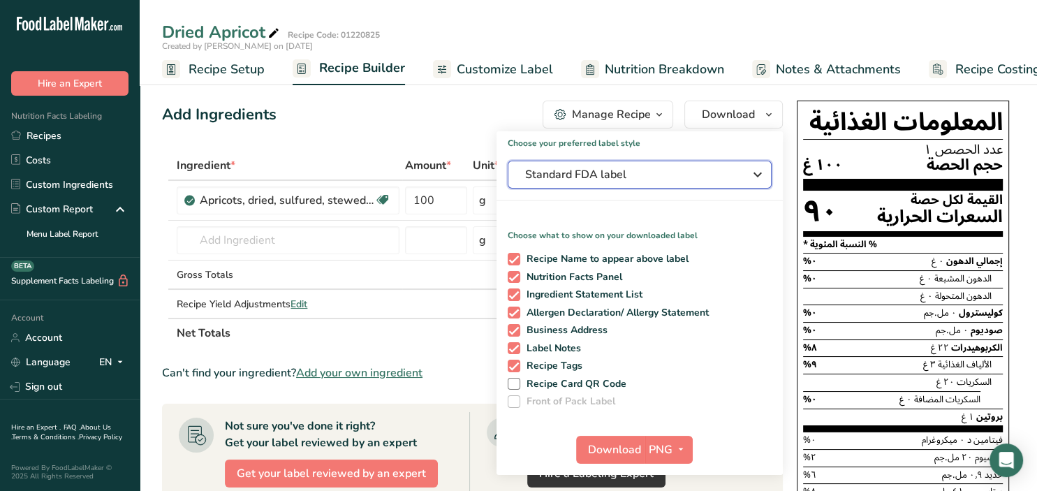
click at [688, 178] on span "Standard FDA label" at bounding box center [629, 174] width 209 height 17
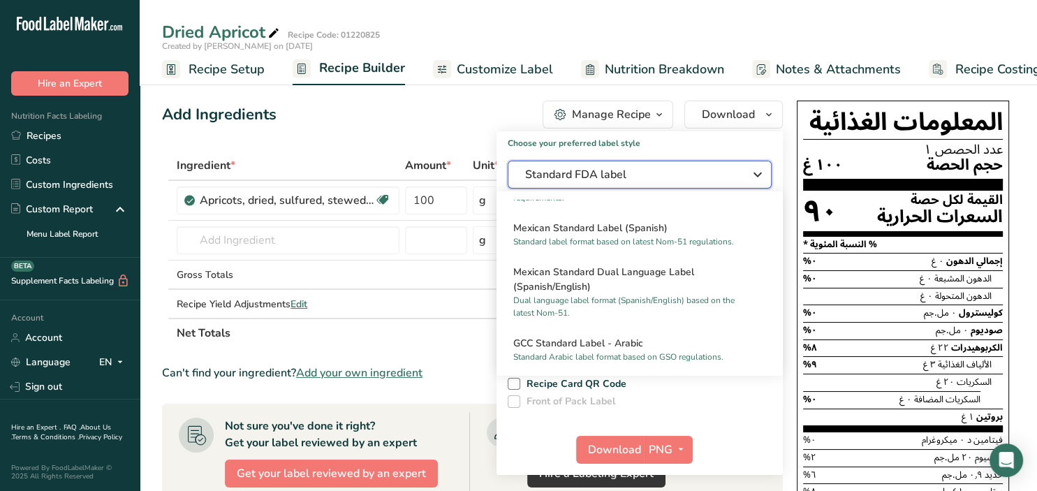
scroll to position [814, 0]
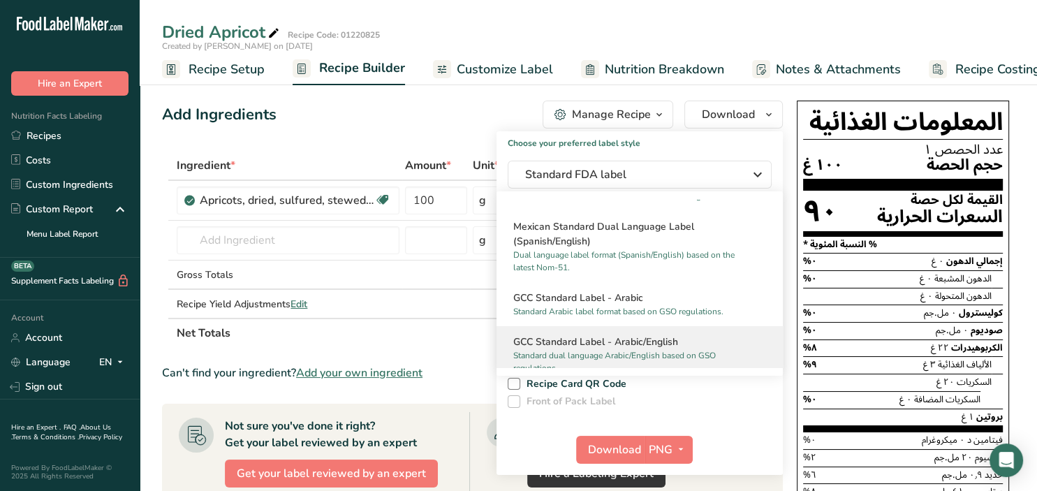
click at [675, 337] on h2 "GCC Standard Label - Arabic/English" at bounding box center [639, 341] width 253 height 15
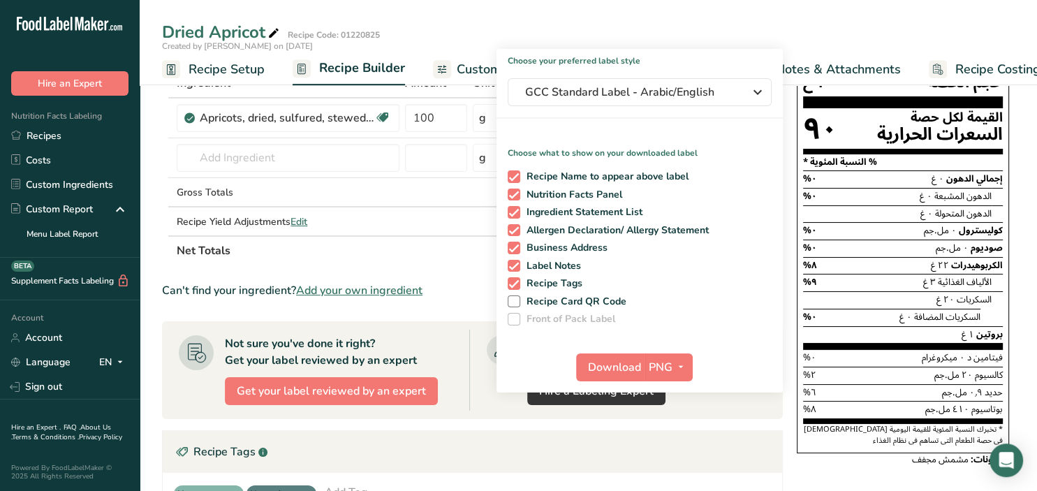
scroll to position [147, 0]
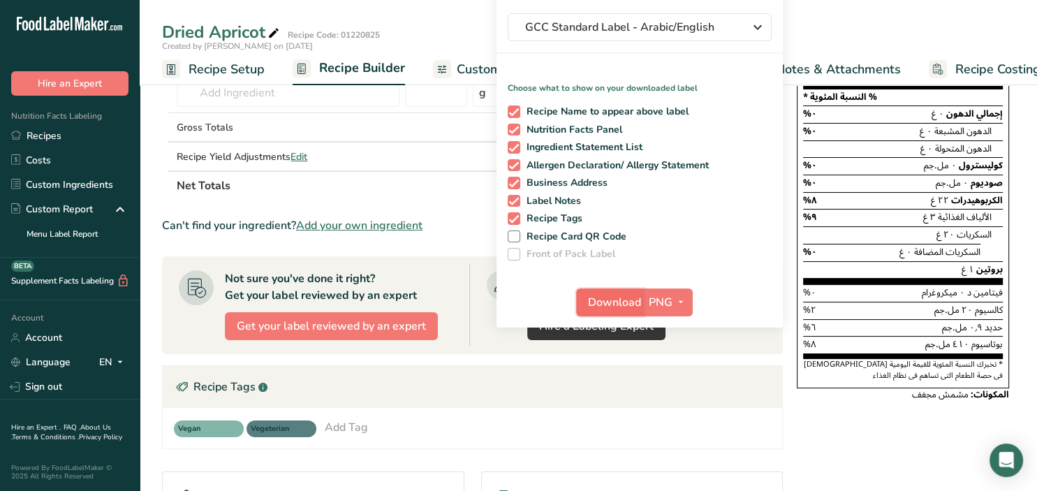
click at [594, 309] on span "Download" at bounding box center [614, 302] width 53 height 17
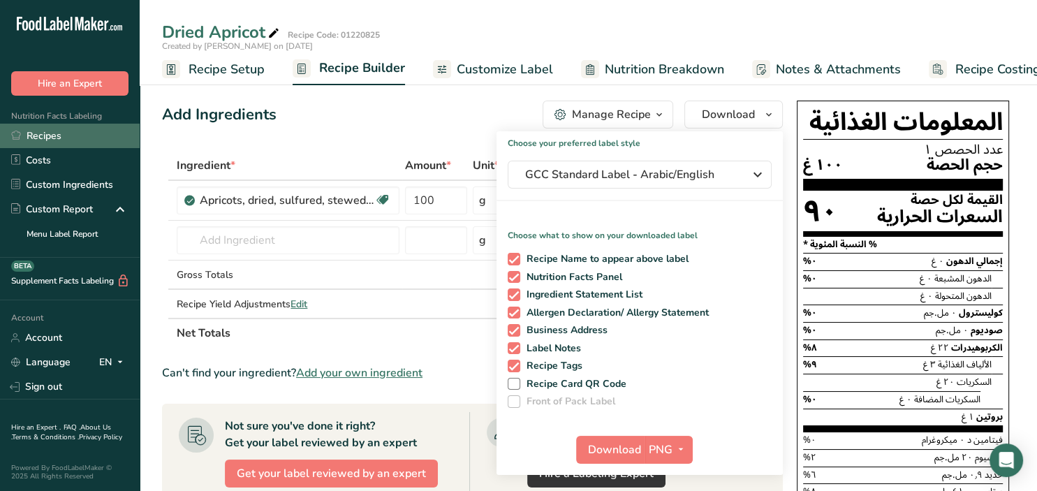
click at [60, 133] on link "Recipes" at bounding box center [70, 136] width 140 height 24
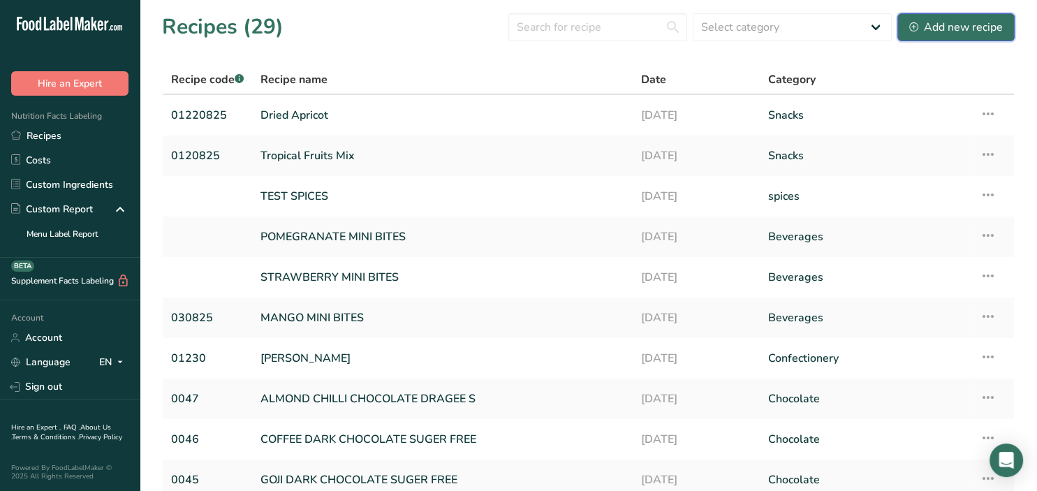
click at [920, 22] on div "Add new recipe" at bounding box center [956, 27] width 94 height 17
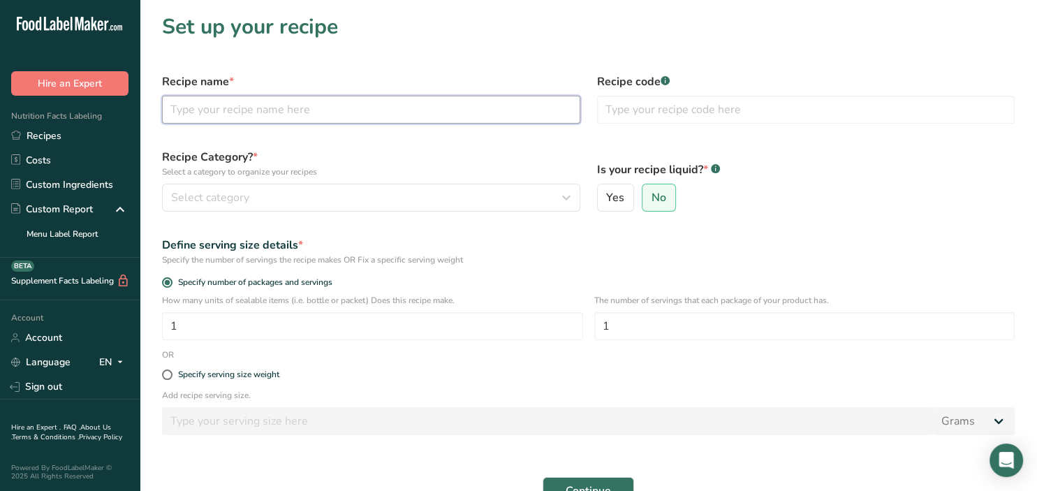
click at [307, 105] on input "text" at bounding box center [371, 110] width 418 height 28
paste input "[PERSON_NAME] Mix"
type input "[PERSON_NAME] Mix"
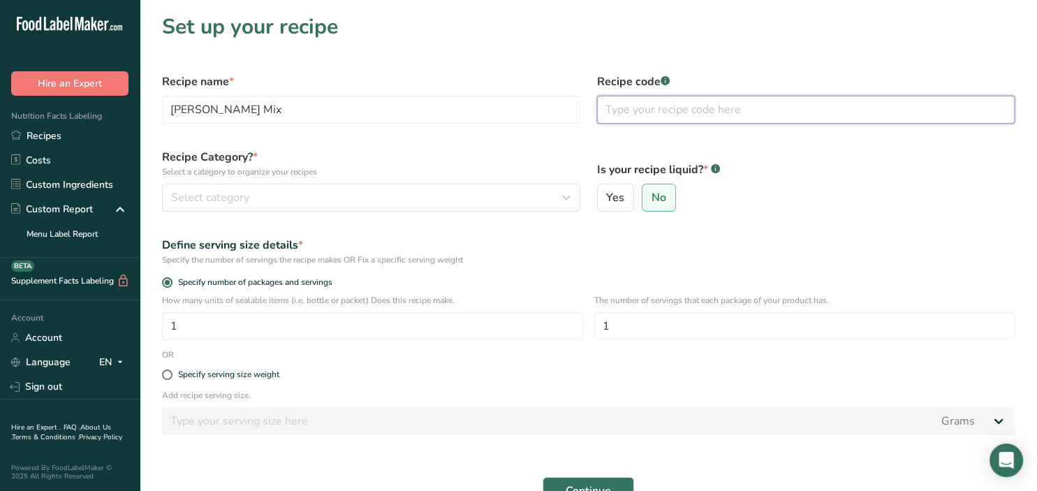
click at [661, 117] on input "text" at bounding box center [806, 110] width 418 height 28
type input "01230825"
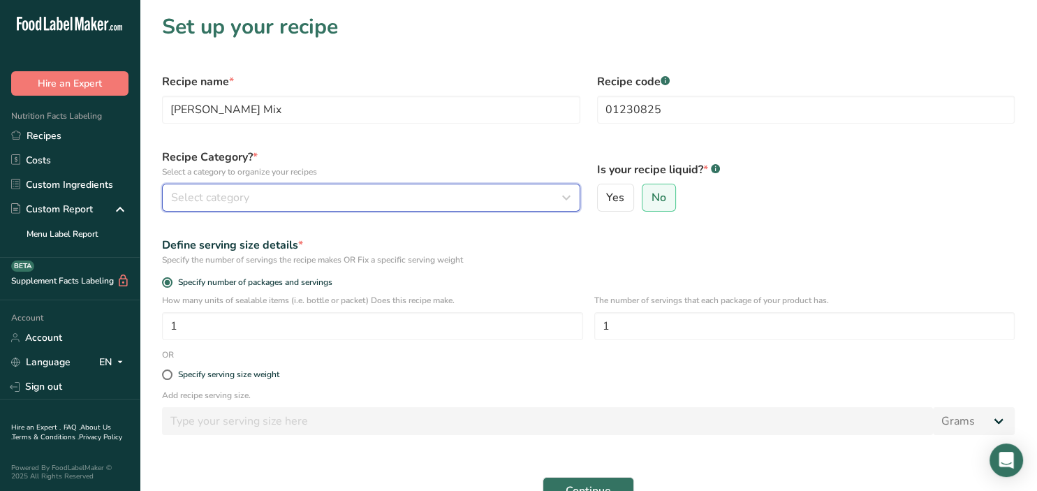
click at [378, 208] on button "Select category" at bounding box center [371, 198] width 418 height 28
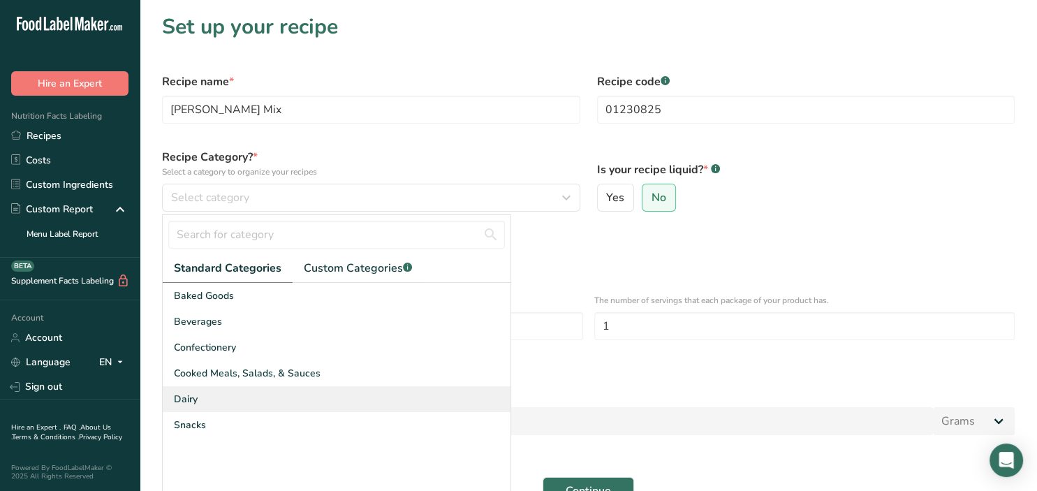
click at [217, 398] on div "Dairy" at bounding box center [337, 399] width 348 height 26
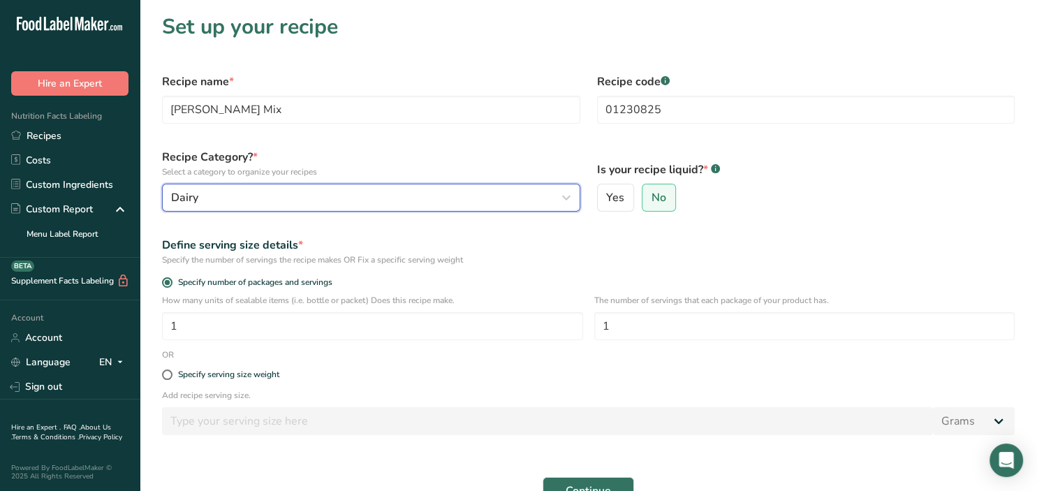
click at [494, 197] on div "Dairy" at bounding box center [367, 197] width 392 height 17
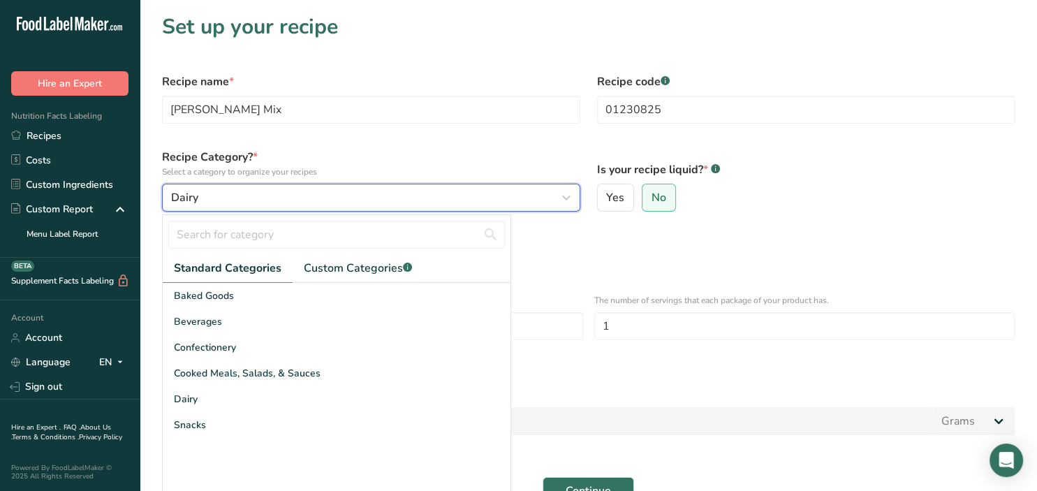
click at [494, 197] on div "Dairy" at bounding box center [367, 197] width 392 height 17
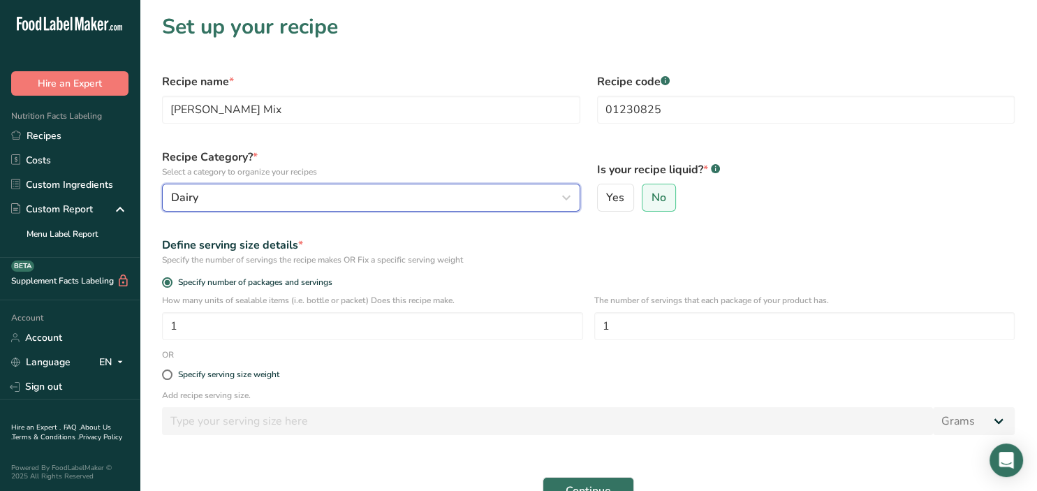
click at [464, 203] on div "Dairy" at bounding box center [367, 197] width 392 height 17
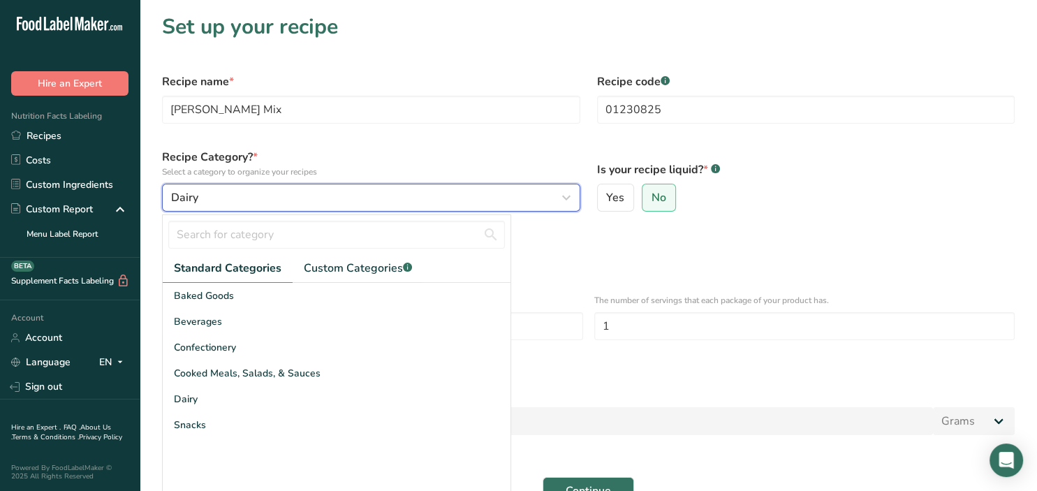
click at [498, 190] on div "Dairy" at bounding box center [367, 197] width 392 height 17
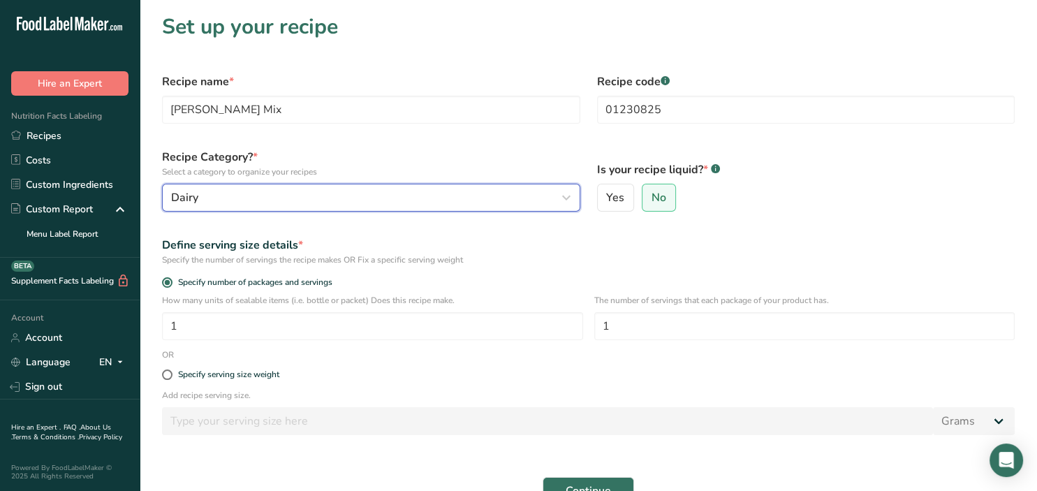
click at [498, 190] on div "Dairy" at bounding box center [367, 197] width 392 height 17
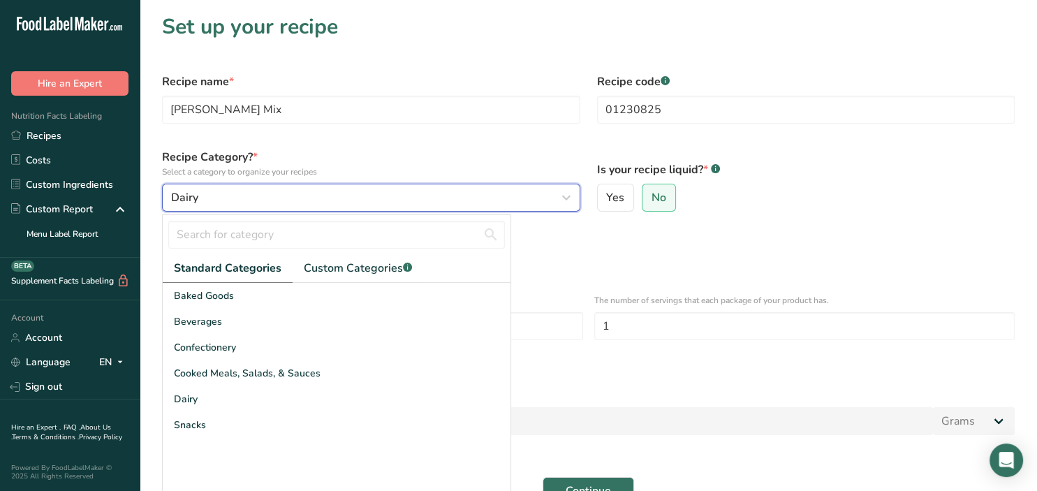
click at [568, 200] on icon "button" at bounding box center [566, 197] width 17 height 25
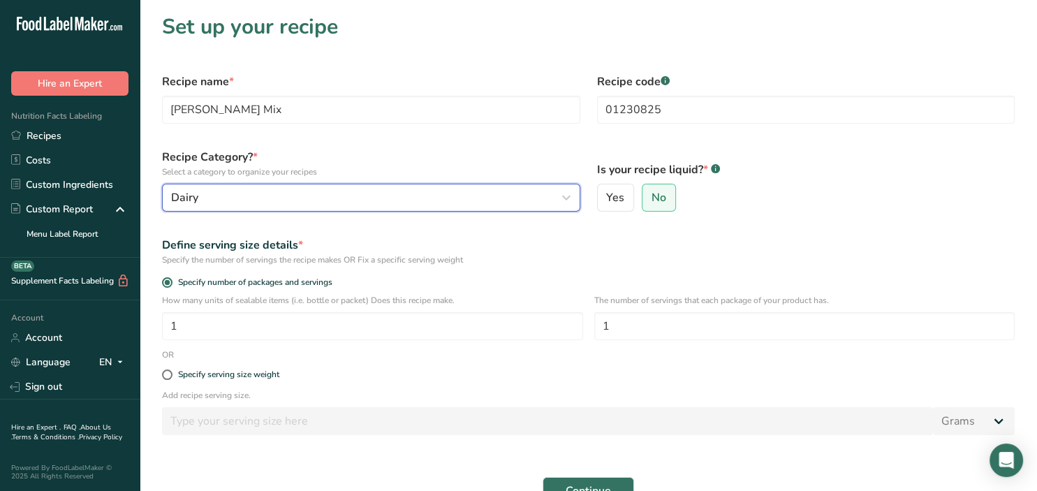
click at [568, 200] on icon "button" at bounding box center [566, 197] width 17 height 25
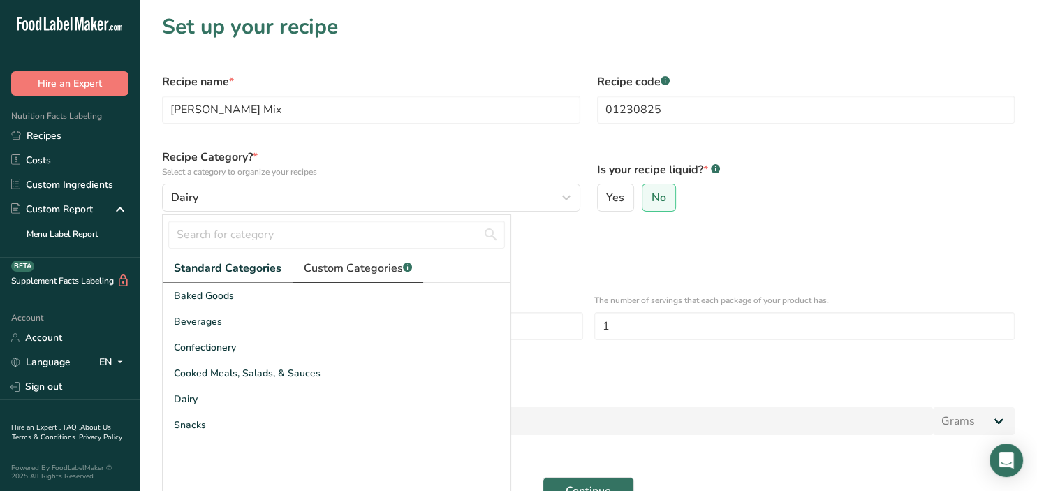
click at [345, 273] on span "Custom Categories .a-a{fill:#347362;}.b-a{fill:#fff;}" at bounding box center [358, 268] width 108 height 17
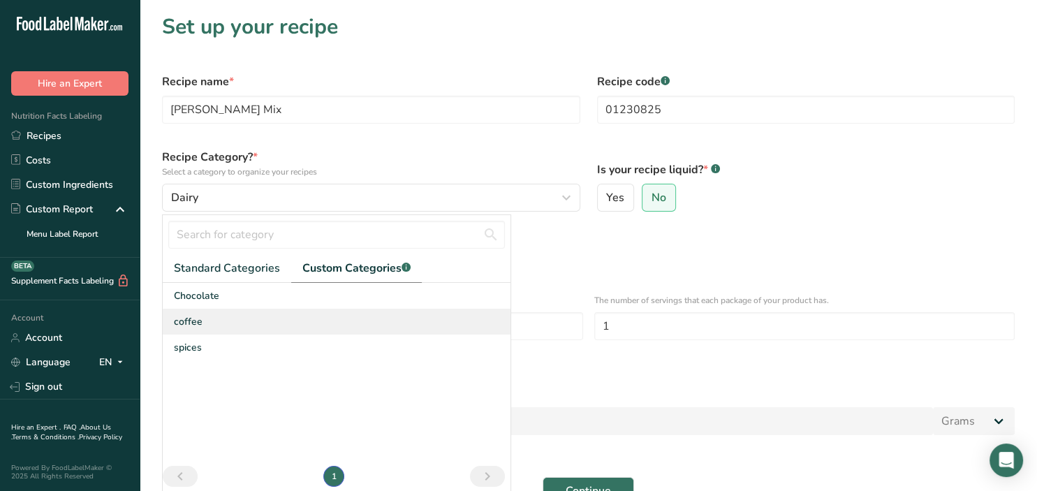
click at [334, 319] on div "coffee" at bounding box center [337, 322] width 348 height 26
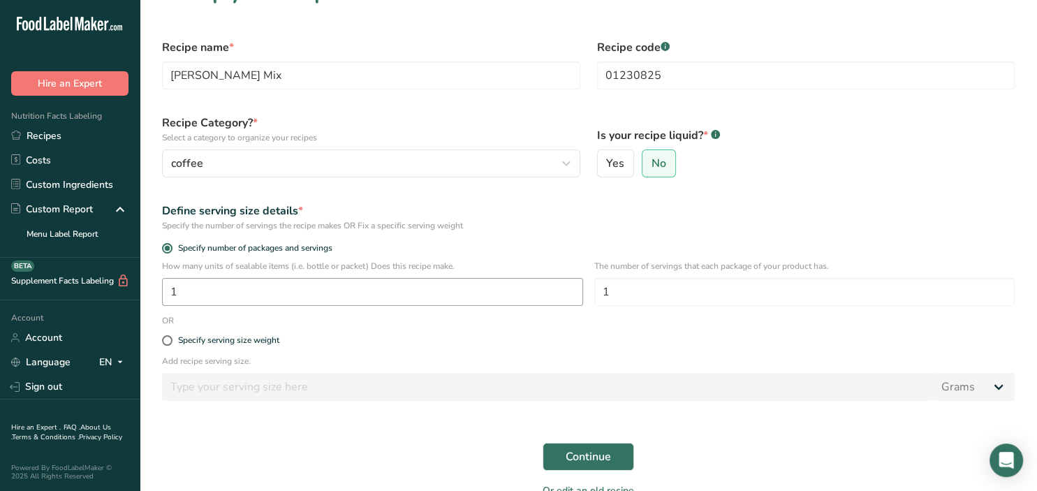
scroll to position [73, 0]
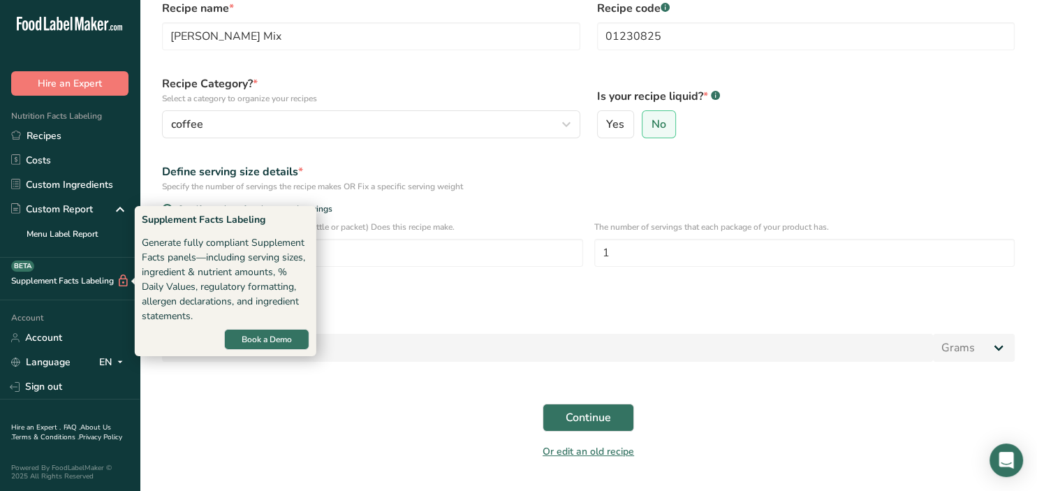
click at [203, 297] on div "Generate fully compliant Supplement Facts panels—including serving sizes, ingre…" at bounding box center [226, 279] width 168 height 88
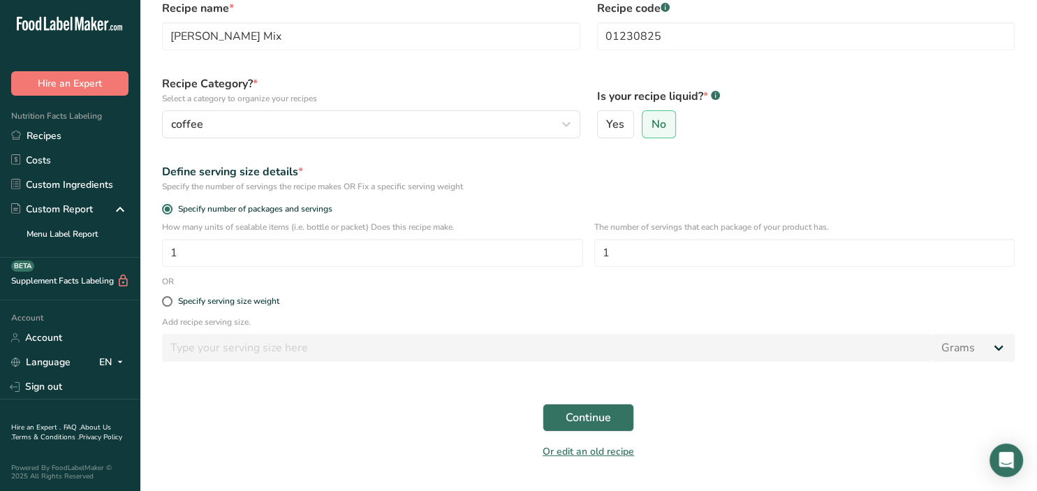
click at [381, 313] on div "Specify serving size weight" at bounding box center [588, 302] width 869 height 28
click at [233, 300] on div "Specify serving size weight" at bounding box center [228, 301] width 101 height 10
click at [171, 300] on input "Specify serving size weight" at bounding box center [166, 301] width 9 height 9
radio input "true"
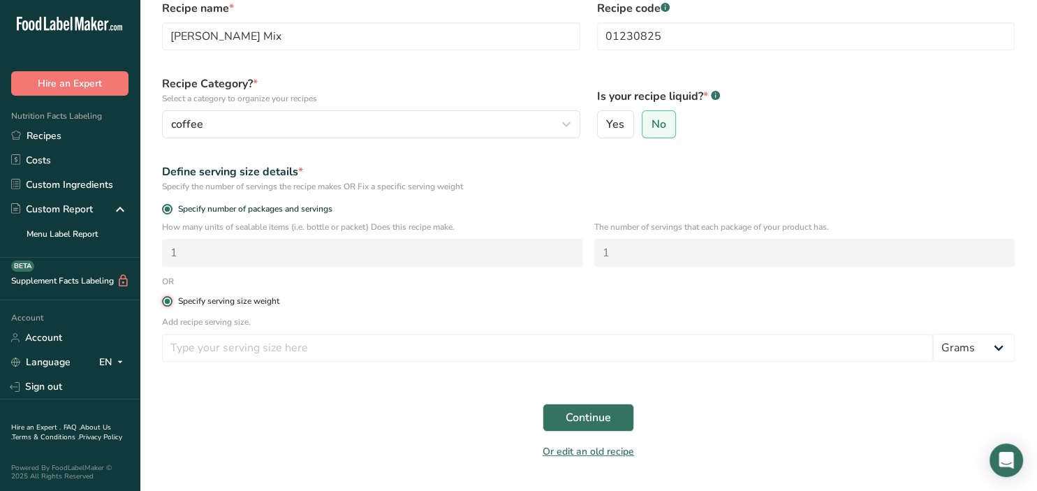
radio input "false"
click at [251, 342] on input "number" at bounding box center [547, 348] width 771 height 28
type input "100"
click at [573, 426] on button "Continue" at bounding box center [588, 418] width 91 height 28
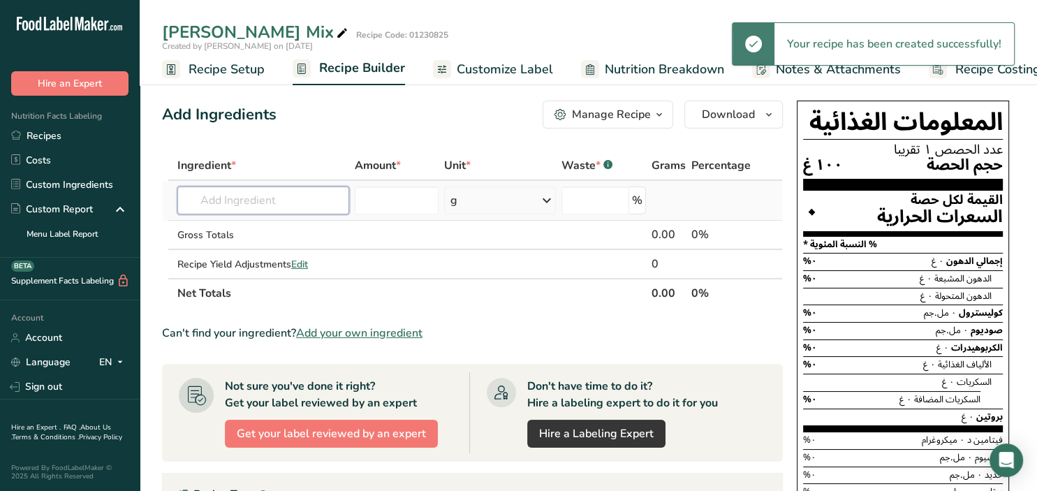
click at [269, 204] on input "text" at bounding box center [263, 200] width 172 height 28
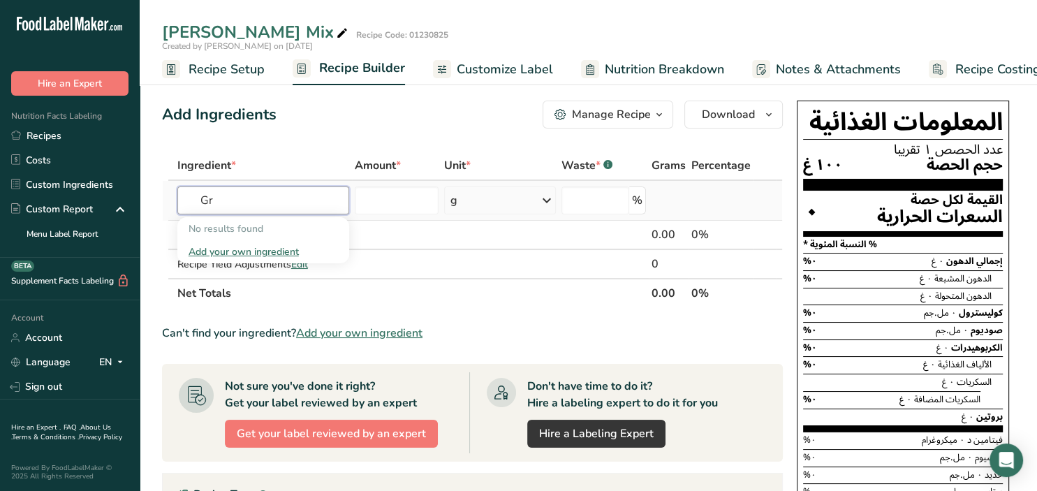
type input "G"
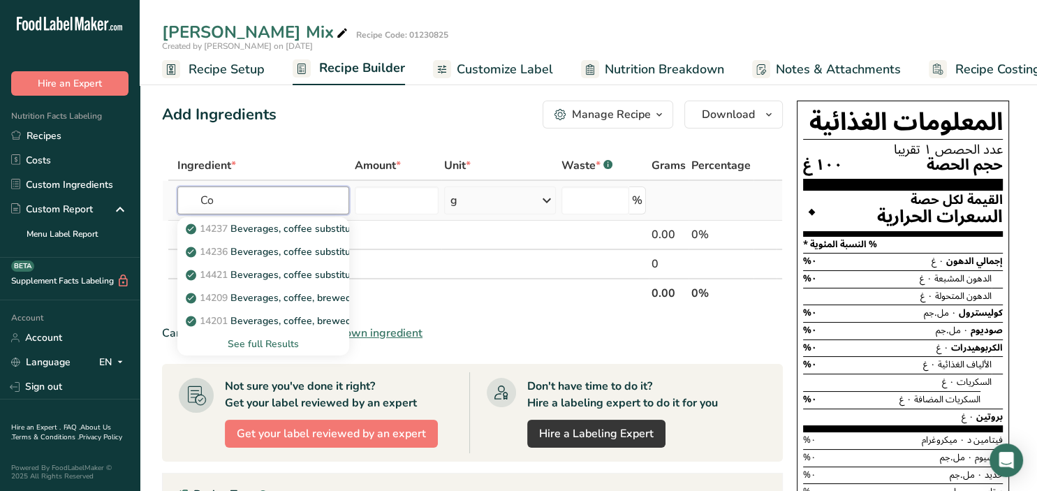
type input "C"
type input "Coffee bean"
click at [271, 349] on div "See full Results" at bounding box center [263, 344] width 149 height 15
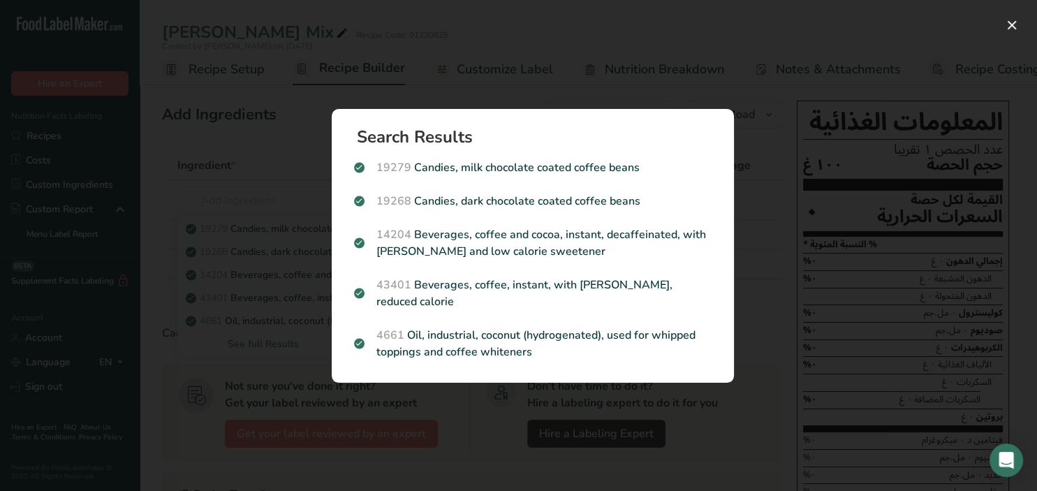
click at [497, 78] on div "Search results modal" at bounding box center [518, 245] width 1037 height 491
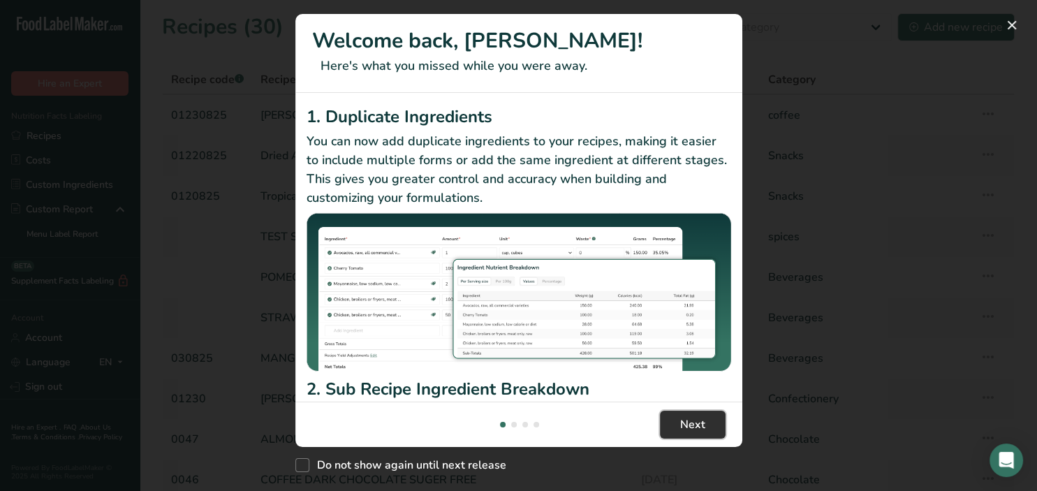
click at [698, 431] on span "Next" at bounding box center [692, 424] width 25 height 17
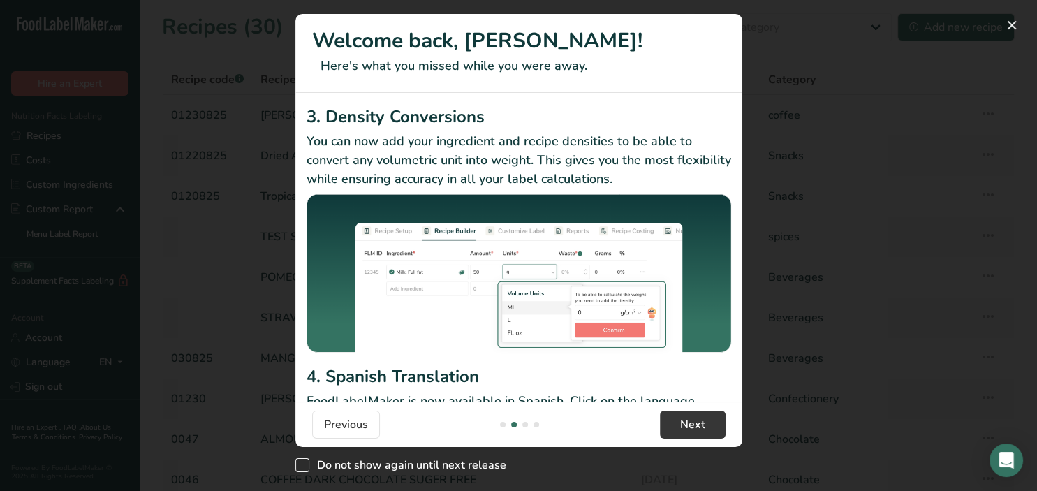
click at [337, 461] on span "Do not show again until next release" at bounding box center [407, 465] width 197 height 14
click at [304, 461] on input "Do not show again until next release" at bounding box center [299, 465] width 9 height 9
checkbox input "true"
click at [679, 428] on button "Next" at bounding box center [693, 425] width 66 height 28
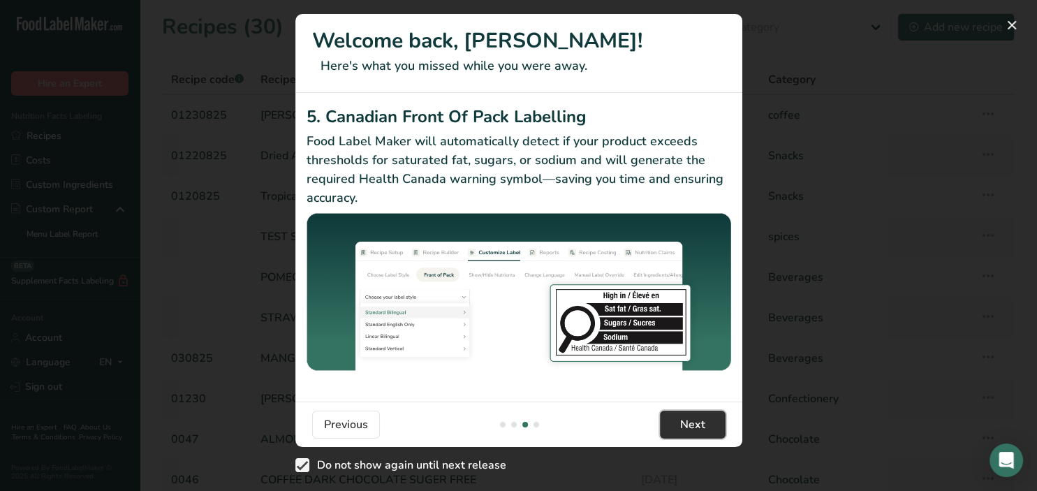
click at [679, 428] on button "Next" at bounding box center [693, 425] width 66 height 28
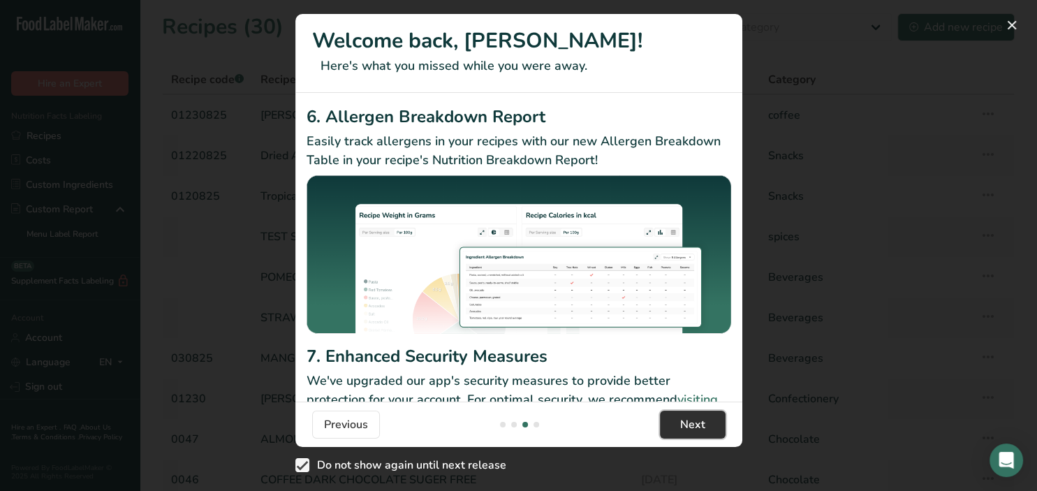
click at [680, 428] on span "Next" at bounding box center [692, 424] width 25 height 17
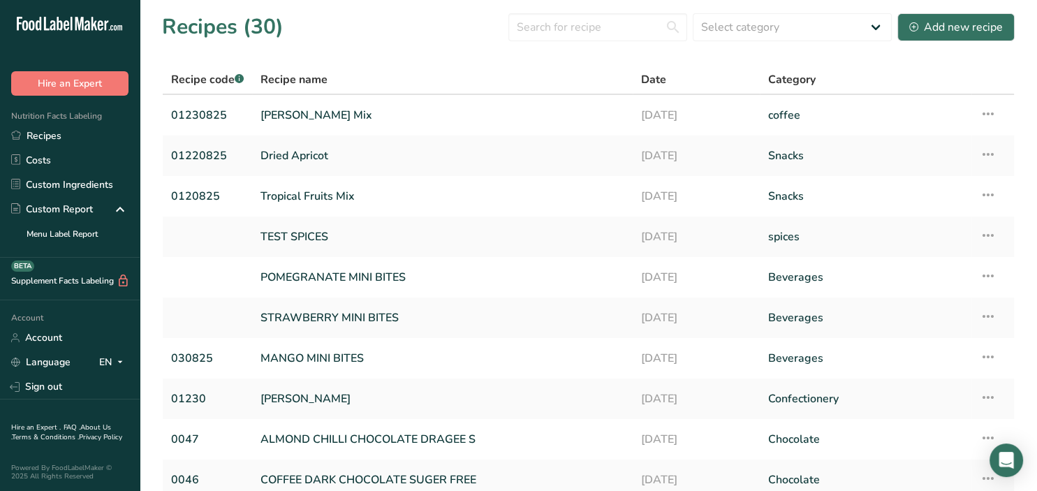
scroll to position [0, 1341]
click at [373, 111] on link "[PERSON_NAME] Mix" at bounding box center [442, 115] width 364 height 29
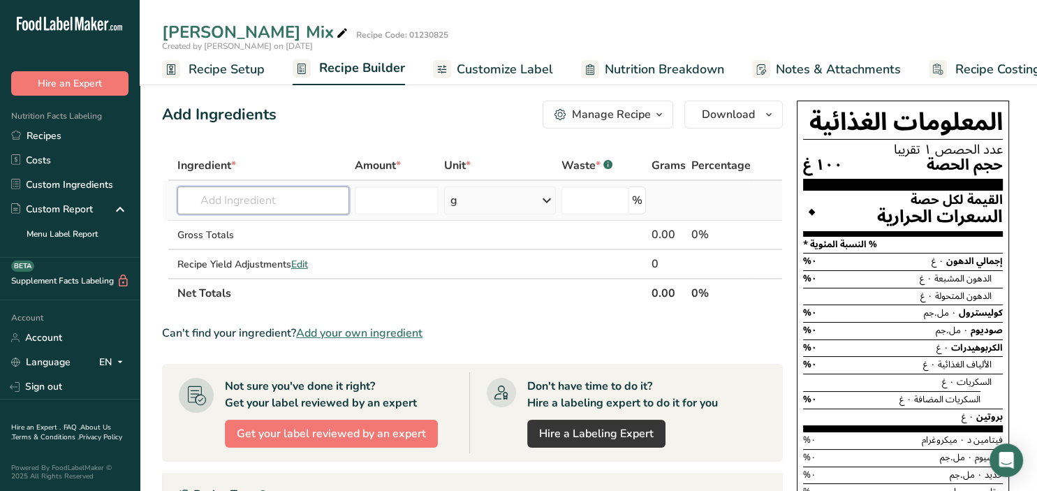
click at [239, 187] on input "text" at bounding box center [263, 200] width 172 height 28
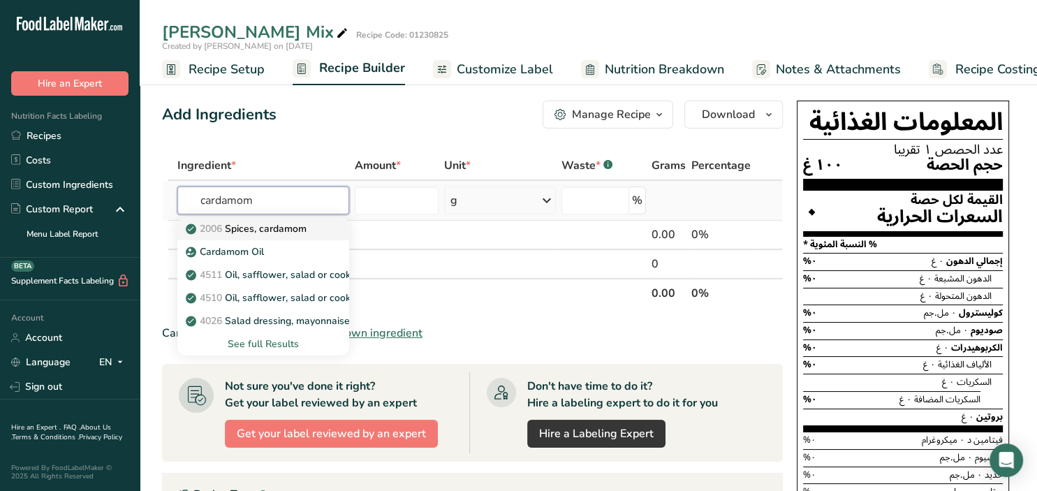
type input "cardamom"
click at [269, 231] on p "2006 Spices, cardamom" at bounding box center [248, 228] width 118 height 15
type input "Spices, cardamom"
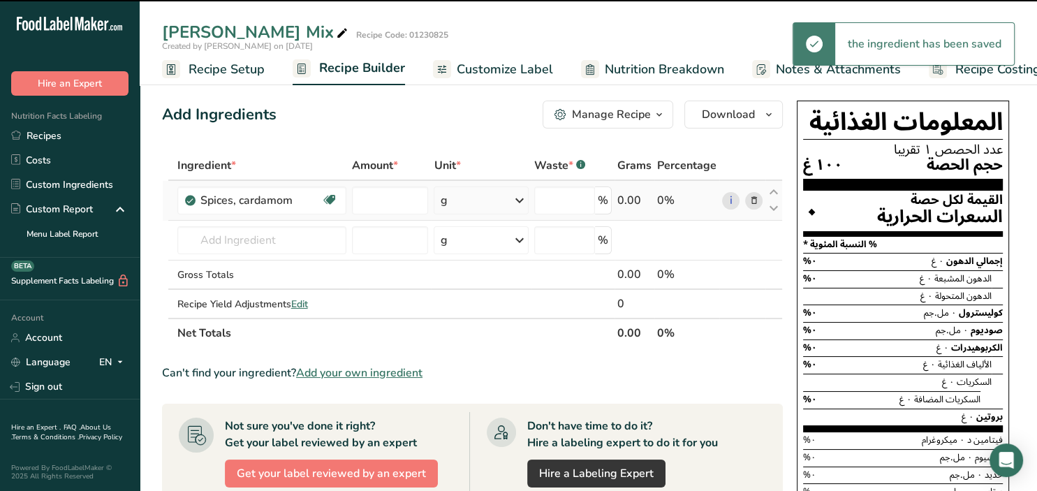
type input "0"
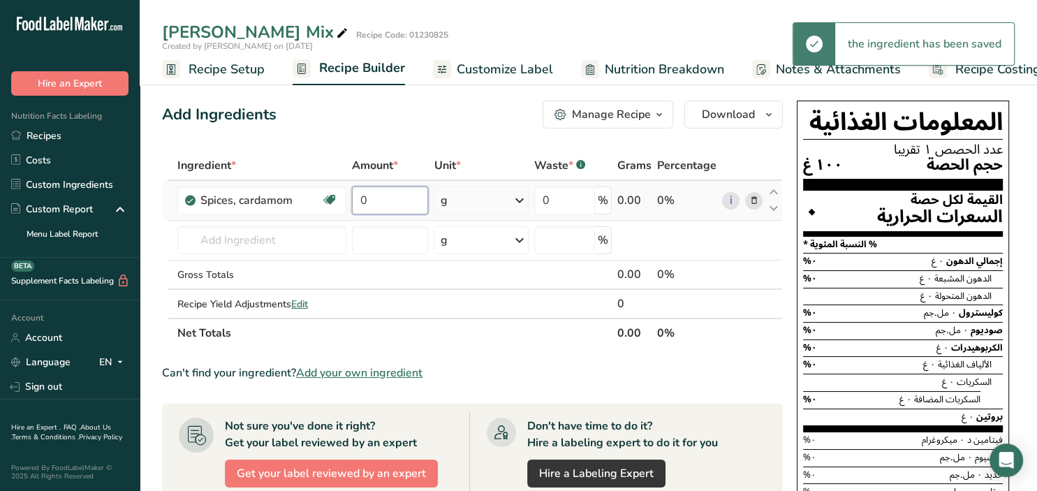
click at [395, 196] on input "0" at bounding box center [390, 200] width 76 height 28
drag, startPoint x: 383, startPoint y: 203, endPoint x: 353, endPoint y: 204, distance: 29.4
click at [353, 204] on input "0" at bounding box center [390, 200] width 76 height 28
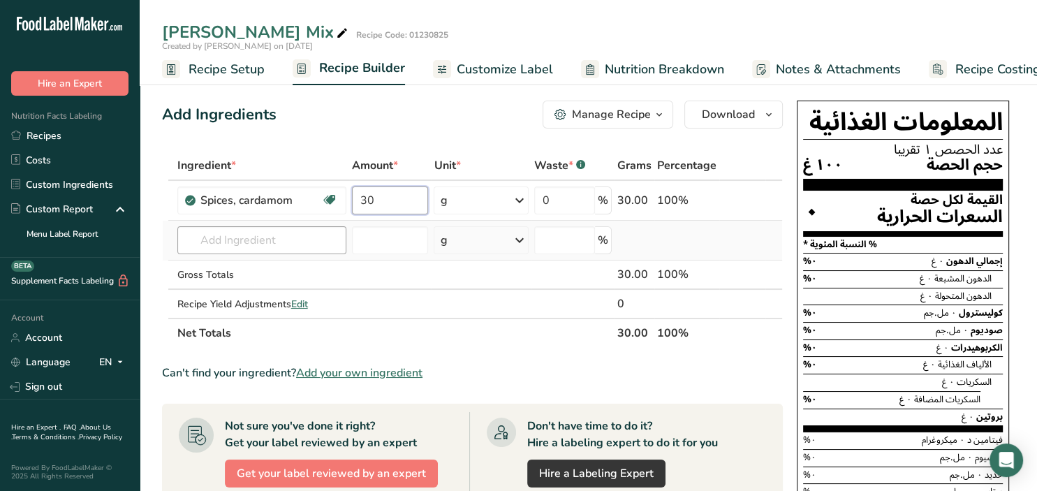
type input "30"
click at [198, 246] on div "Ingredient * Amount * Unit * Waste * .a-a{fill:#347362;}.b-a{fill:#fff;} Grams …" at bounding box center [472, 249] width 621 height 197
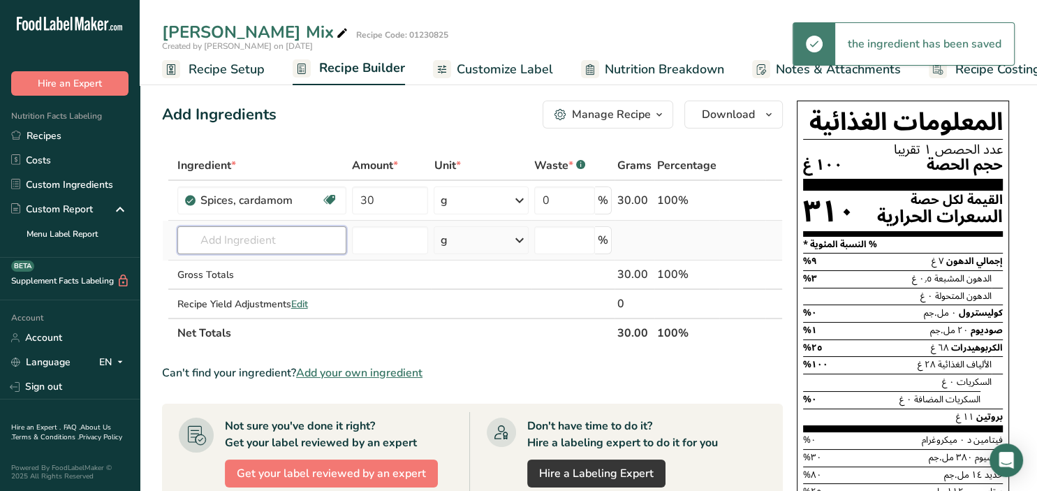
click at [207, 247] on input "text" at bounding box center [262, 240] width 170 height 28
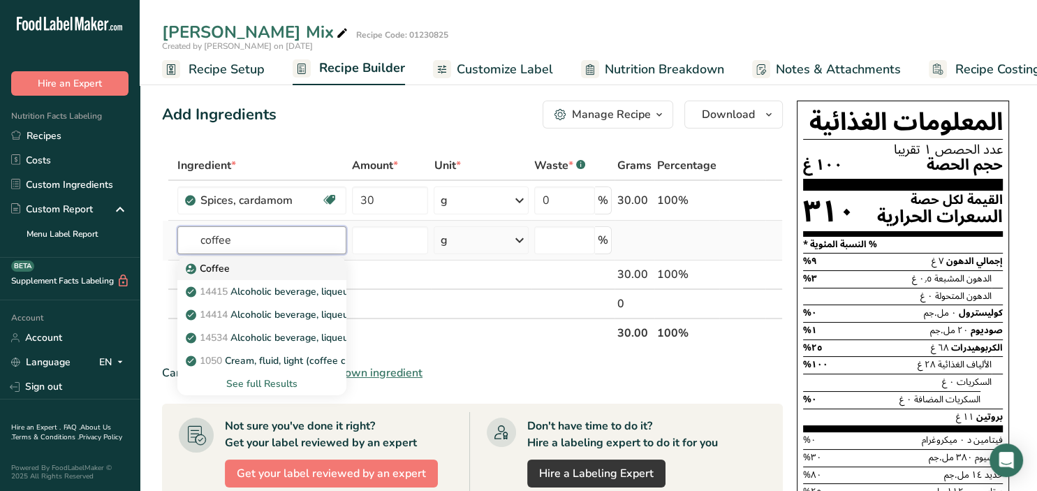
type input "coffee"
click at [216, 269] on p "Coffee" at bounding box center [209, 268] width 41 height 15
type input "Coffee"
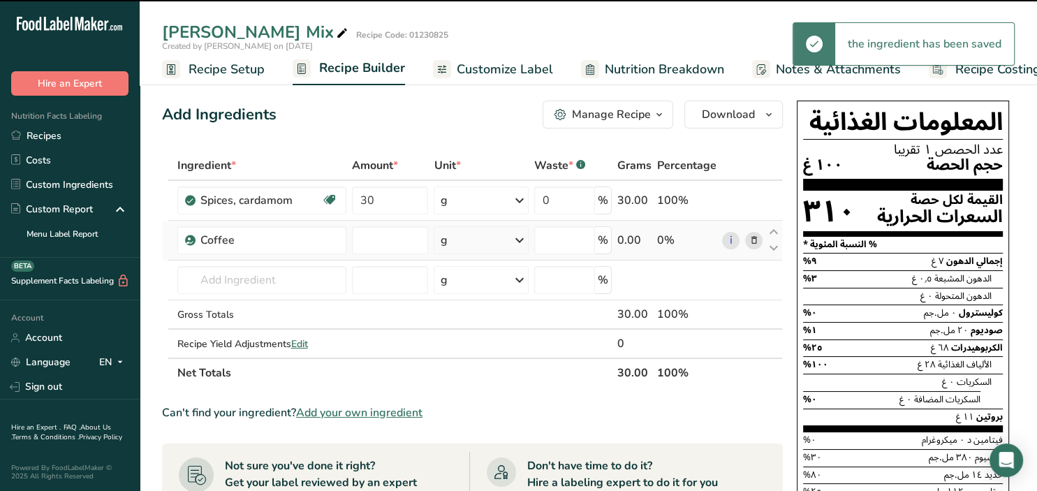
type input "0"
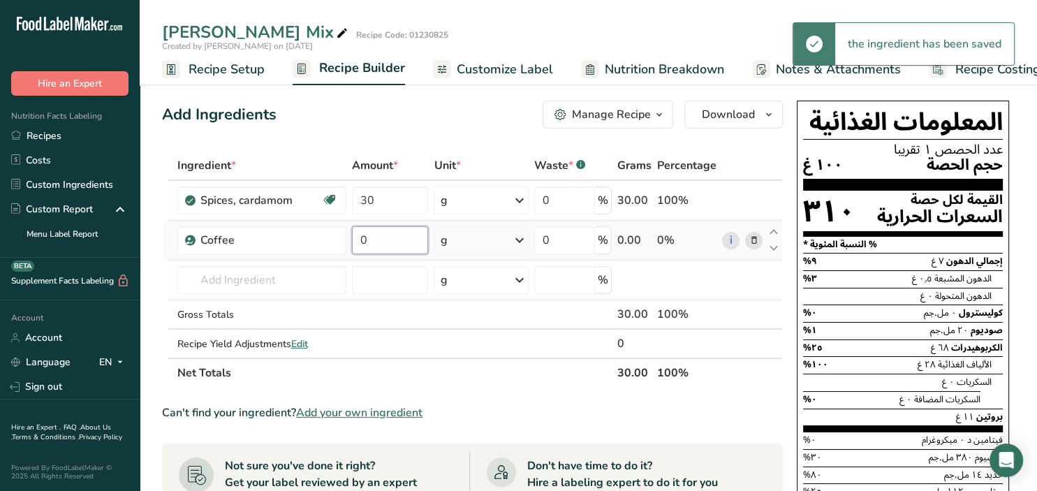
drag, startPoint x: 385, startPoint y: 239, endPoint x: 346, endPoint y: 242, distance: 39.2
click at [352, 242] on input "0" at bounding box center [390, 240] width 76 height 28
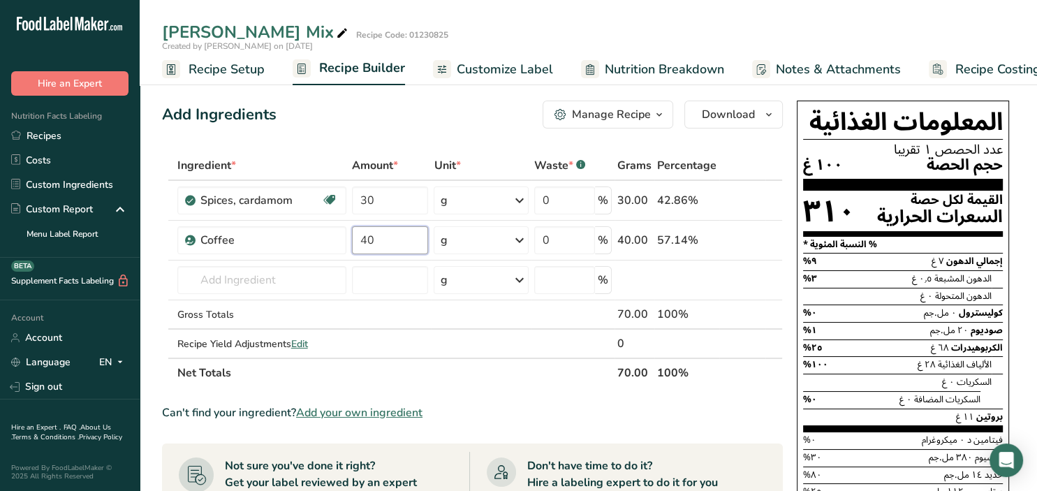
type input "40"
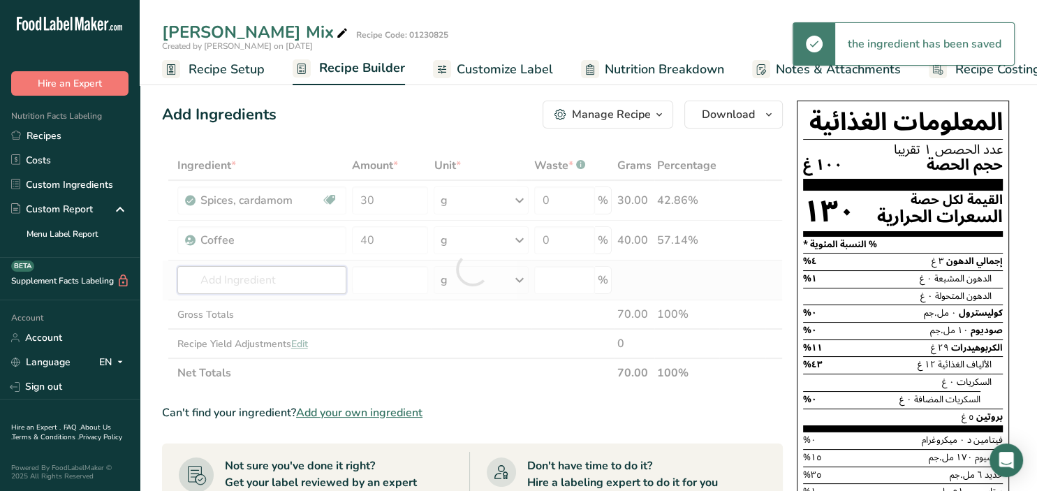
click at [335, 279] on input "text" at bounding box center [262, 280] width 170 height 28
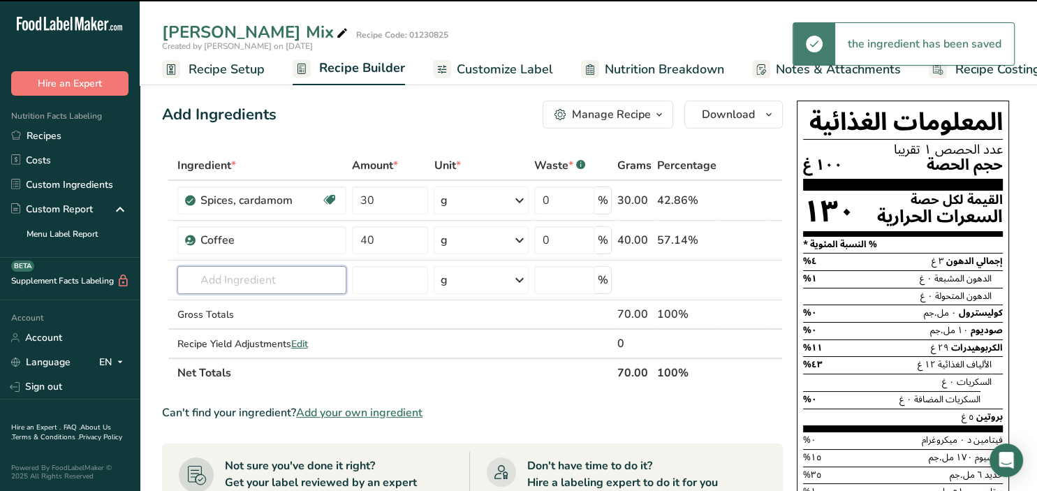
click at [242, 277] on input "text" at bounding box center [262, 280] width 170 height 28
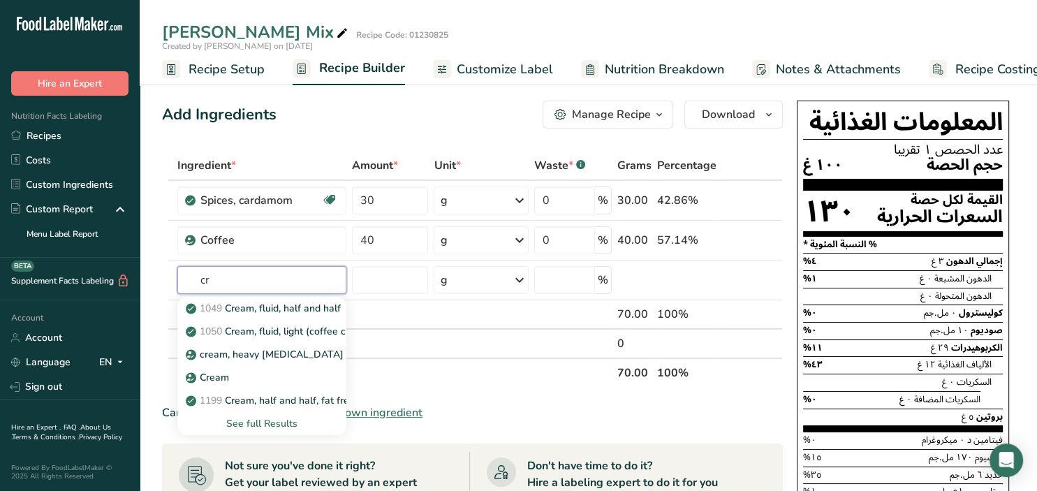
type input "c"
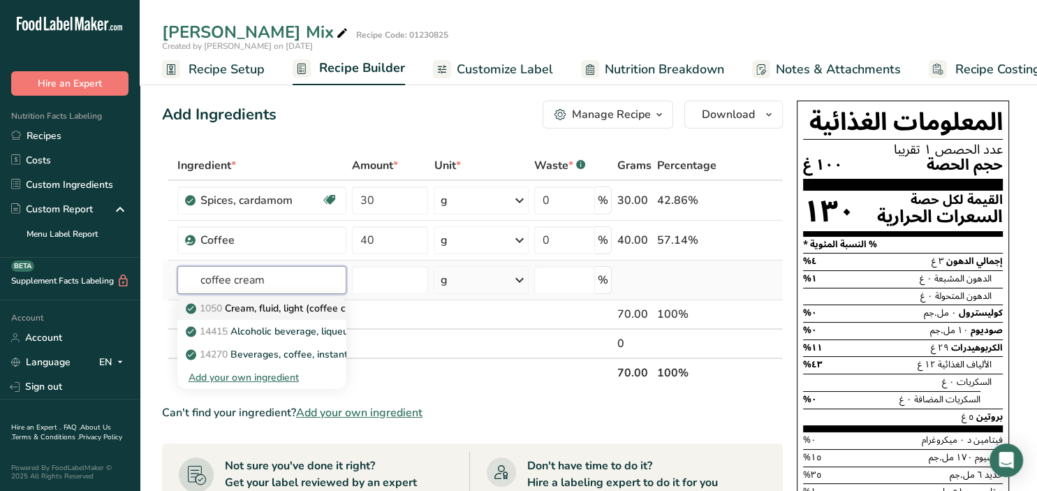
type input "coffee cream"
click at [221, 275] on input "text" at bounding box center [262, 280] width 170 height 28
click at [284, 286] on input "text" at bounding box center [262, 280] width 170 height 28
click at [275, 377] on div "Add your own ingredient" at bounding box center [262, 377] width 147 height 15
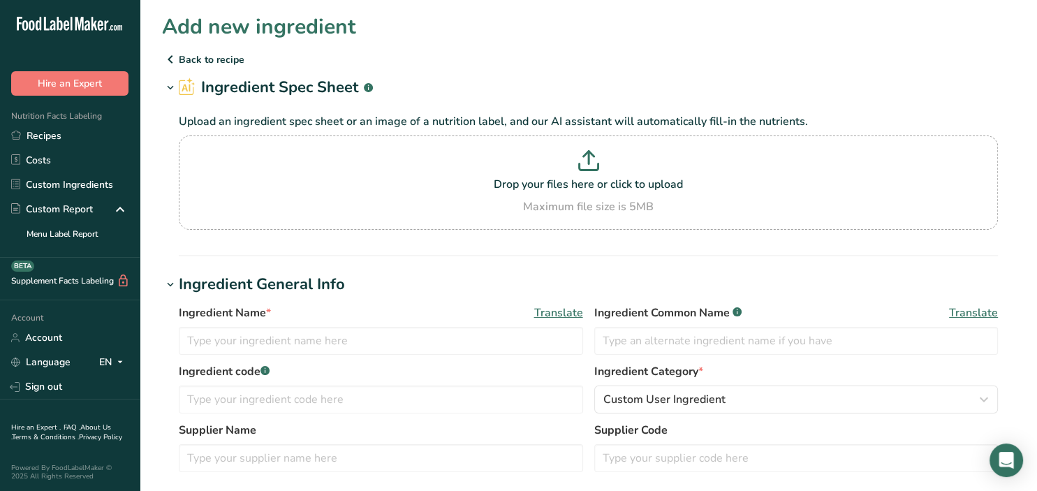
click at [166, 55] on icon at bounding box center [170, 59] width 17 height 25
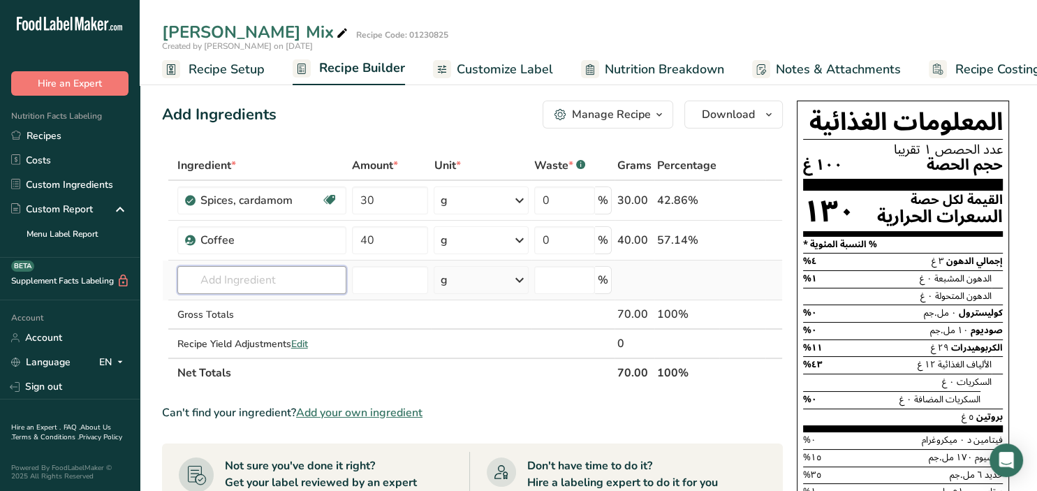
click at [270, 272] on input "text" at bounding box center [262, 280] width 170 height 28
type input "non dairy coffee"
click at [316, 304] on p "14270 Beverages, coffee, instant, vanilla, sweetened, decaffeinated, with non d…" at bounding box center [422, 308] width 466 height 15
type input "Beverages, coffee, instant, vanilla, sweetened, decaffeinated, with non dairy c…"
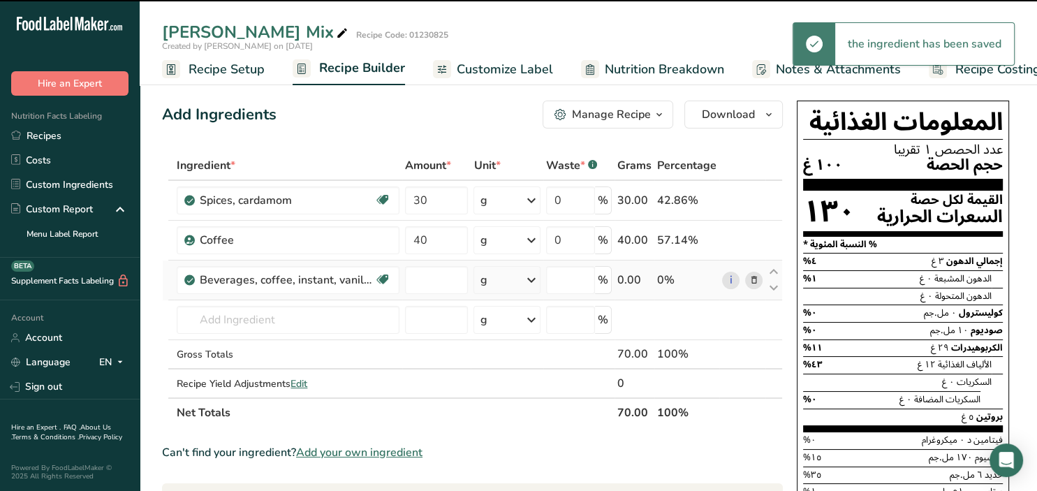
type input "0"
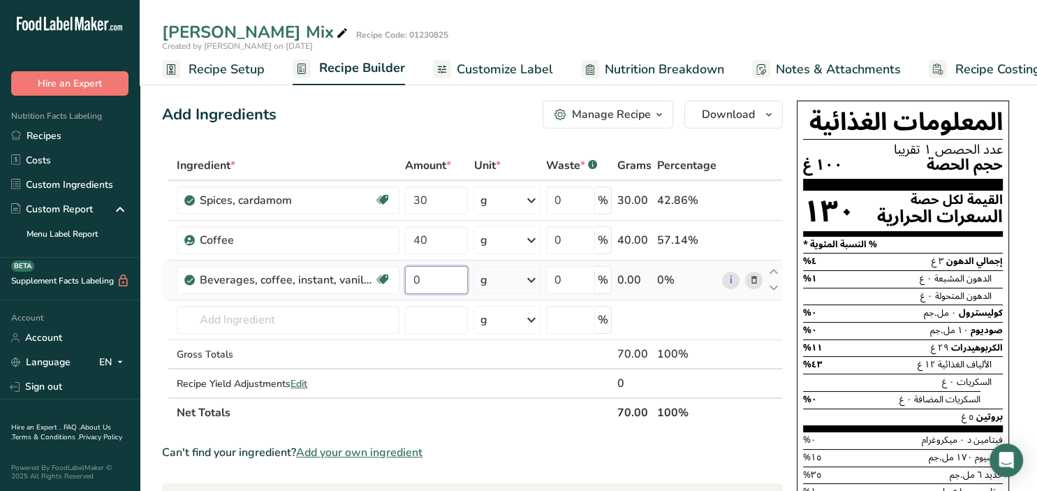
drag, startPoint x: 445, startPoint y: 277, endPoint x: 397, endPoint y: 280, distance: 48.3
click at [405, 280] on input "0" at bounding box center [436, 280] width 63 height 28
type input "20"
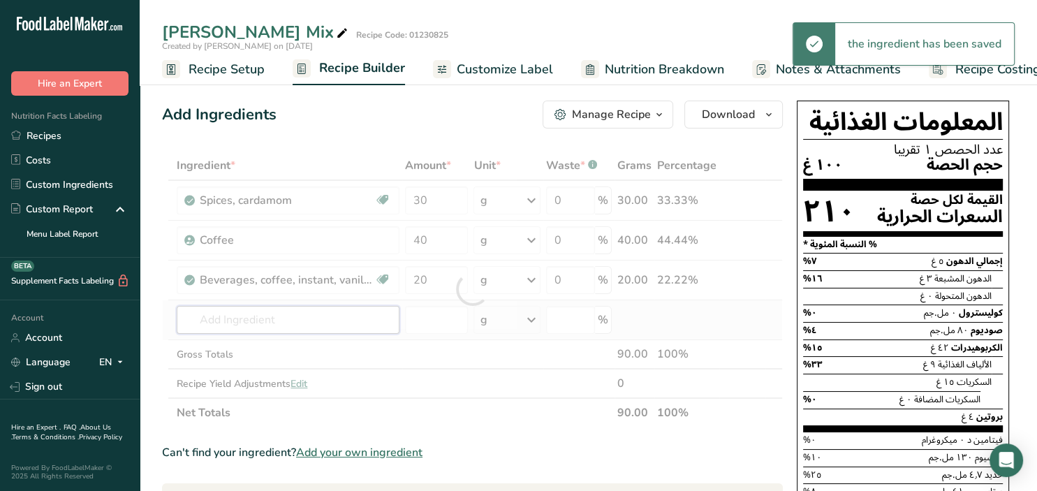
click at [235, 320] on input "text" at bounding box center [288, 320] width 223 height 28
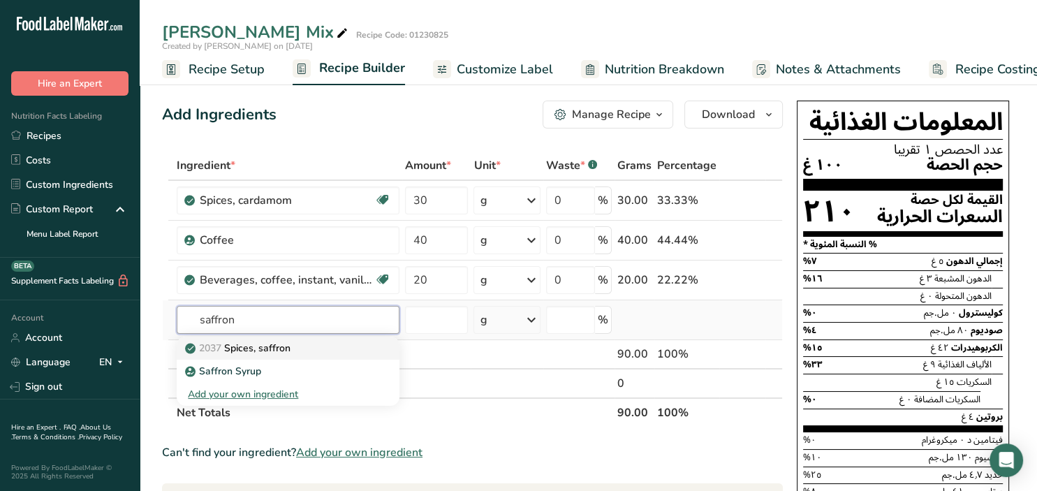
type input "saffron"
click at [276, 349] on p "2037 Spices, saffron" at bounding box center [239, 348] width 103 height 15
type input "Spices, saffron"
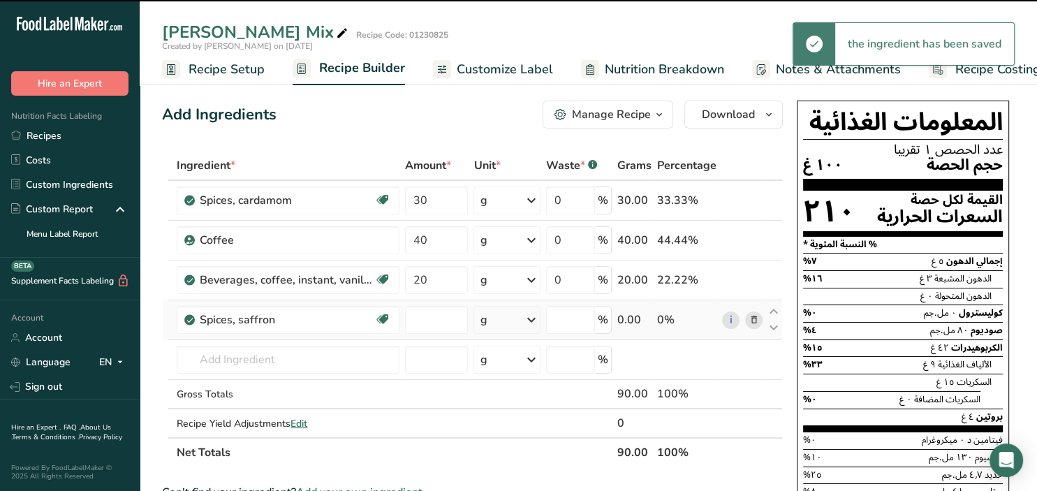
type input "0"
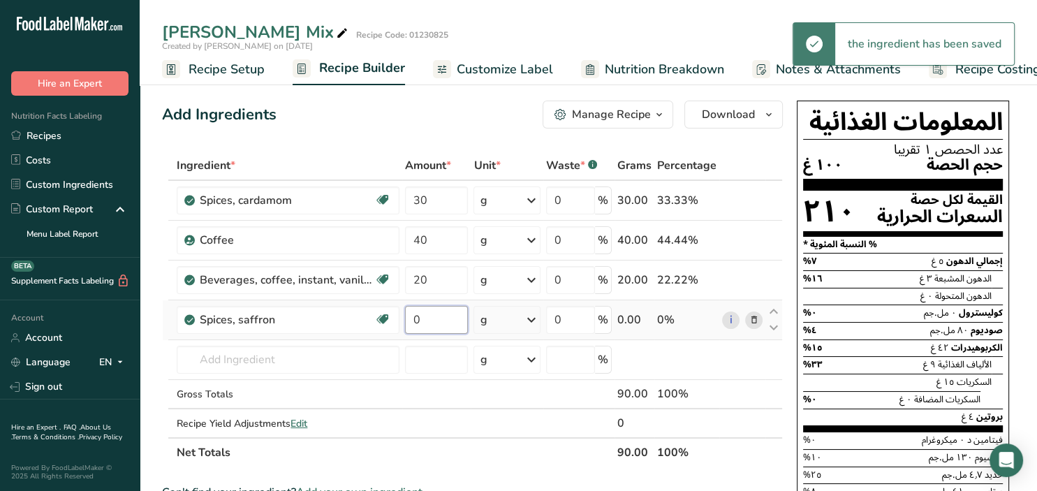
drag, startPoint x: 446, startPoint y: 318, endPoint x: 406, endPoint y: 319, distance: 39.8
click at [406, 319] on input "0" at bounding box center [436, 320] width 63 height 28
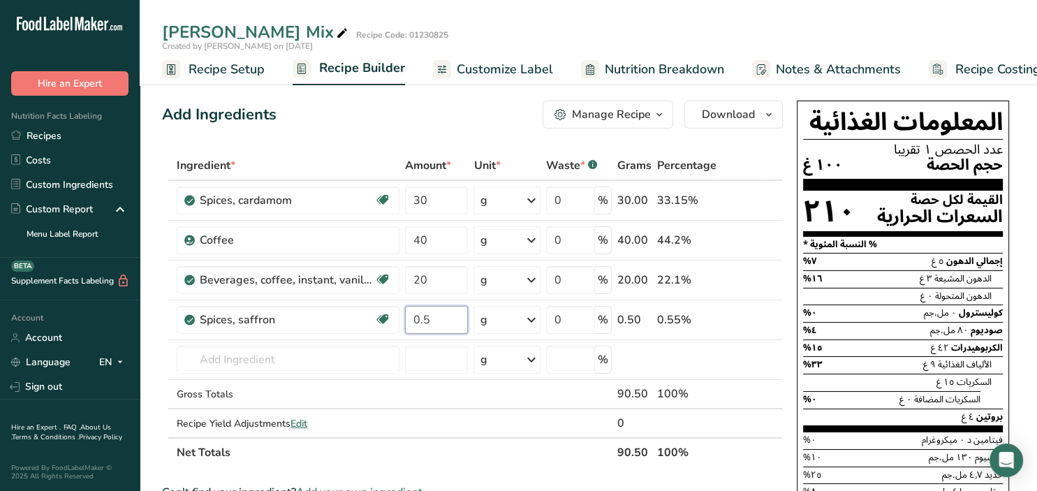
type input "0.5"
click at [315, 356] on input "text" at bounding box center [288, 360] width 223 height 28
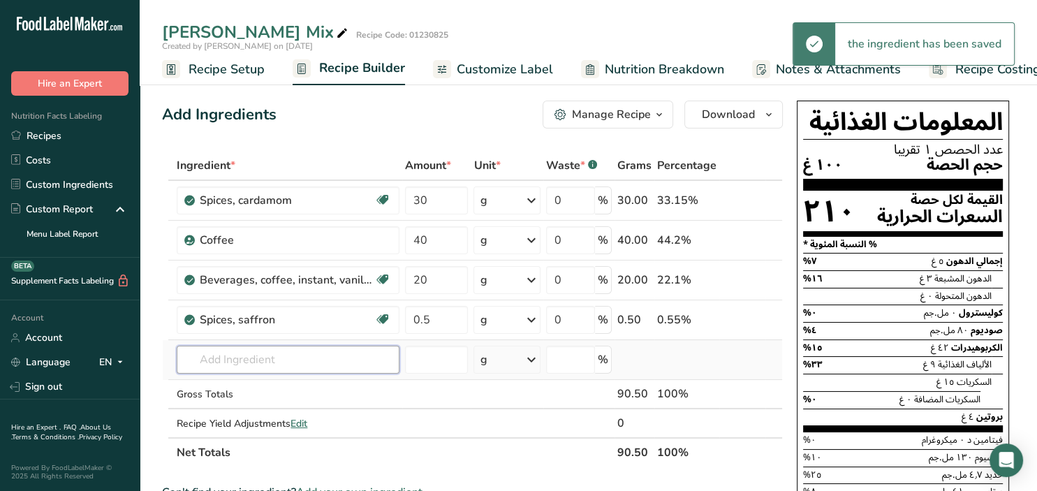
paste input "ROASTED BARLEY"
click at [223, 362] on input "ROASTED BARLEY" at bounding box center [288, 360] width 223 height 28
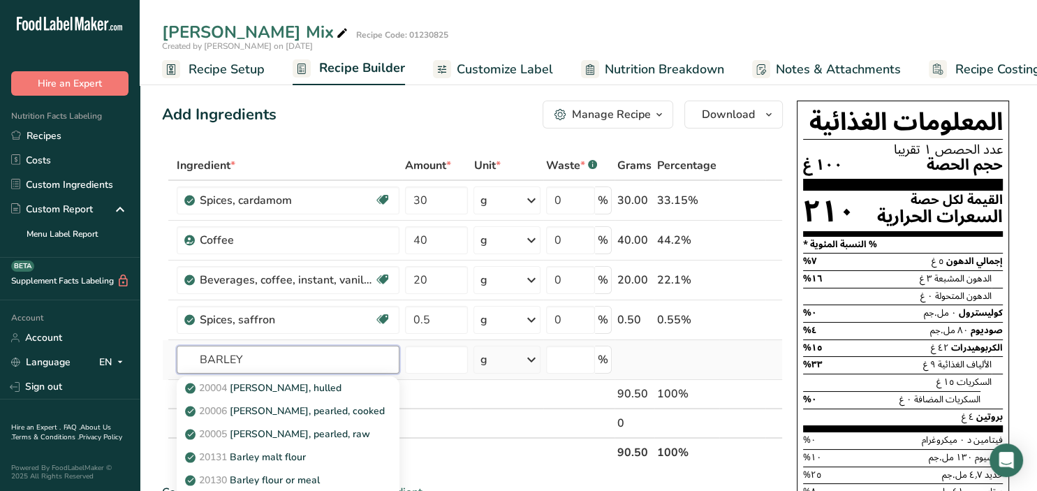
click at [279, 356] on input "BARLEY" at bounding box center [288, 360] width 223 height 28
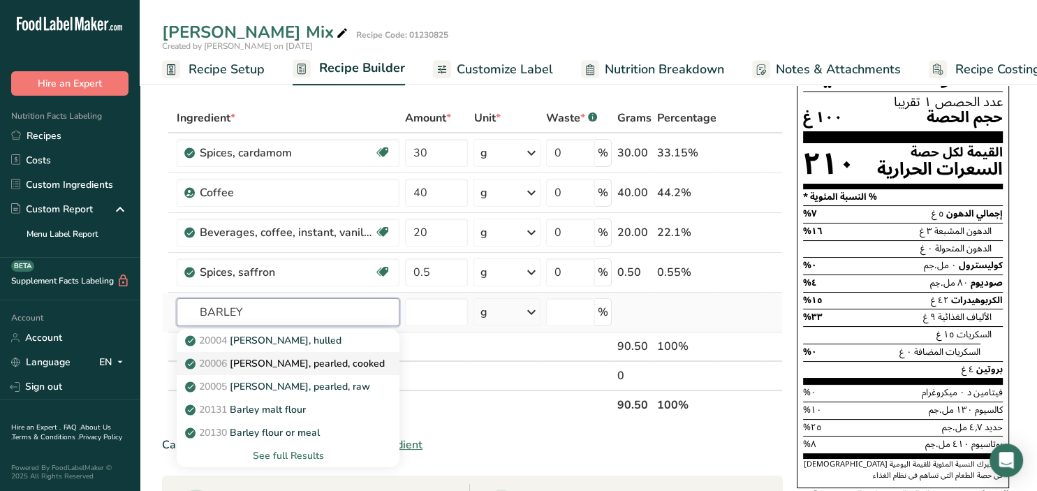
scroll to position [73, 0]
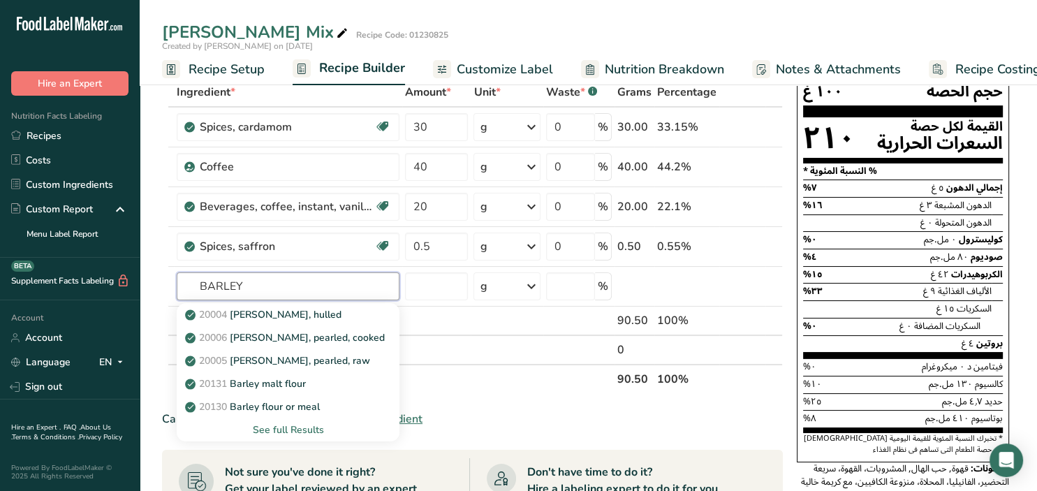
type input "BARLEY"
click at [250, 309] on p "20004 Barley, hulled" at bounding box center [265, 314] width 154 height 15
type input "Barley, hulled"
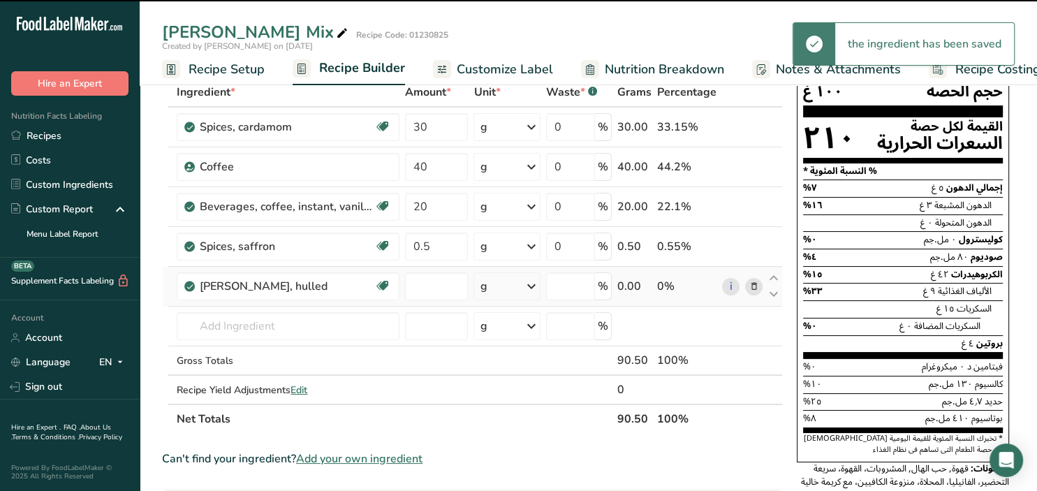
type input "0"
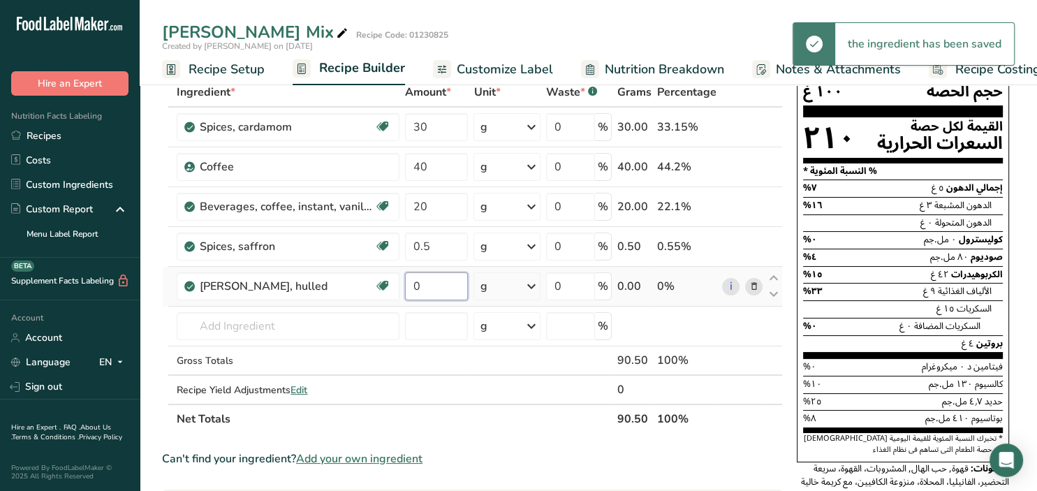
drag, startPoint x: 422, startPoint y: 284, endPoint x: 399, endPoint y: 279, distance: 23.0
click at [405, 279] on input "0" at bounding box center [436, 286] width 63 height 28
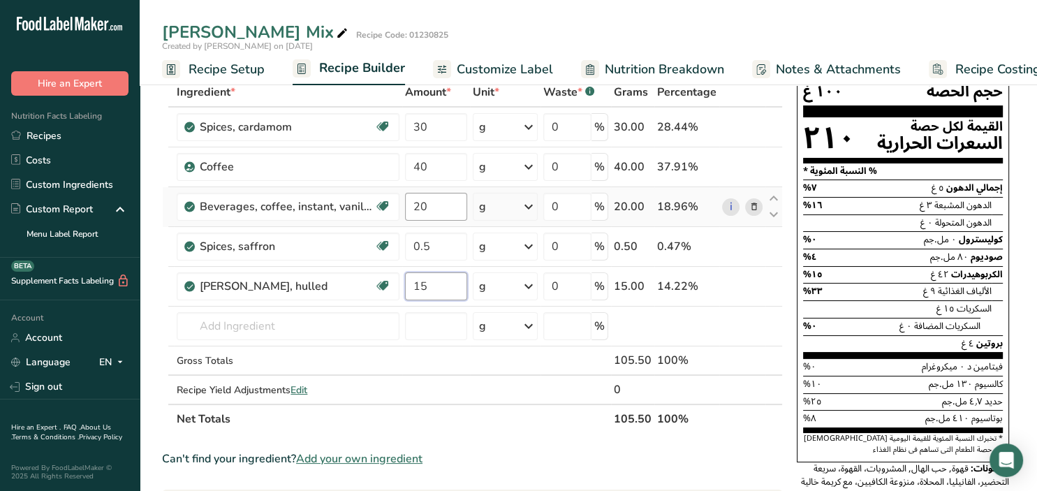
type input "15"
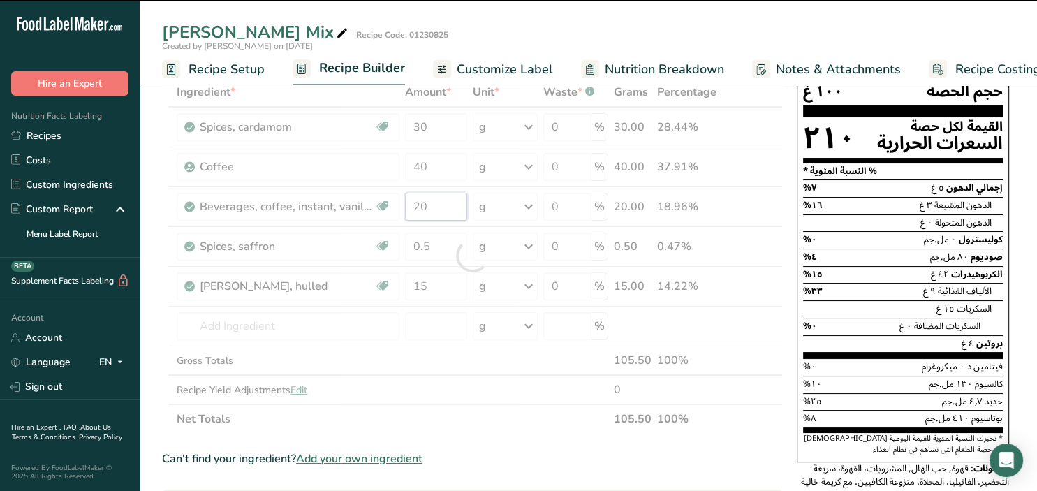
drag, startPoint x: 429, startPoint y: 205, endPoint x: 406, endPoint y: 205, distance: 22.3
click at [405, 204] on input "20" at bounding box center [436, 207] width 62 height 28
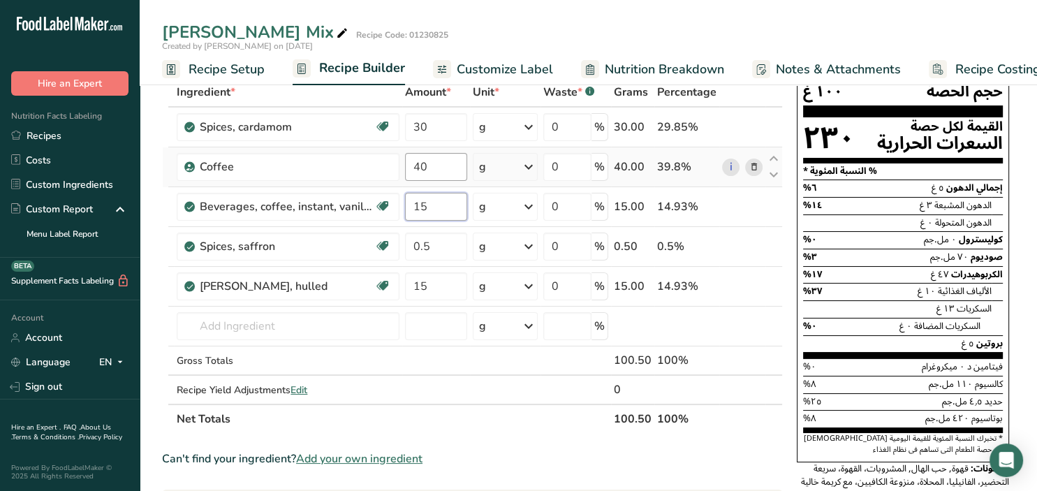
type input "15"
click at [432, 169] on input "40" at bounding box center [436, 167] width 62 height 28
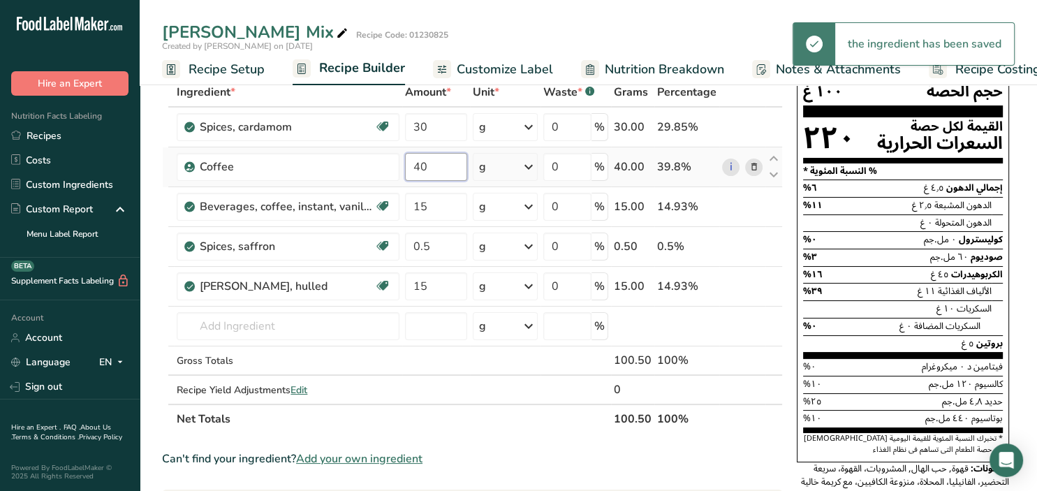
drag, startPoint x: 429, startPoint y: 170, endPoint x: 407, endPoint y: 159, distance: 24.0
click at [407, 159] on input "40" at bounding box center [436, 167] width 62 height 28
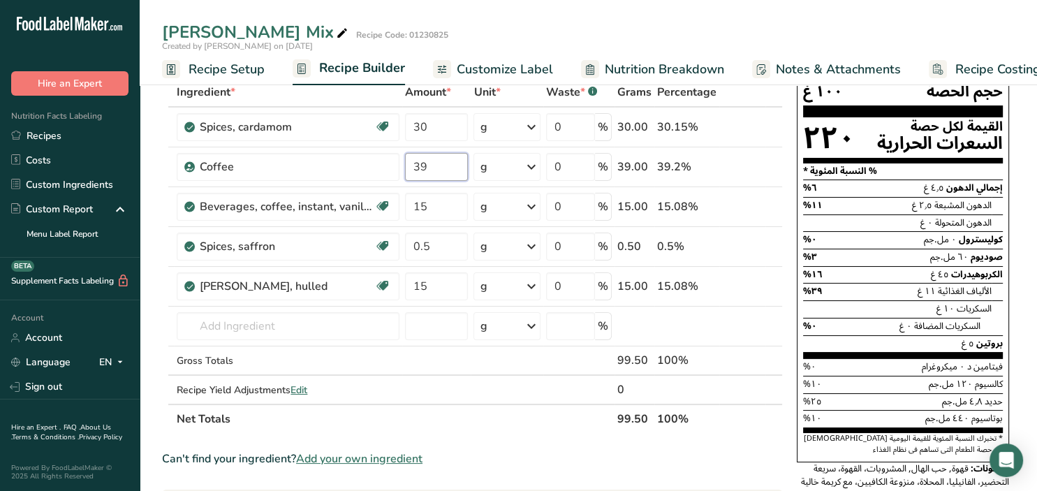
type input "39"
click at [314, 335] on input "text" at bounding box center [288, 326] width 223 height 28
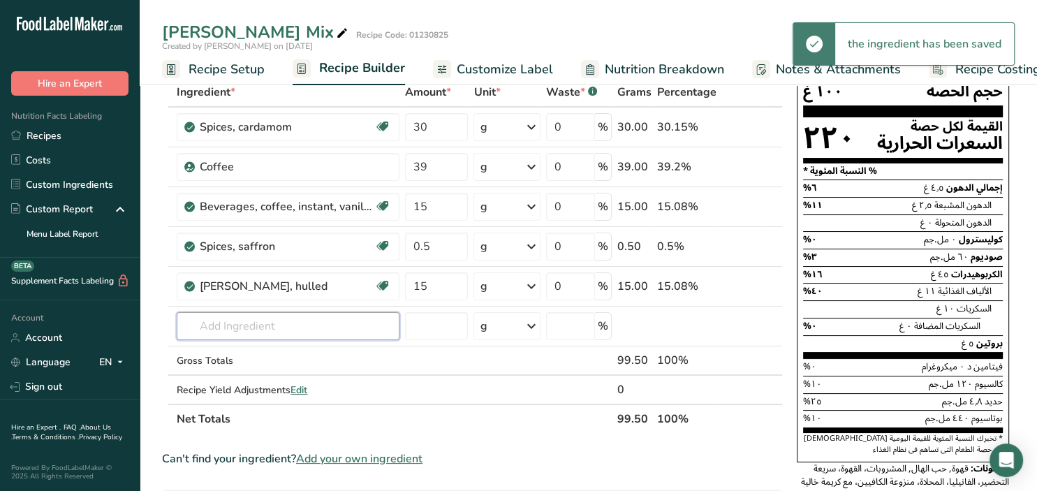
click at [302, 327] on input "text" at bounding box center [288, 326] width 223 height 28
paste input "CLOVES POWDER"
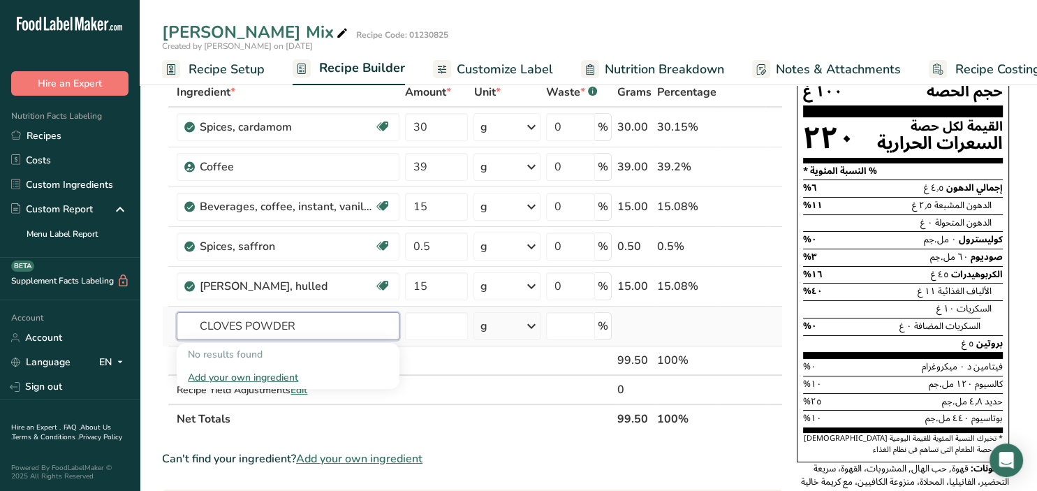
click at [275, 322] on input "CLOVES POWDER" at bounding box center [288, 326] width 223 height 28
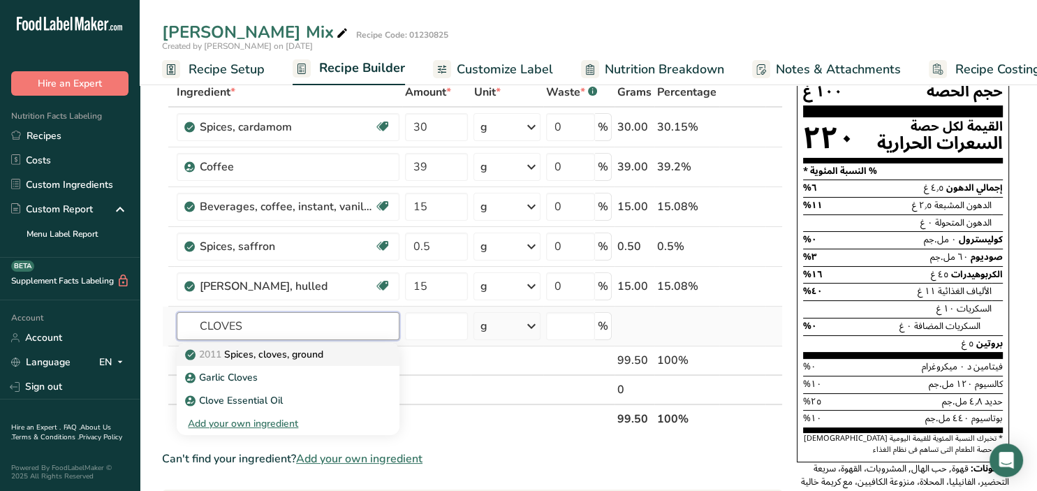
type input "CLOVES"
click at [306, 359] on p "2011 Spices, cloves, ground" at bounding box center [255, 354] width 135 height 15
type input "Spices, cloves, ground"
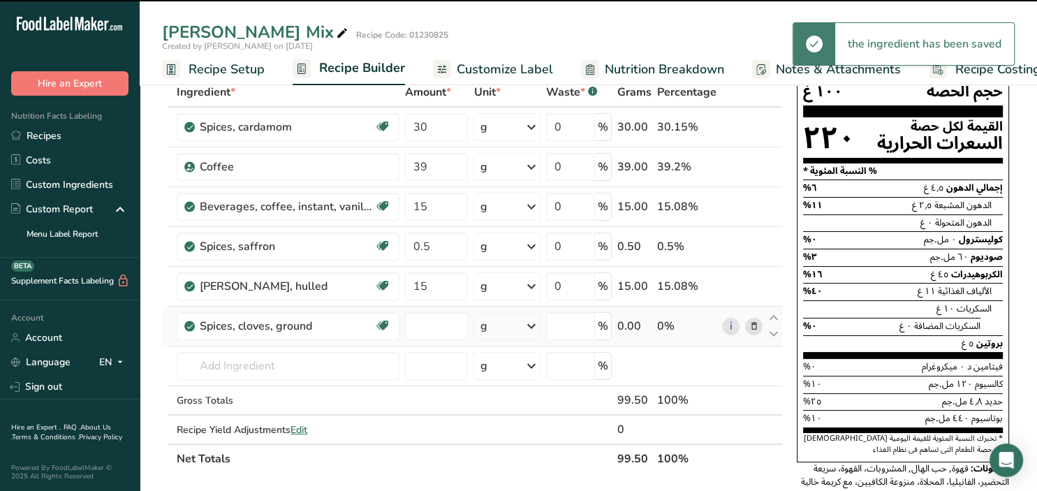
type input "0"
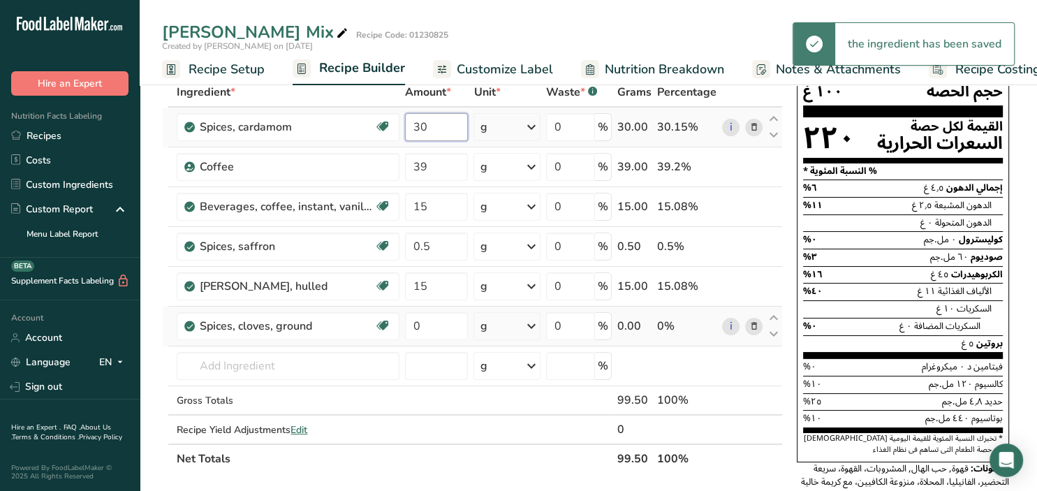
drag, startPoint x: 434, startPoint y: 124, endPoint x: 408, endPoint y: 124, distance: 26.5
click at [408, 124] on input "30" at bounding box center [436, 127] width 63 height 28
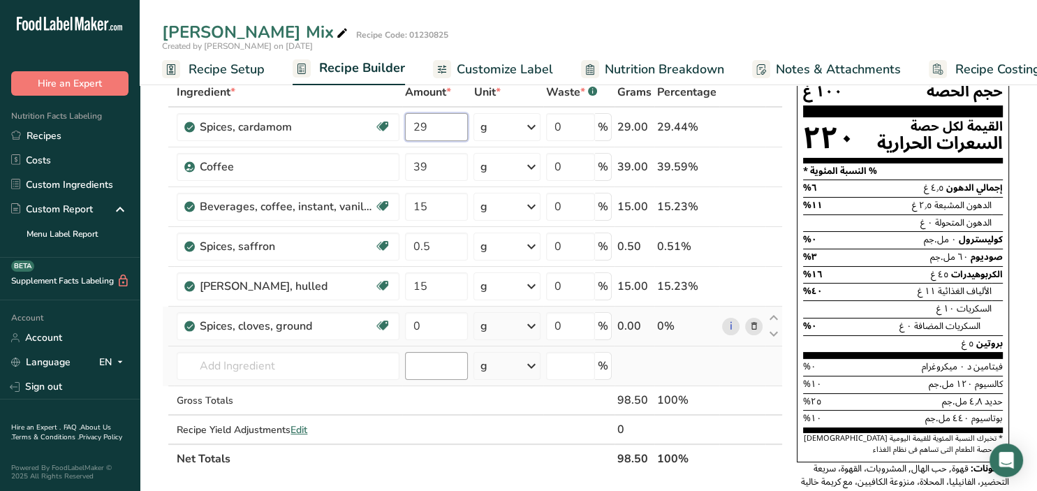
type input "29"
click at [433, 363] on input "number" at bounding box center [436, 366] width 63 height 28
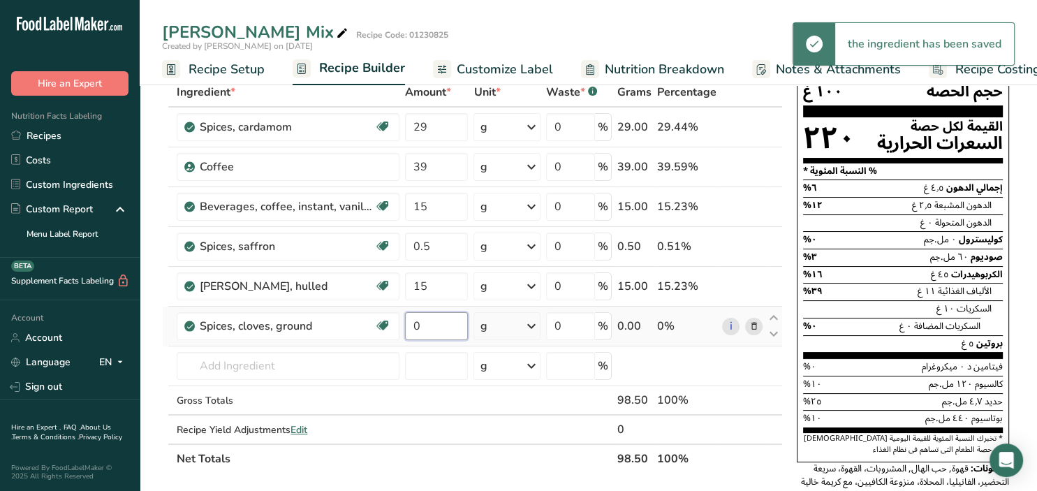
click at [429, 325] on input "0" at bounding box center [436, 326] width 63 height 28
drag, startPoint x: 429, startPoint y: 325, endPoint x: 386, endPoint y: 326, distance: 43.3
click at [405, 326] on input "0" at bounding box center [436, 326] width 63 height 28
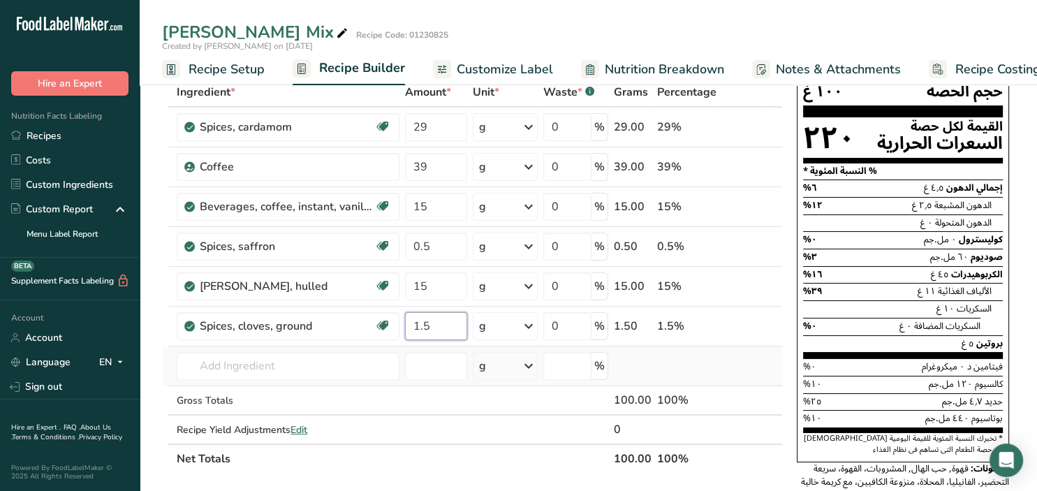
type input "1.5"
click at [730, 366] on div "Ingredient * Amount * Unit * Waste * .a-a{fill:#347362;}.b-a{fill:#fff;} Grams …" at bounding box center [472, 276] width 621 height 396
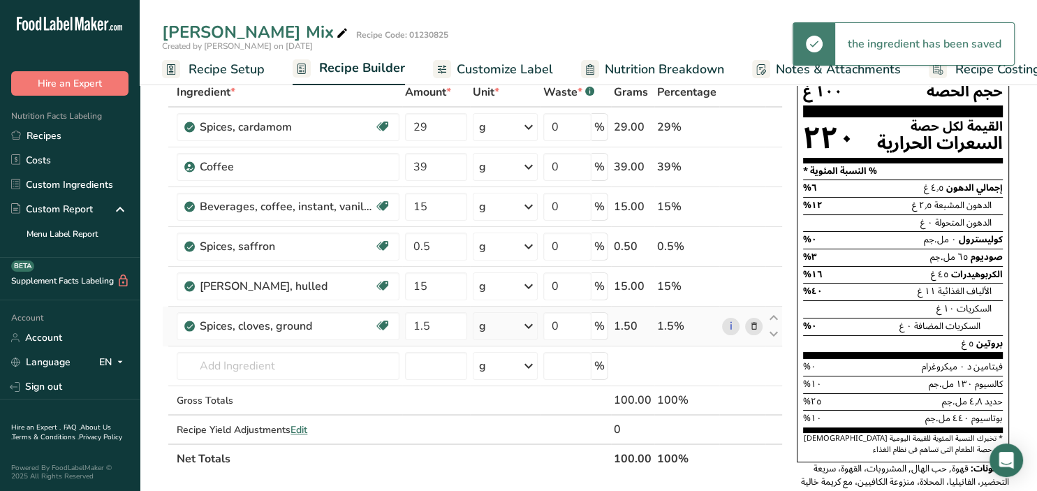
scroll to position [0, 0]
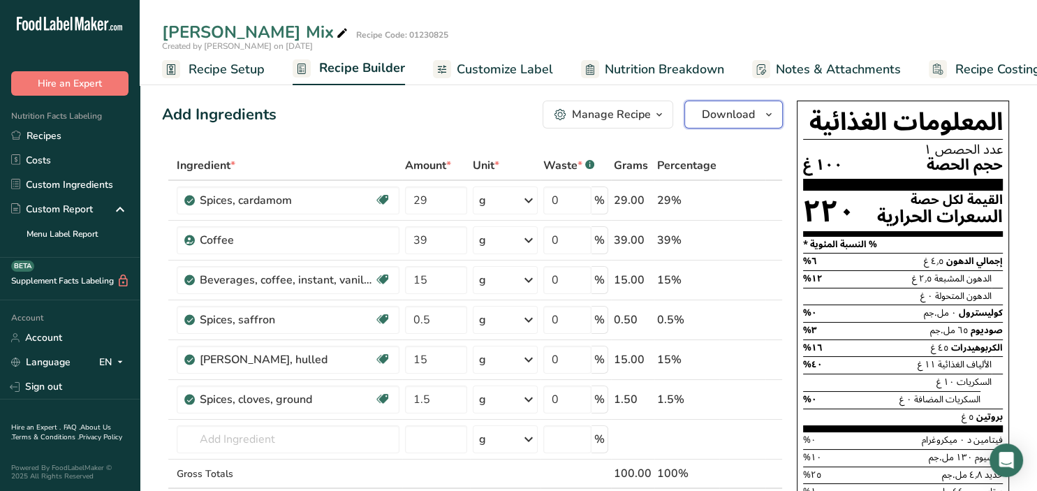
click at [767, 113] on icon "button" at bounding box center [768, 114] width 11 height 17
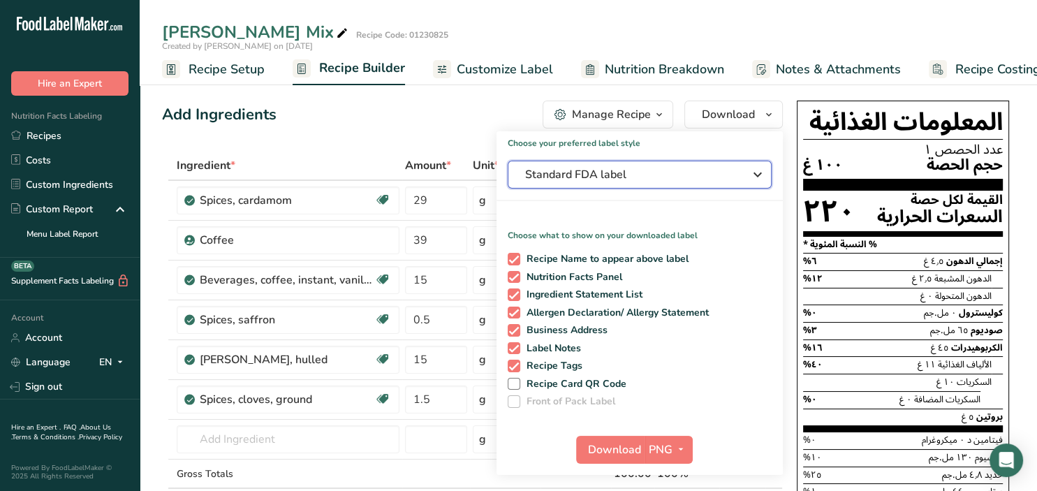
click at [693, 168] on span "Standard FDA label" at bounding box center [629, 174] width 209 height 17
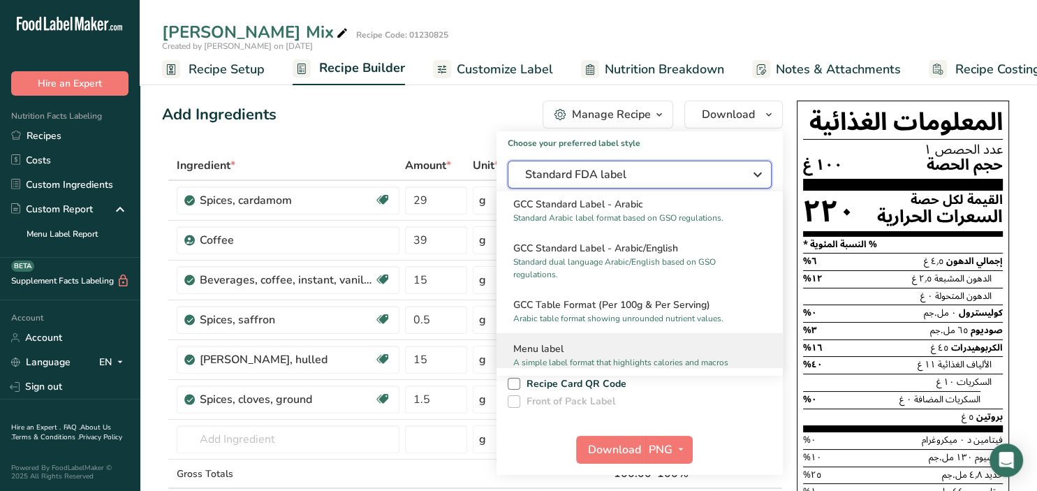
scroll to position [905, 0]
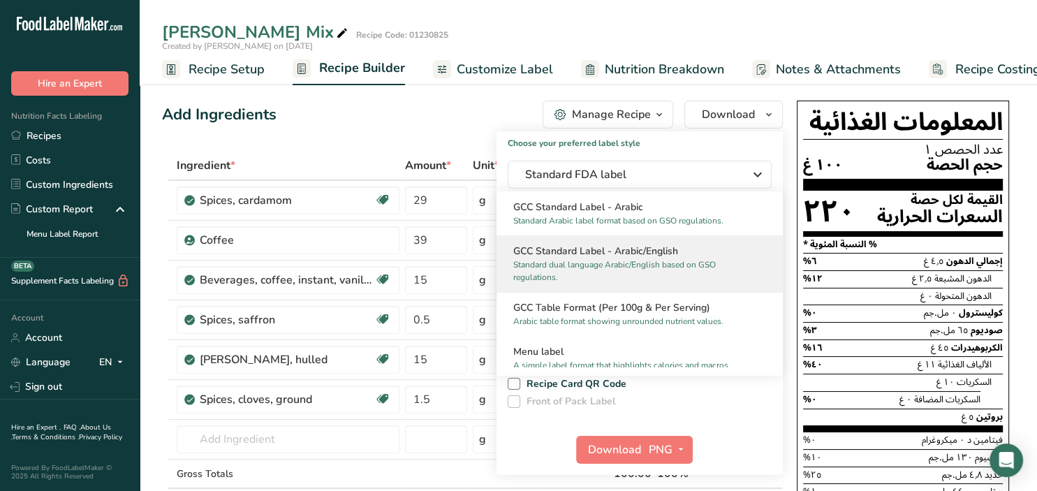
click at [600, 265] on p "Standard dual language Arabic/English based on GSO regulations." at bounding box center [633, 270] width 240 height 25
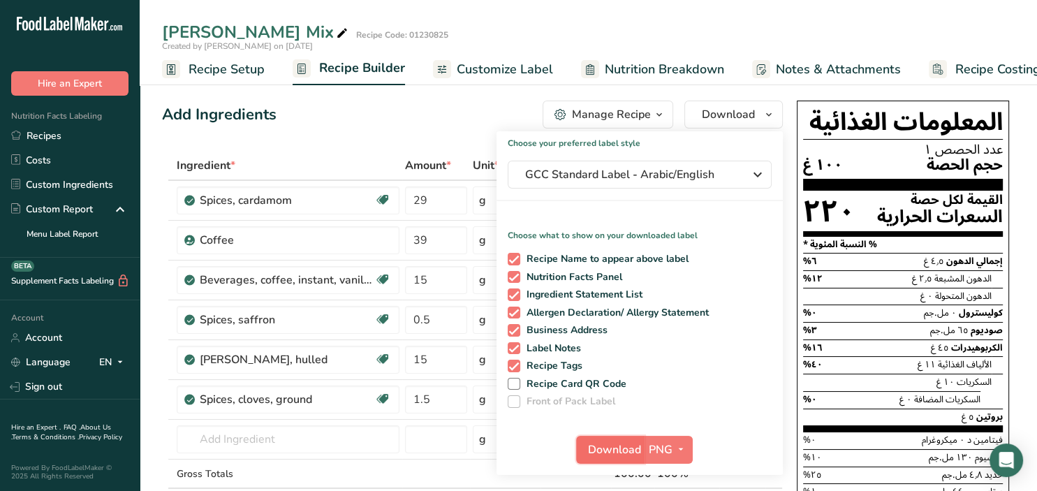
click at [635, 455] on span "Download" at bounding box center [614, 449] width 53 height 17
click at [688, 454] on span "button" at bounding box center [680, 449] width 17 height 17
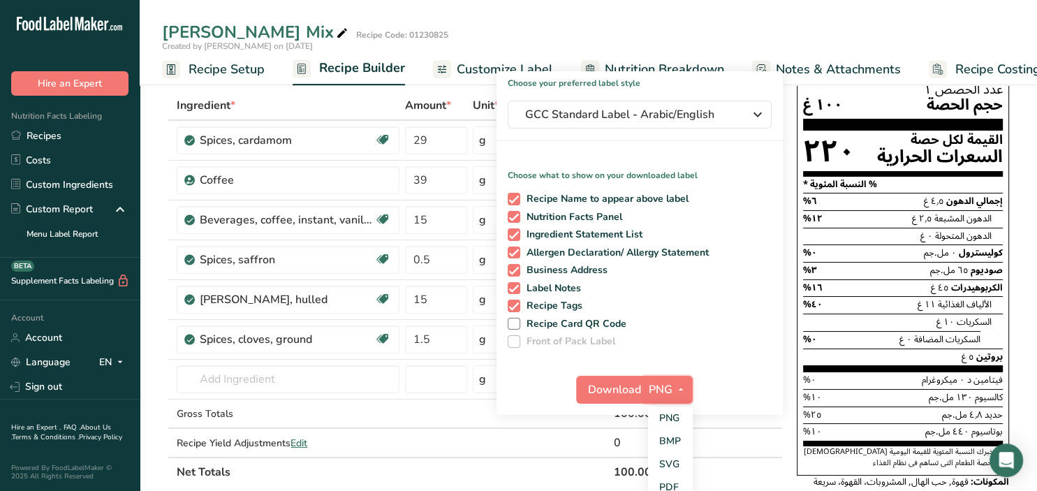
scroll to position [147, 0]
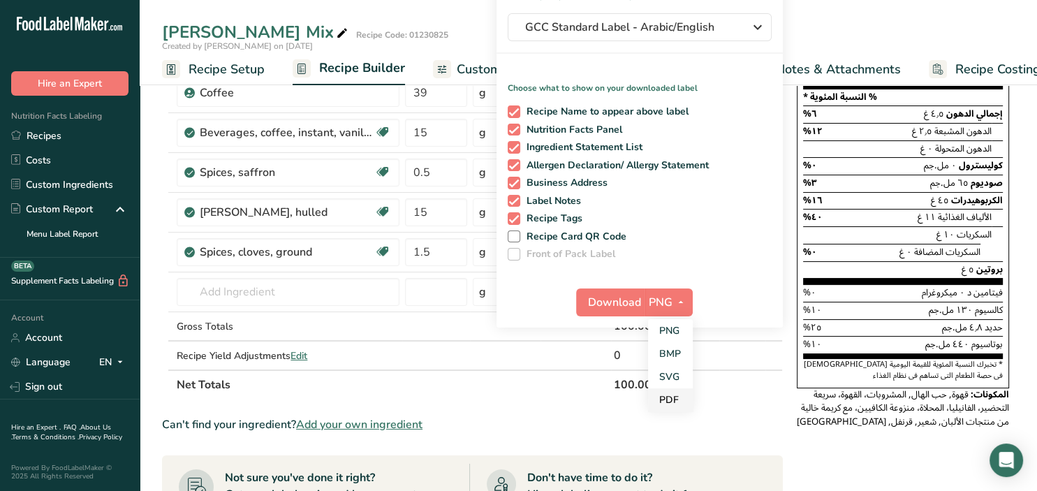
click at [679, 395] on link "PDF" at bounding box center [670, 399] width 45 height 23
click at [616, 306] on span "Download" at bounding box center [615, 302] width 53 height 17
